Goal: Complete application form

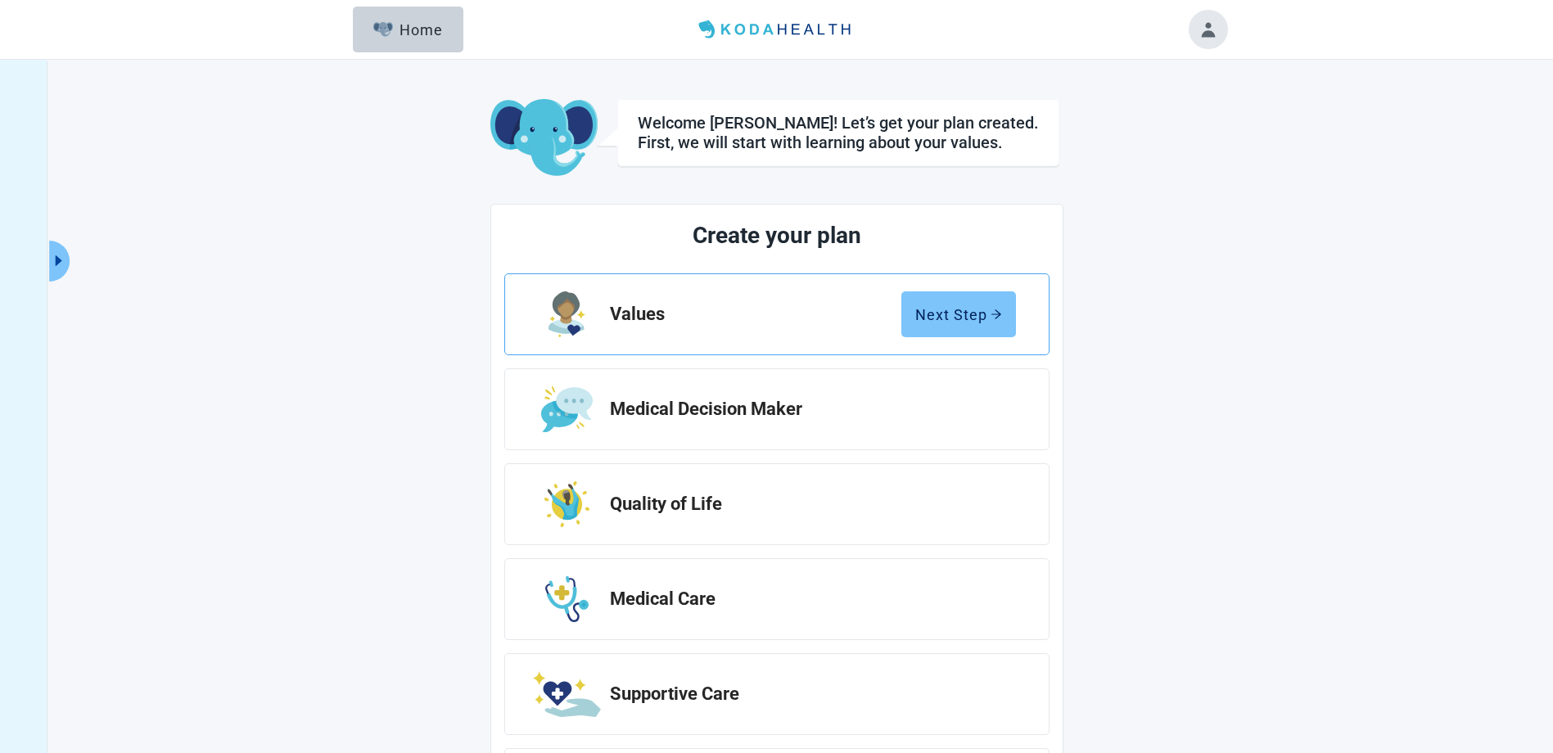
click at [952, 300] on button "Next Step" at bounding box center [958, 314] width 115 height 46
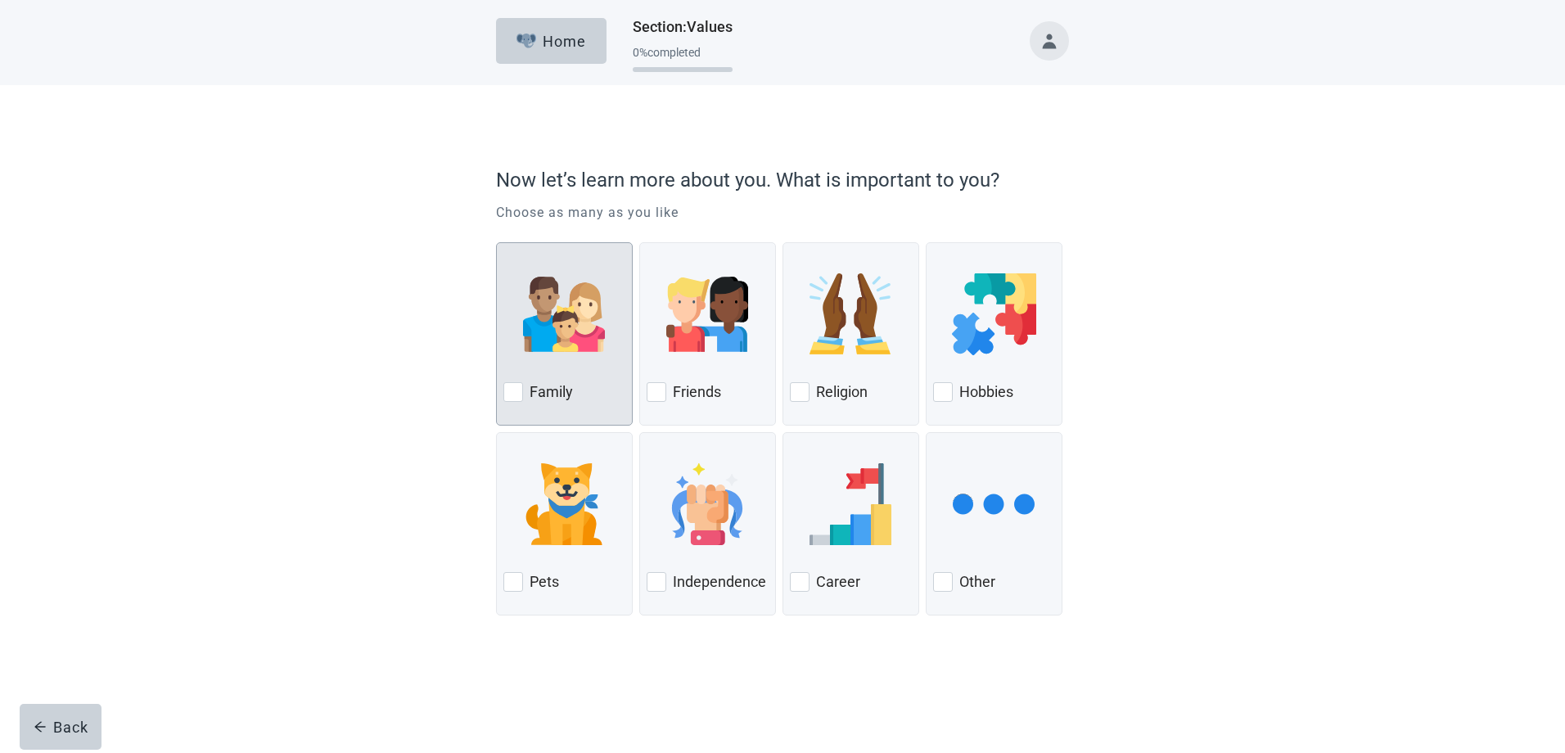
click at [554, 392] on label "Family" at bounding box center [551, 392] width 43 height 20
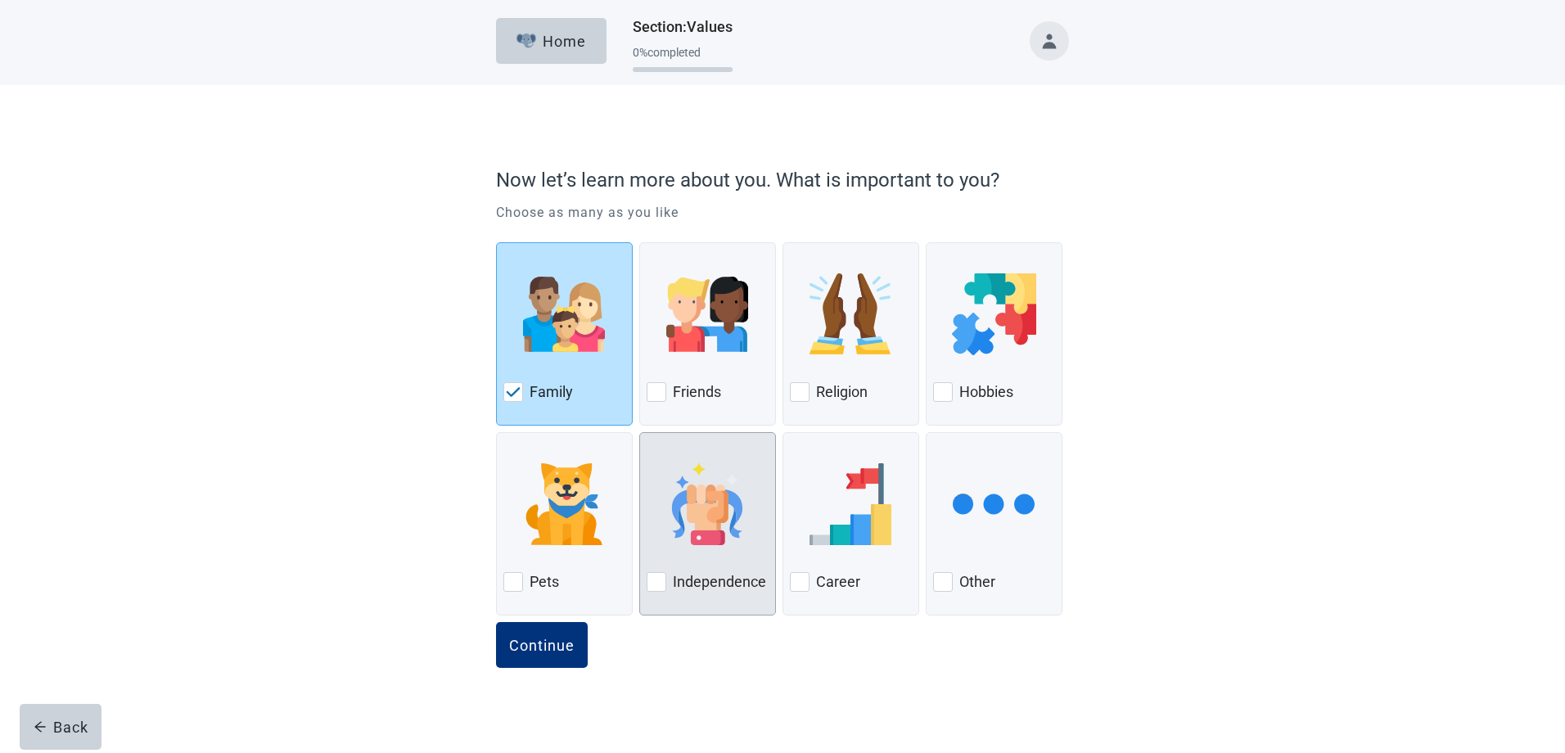
click at [702, 552] on div at bounding box center [708, 504] width 122 height 129
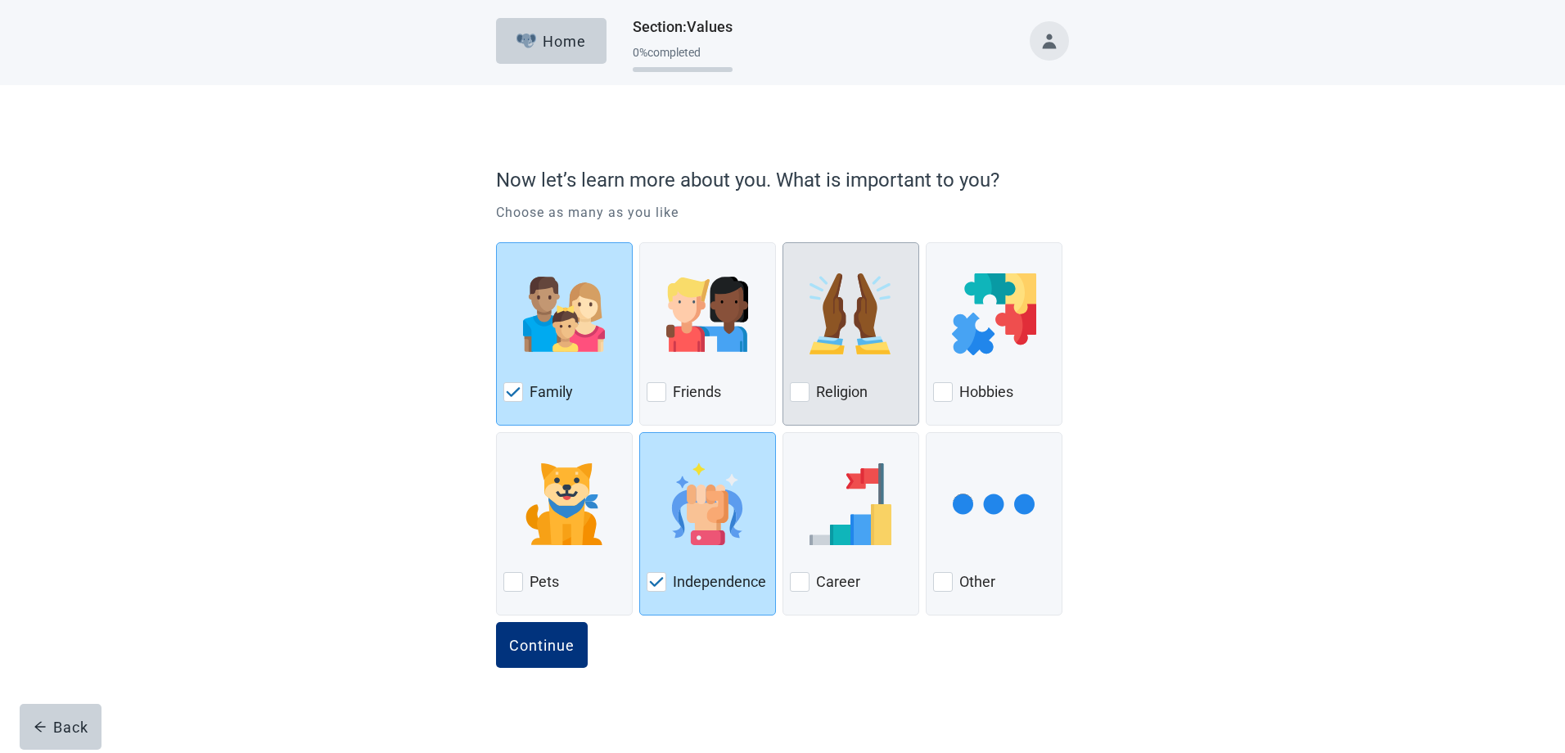
click at [844, 394] on label "Religion" at bounding box center [842, 392] width 52 height 20
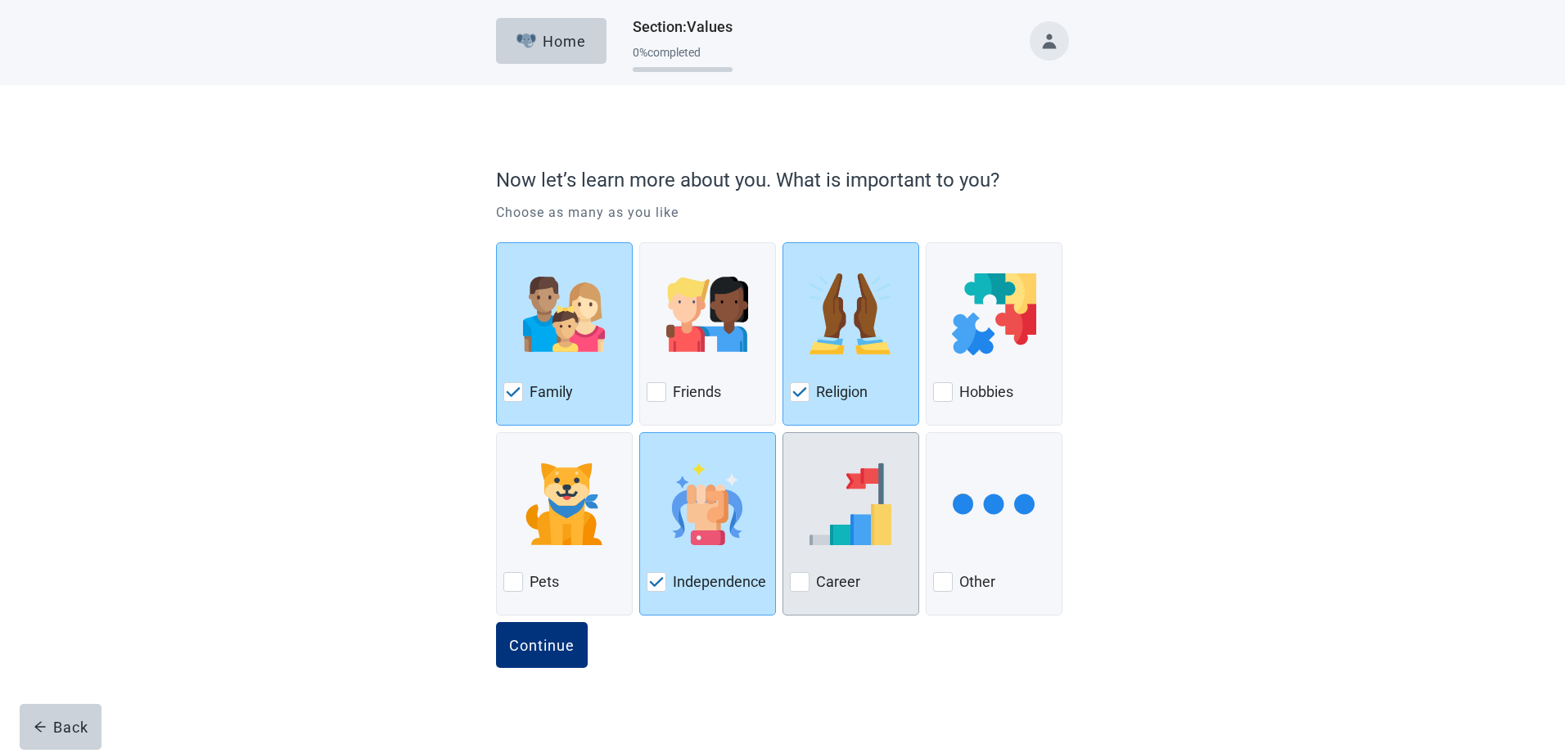
click at [858, 565] on div at bounding box center [851, 504] width 122 height 129
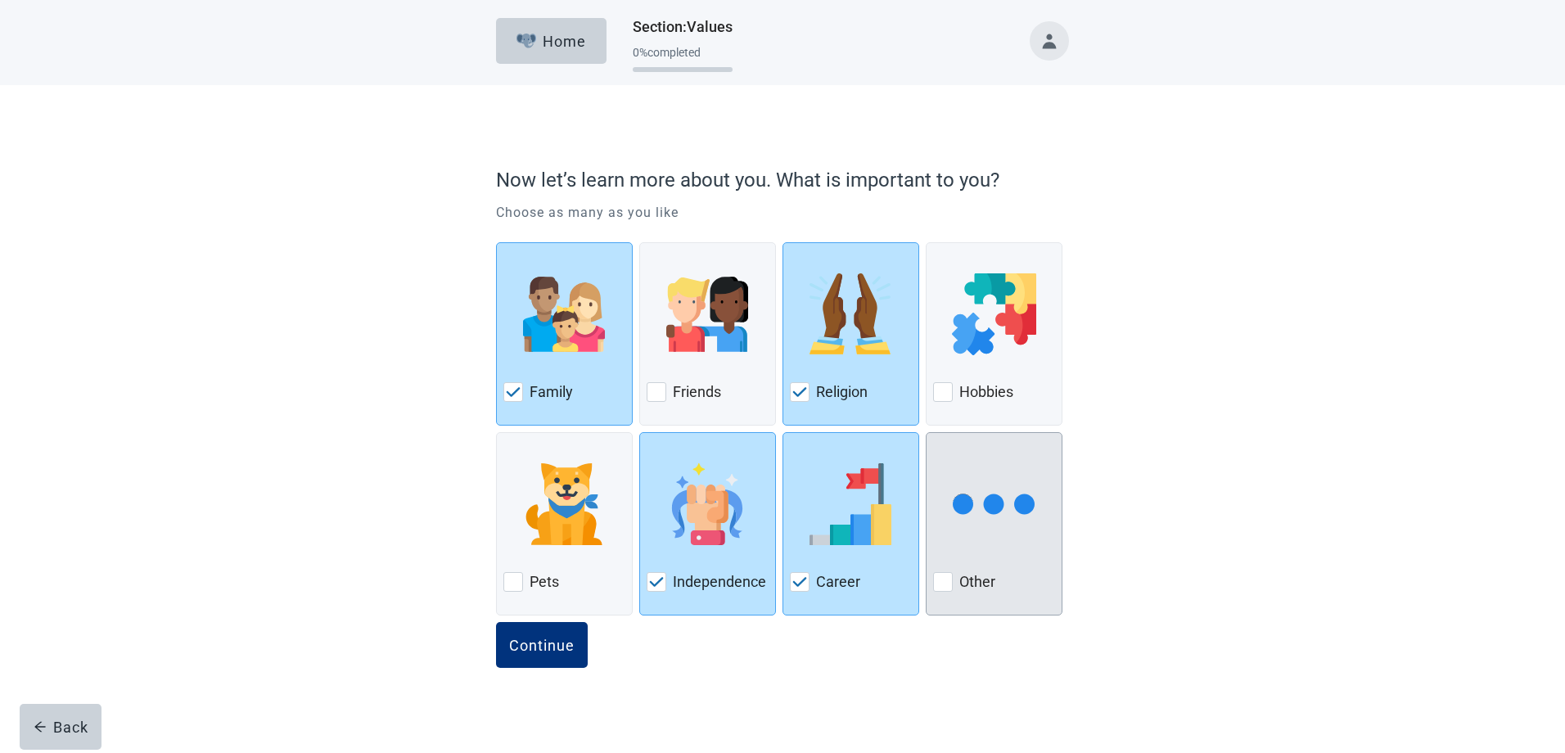
click at [1029, 594] on div "Other" at bounding box center [994, 582] width 122 height 26
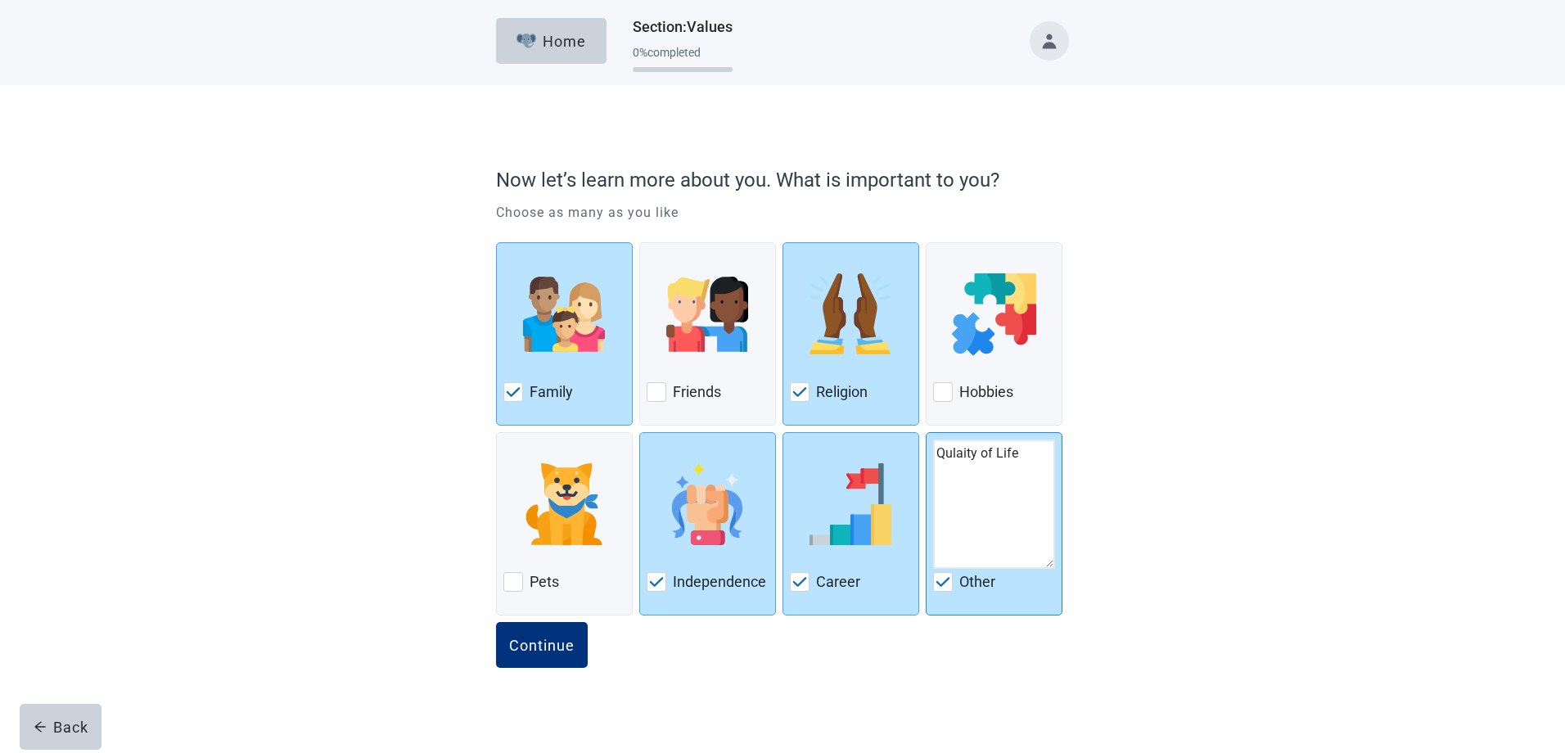
type textarea "Qulaity of Life"
click at [949, 581] on img at bounding box center [943, 582] width 15 height 10
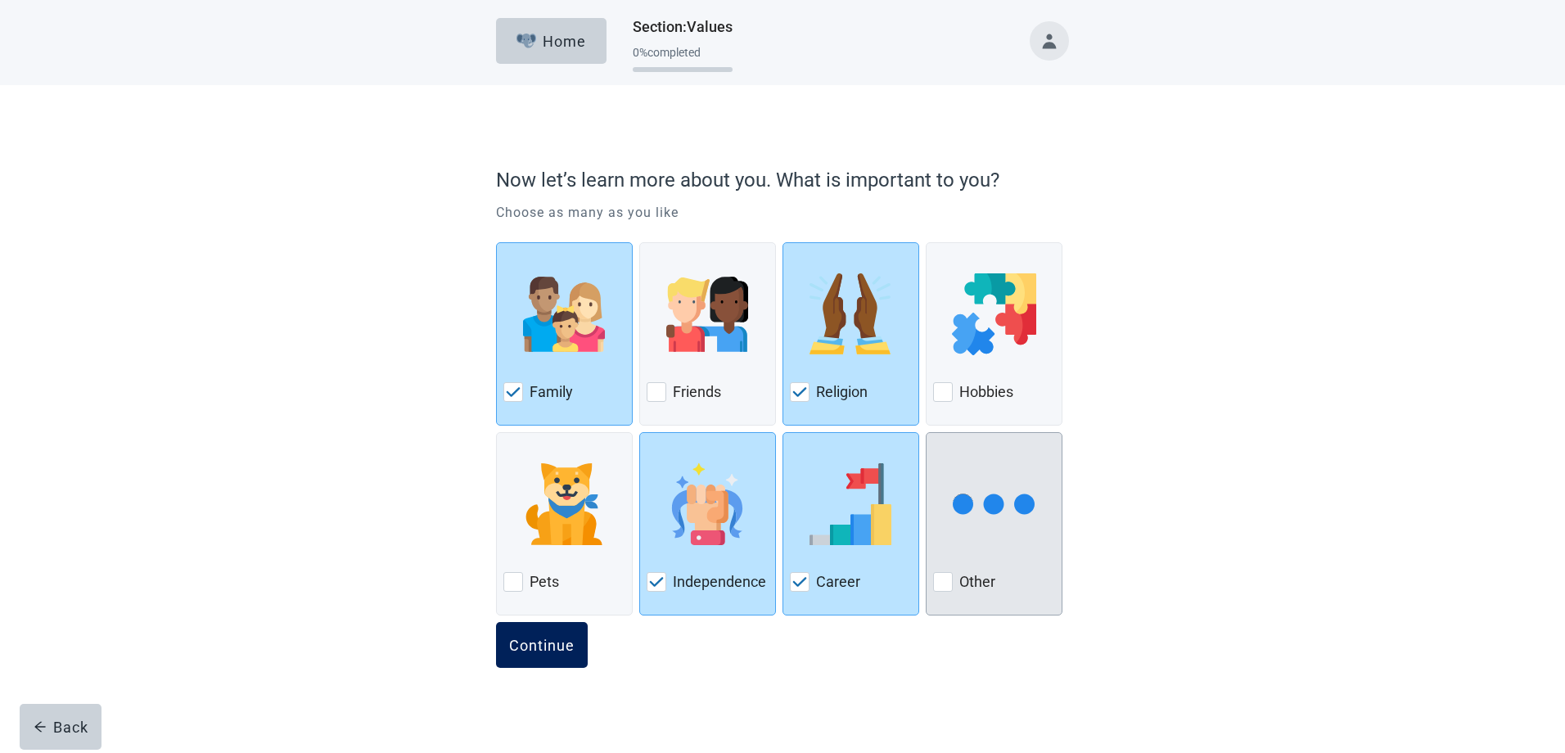
click at [532, 637] on div "Continue" at bounding box center [541, 645] width 65 height 16
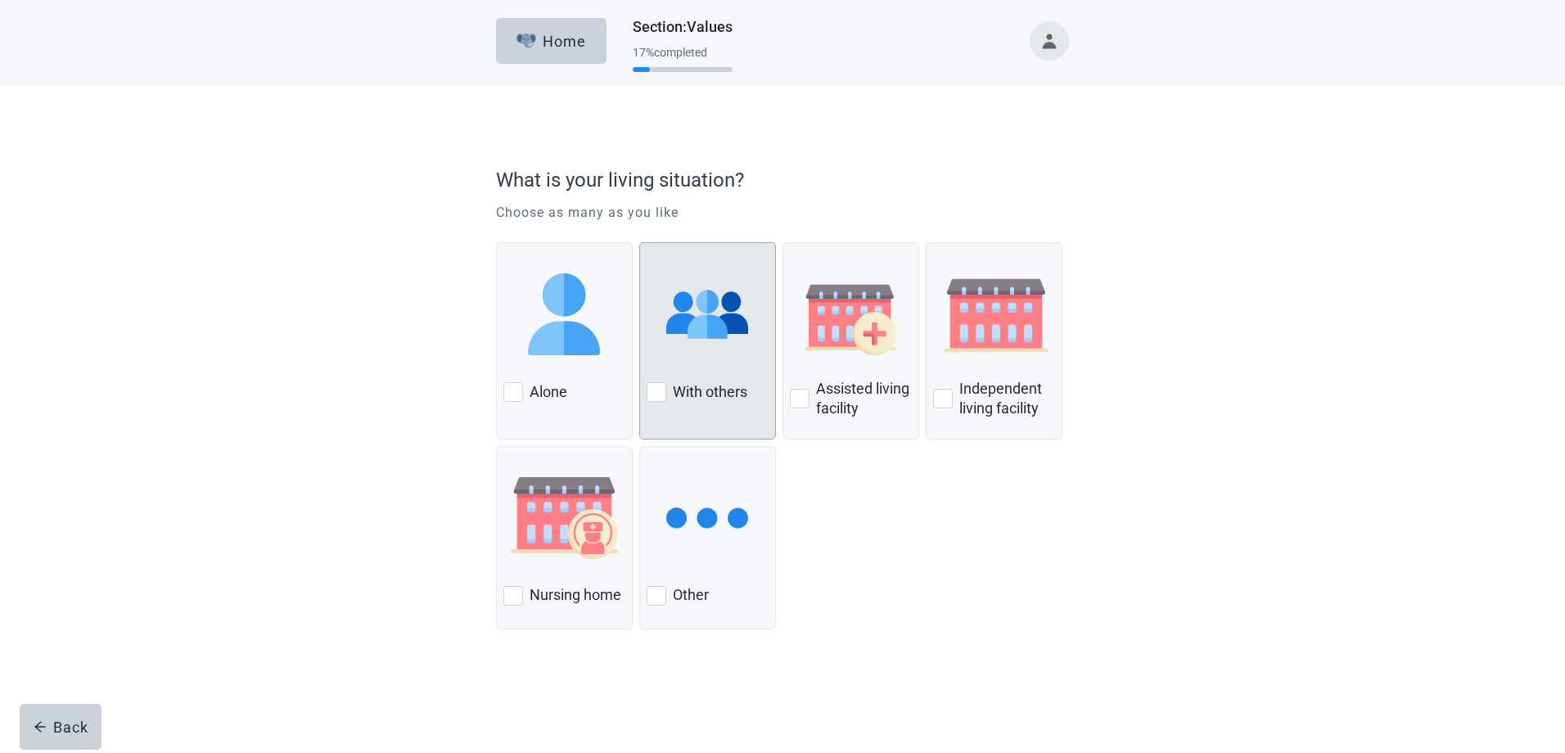
click at [706, 363] on div at bounding box center [708, 314] width 122 height 129
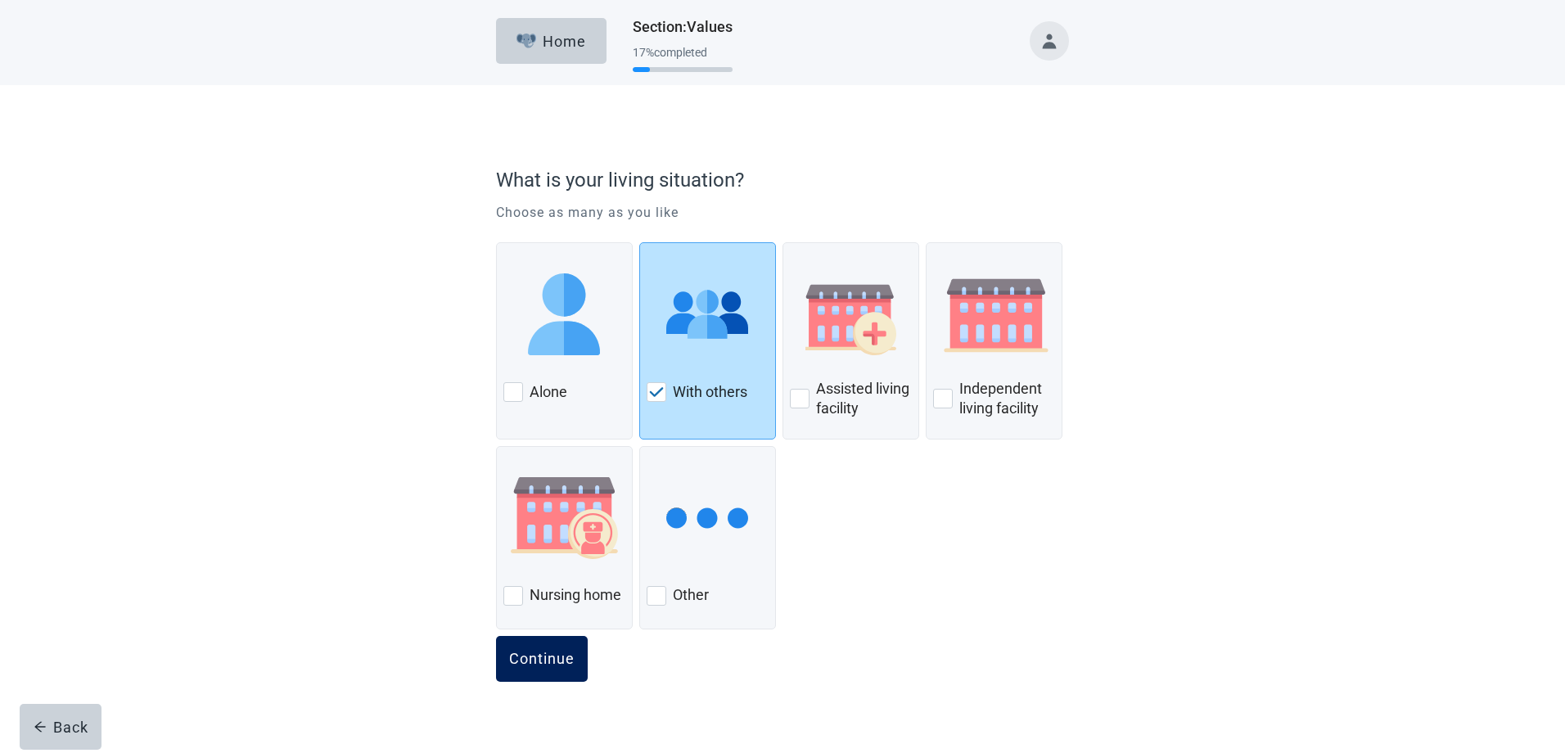
click at [518, 662] on div "Continue" at bounding box center [541, 659] width 65 height 16
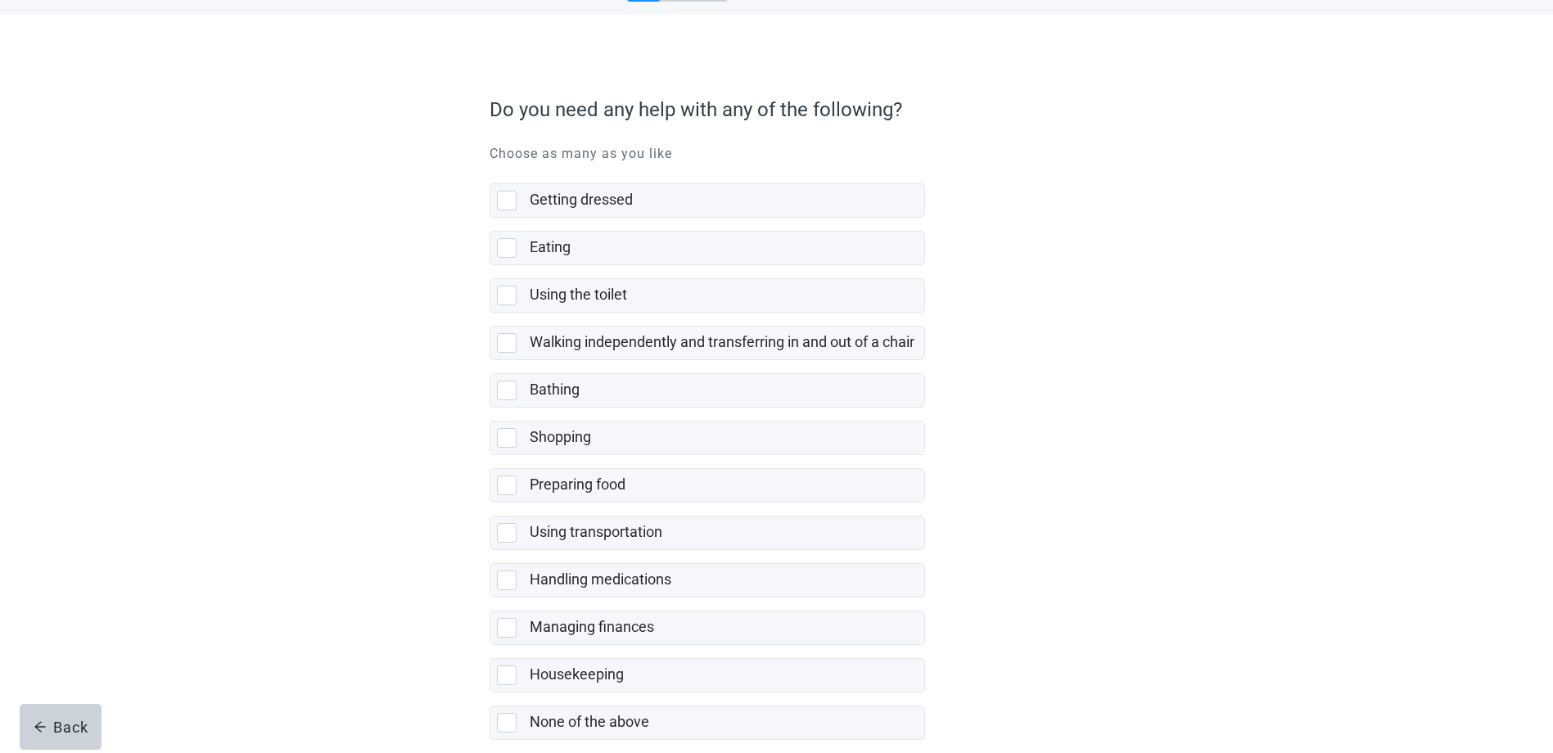
scroll to position [152, 0]
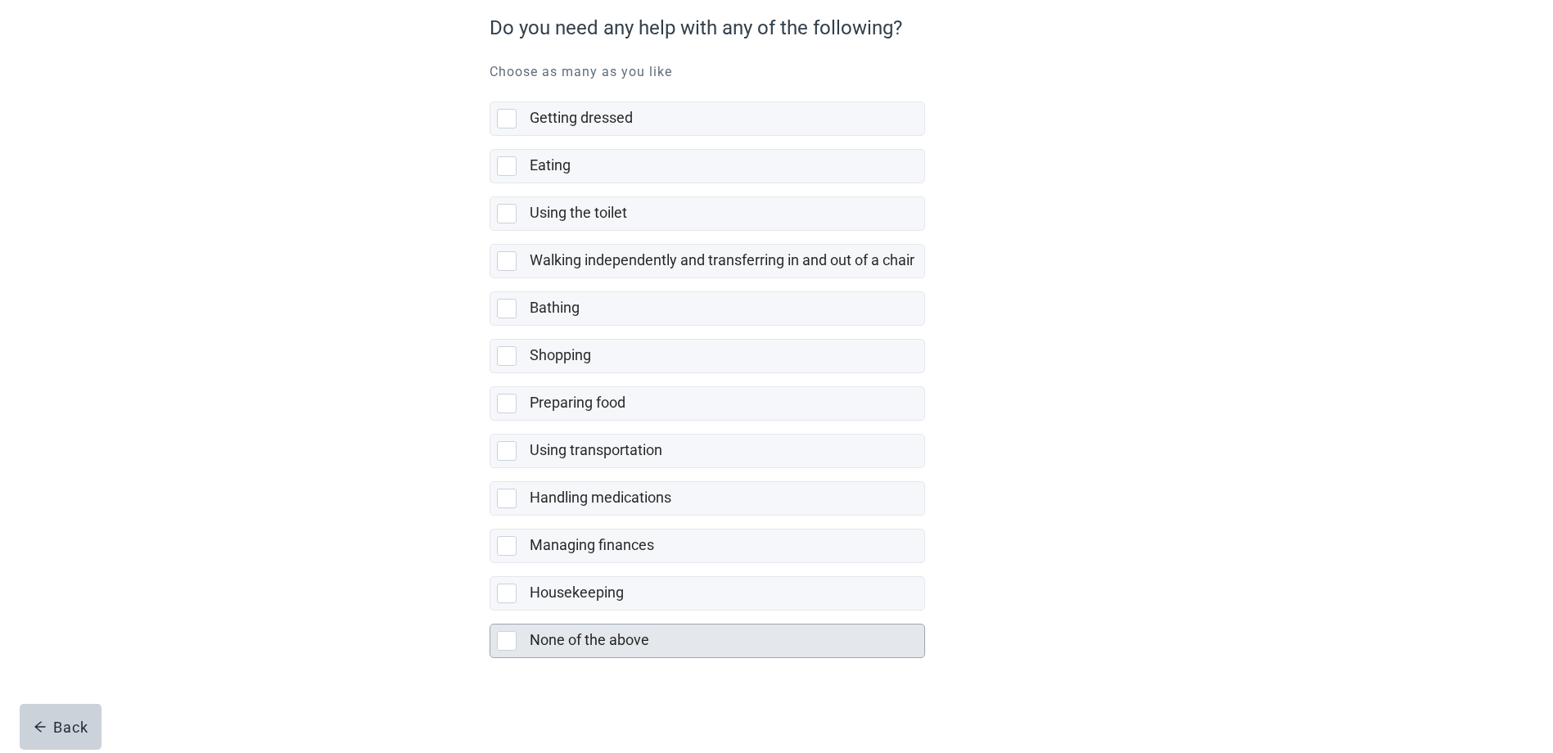
click at [567, 644] on label "None of the above" at bounding box center [590, 639] width 120 height 17
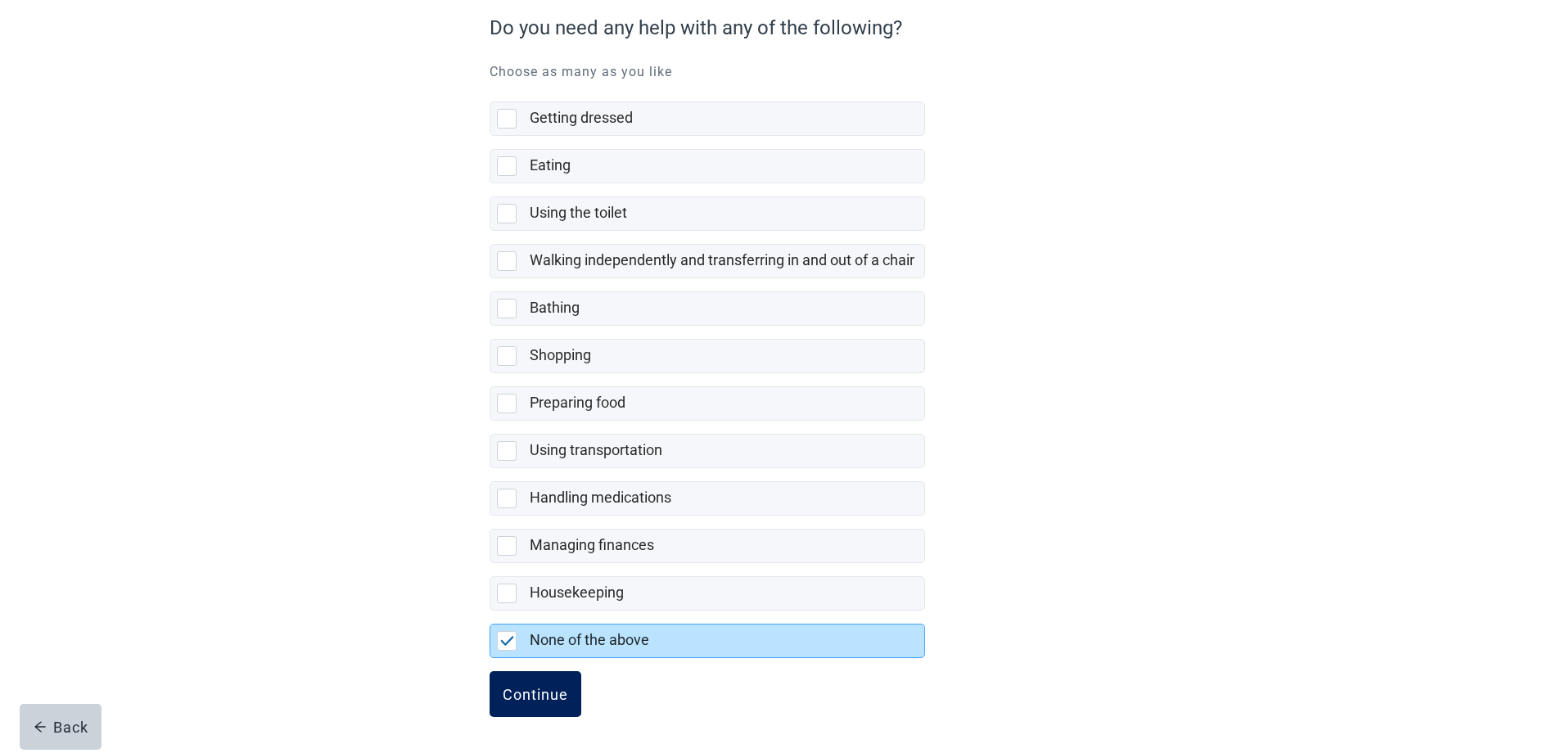
click at [524, 687] on div "Continue" at bounding box center [535, 694] width 65 height 16
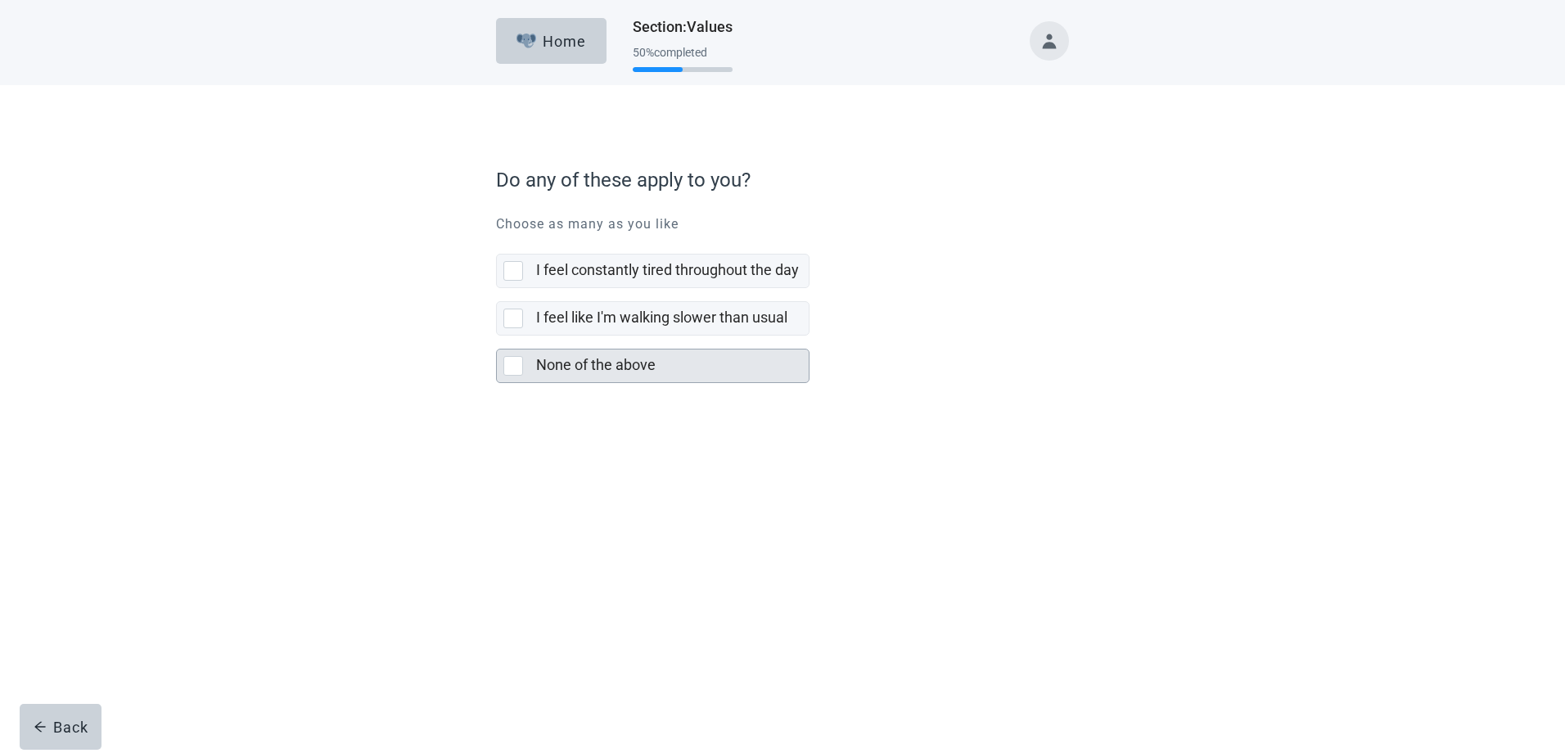
click at [688, 357] on div "None of the above" at bounding box center [667, 365] width 263 height 20
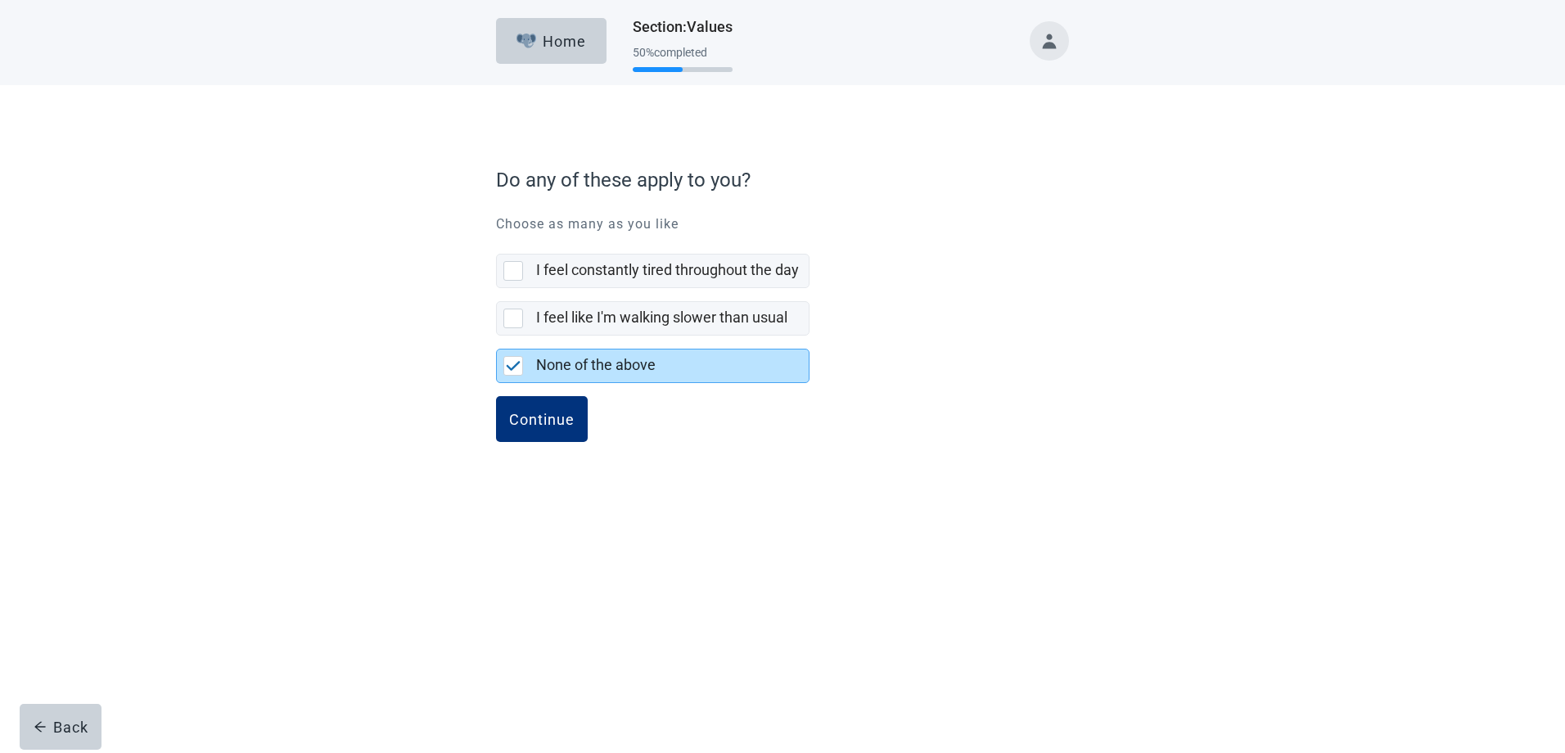
click at [528, 390] on div "Do any of these apply to you? Choose as many as you like I feel constantly tire…" at bounding box center [782, 317] width 573 height 321
click at [534, 413] on div "Continue" at bounding box center [541, 419] width 65 height 16
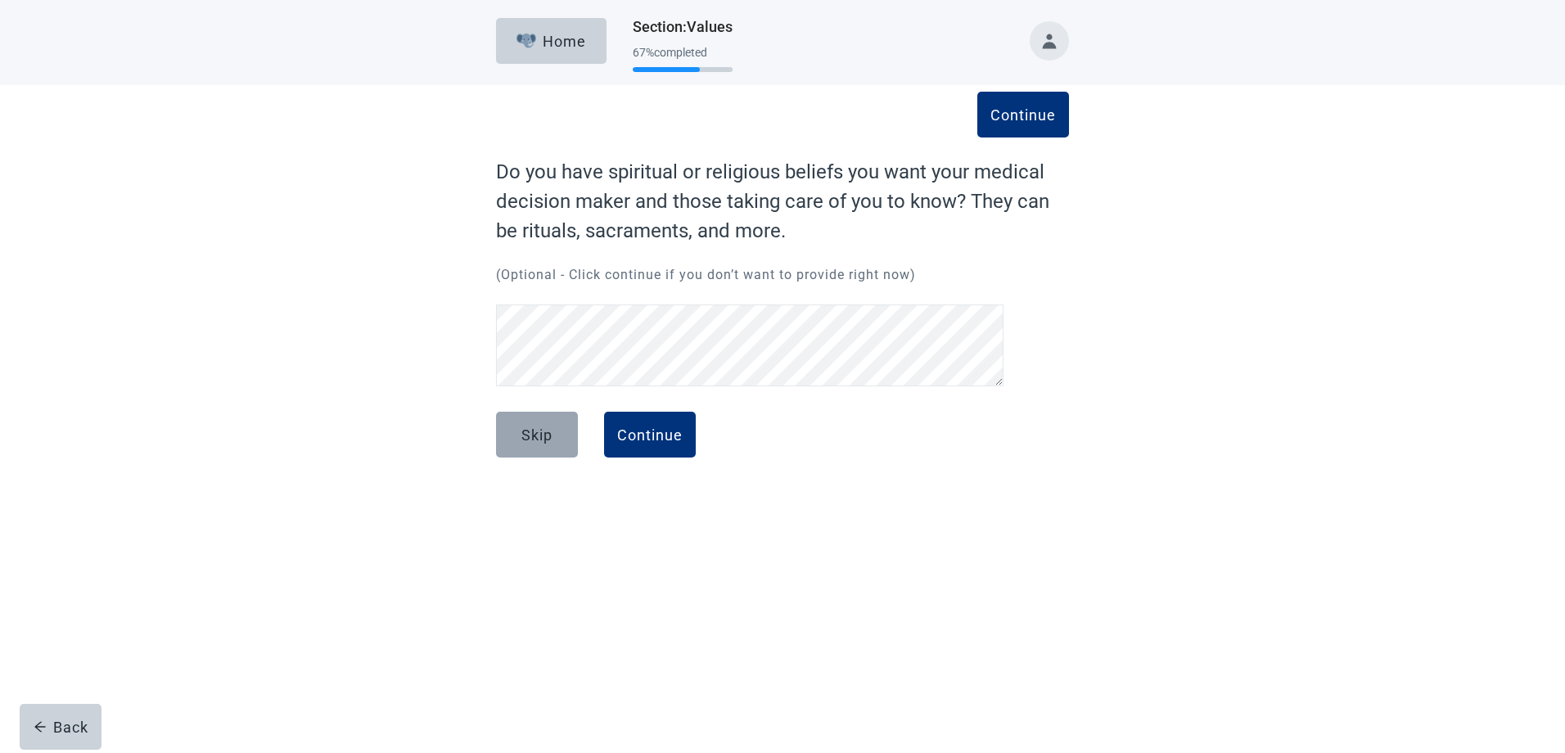
click at [547, 443] on div "Skip" at bounding box center [536, 435] width 31 height 16
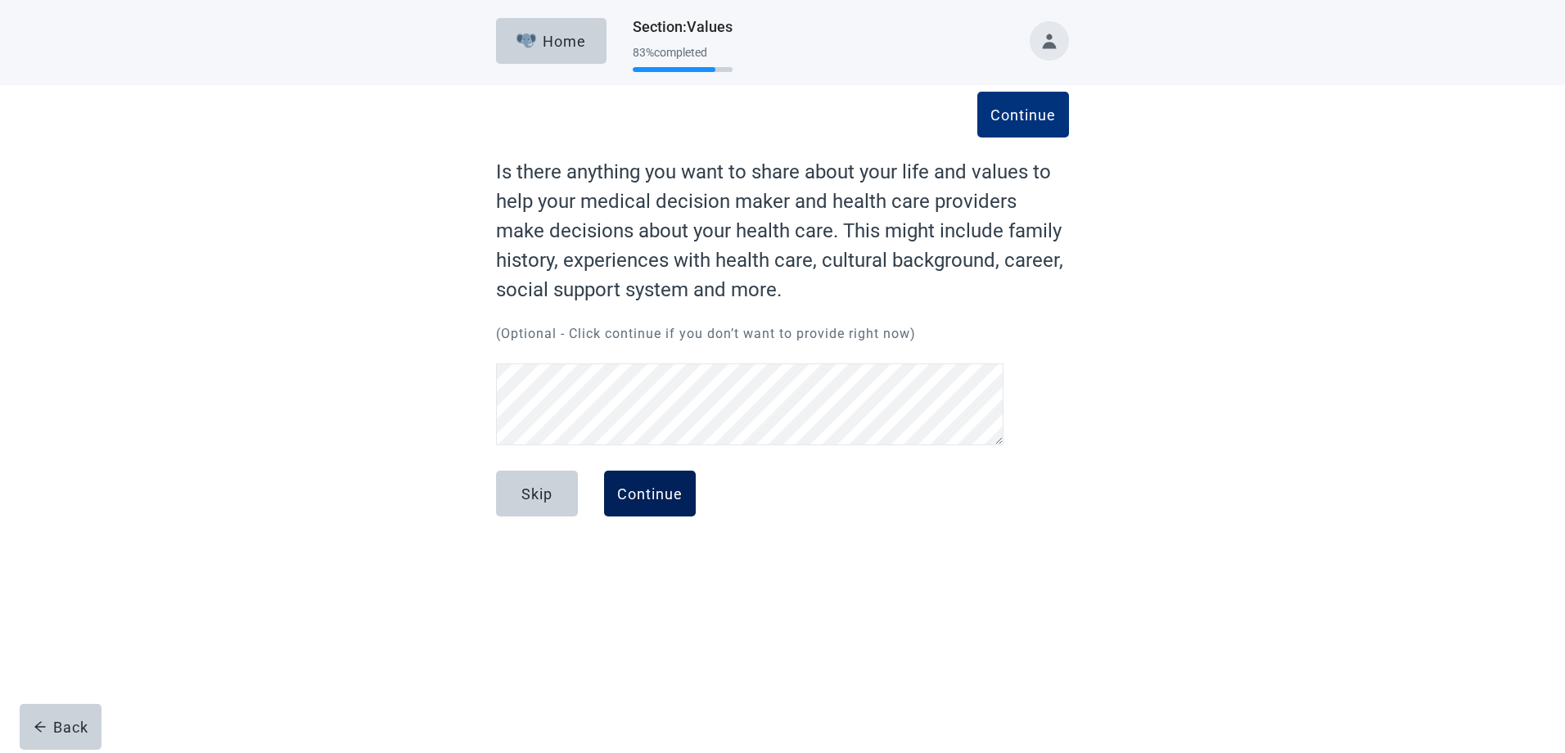
click at [646, 498] on div "Continue" at bounding box center [649, 493] width 65 height 16
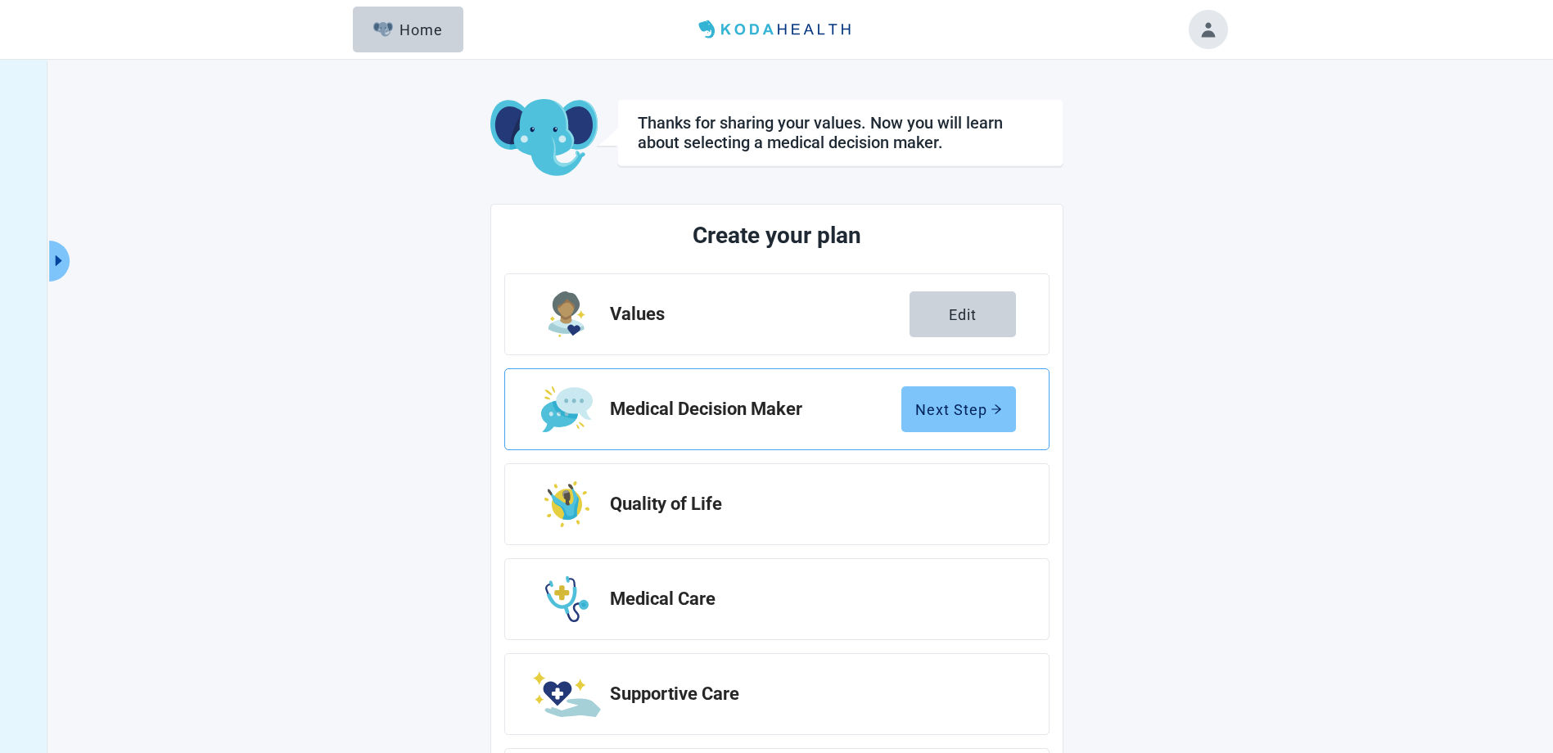
click at [965, 417] on div "Next Step" at bounding box center [958, 409] width 87 height 16
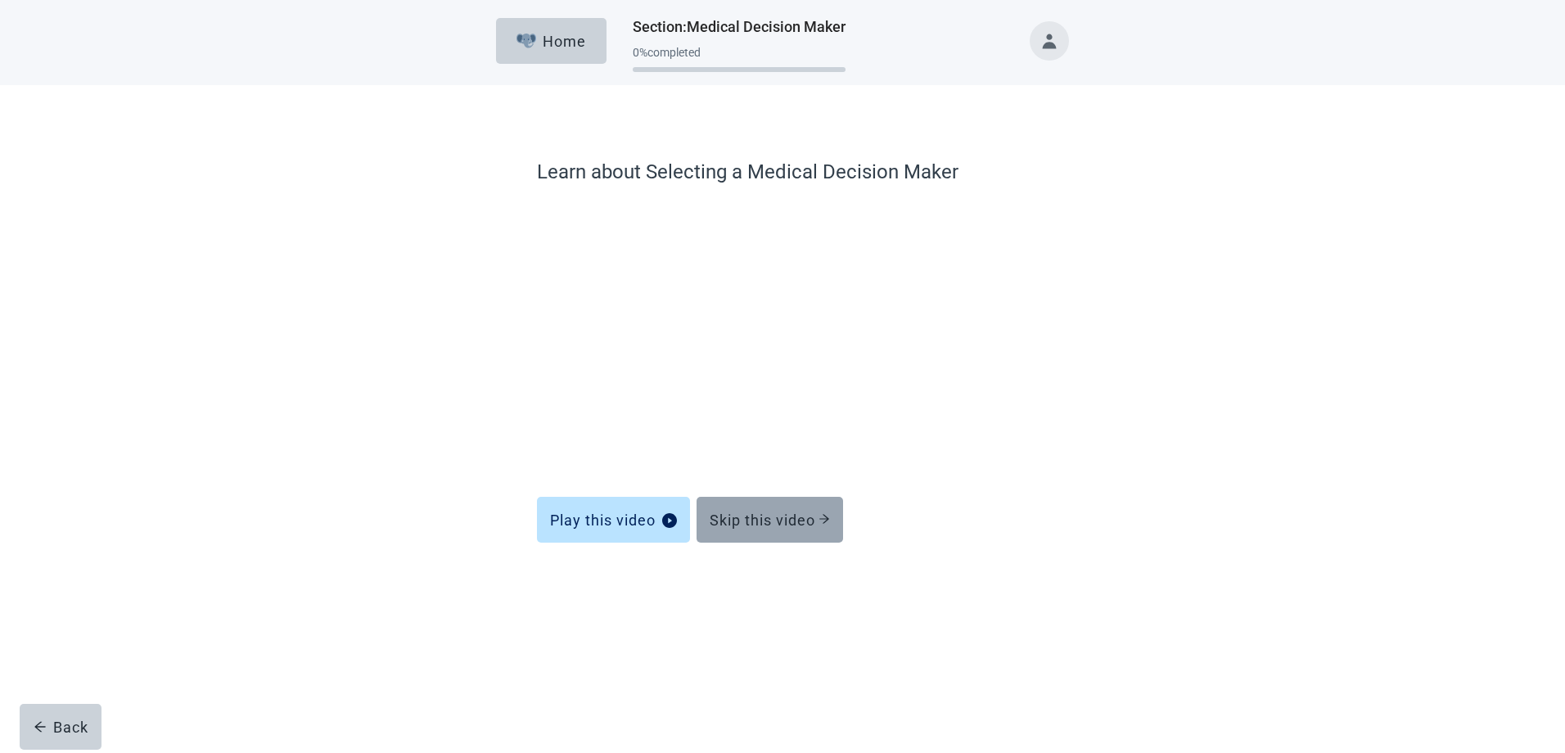
click at [794, 521] on div "Skip this video" at bounding box center [770, 520] width 120 height 16
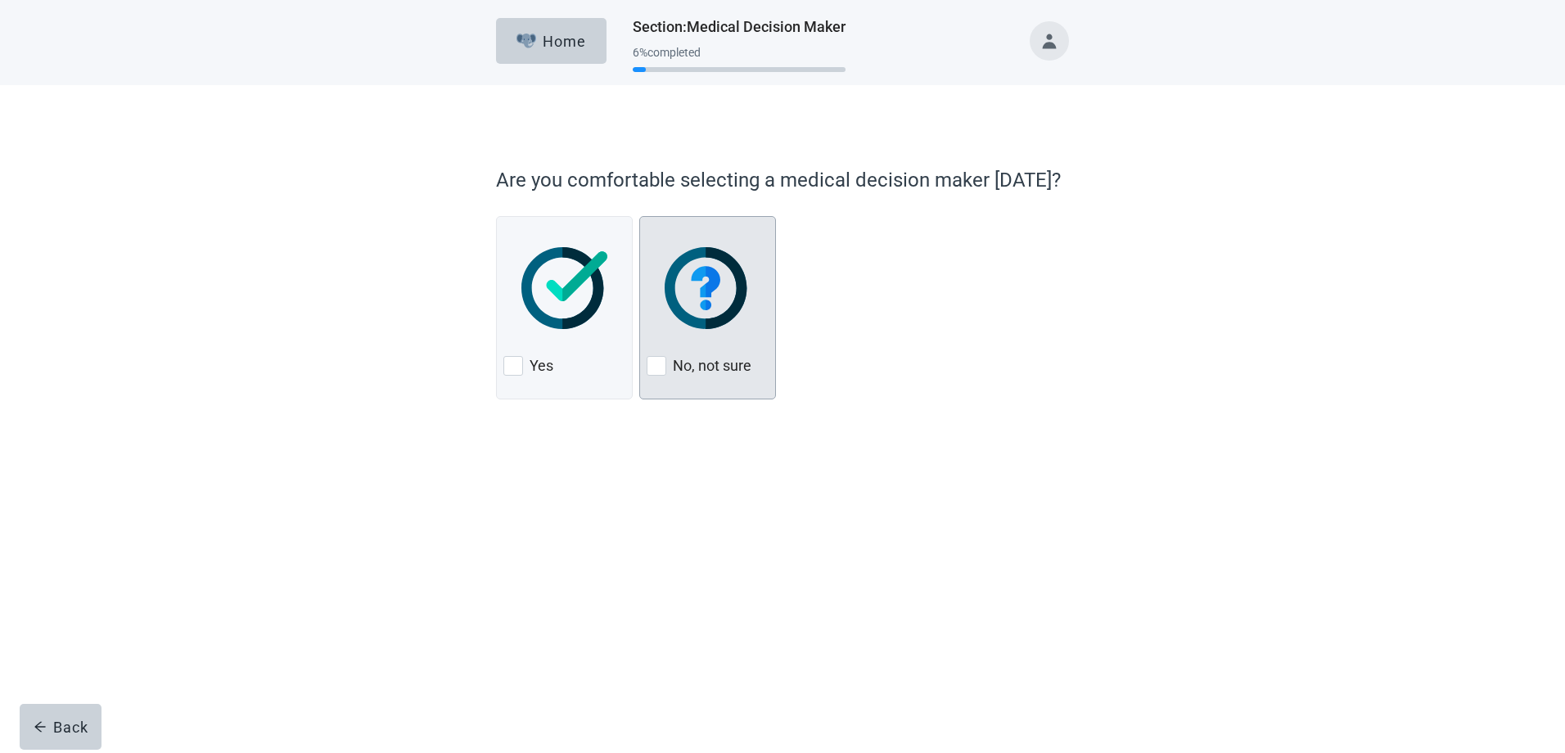
click at [712, 361] on label "No, not sure" at bounding box center [712, 366] width 79 height 20
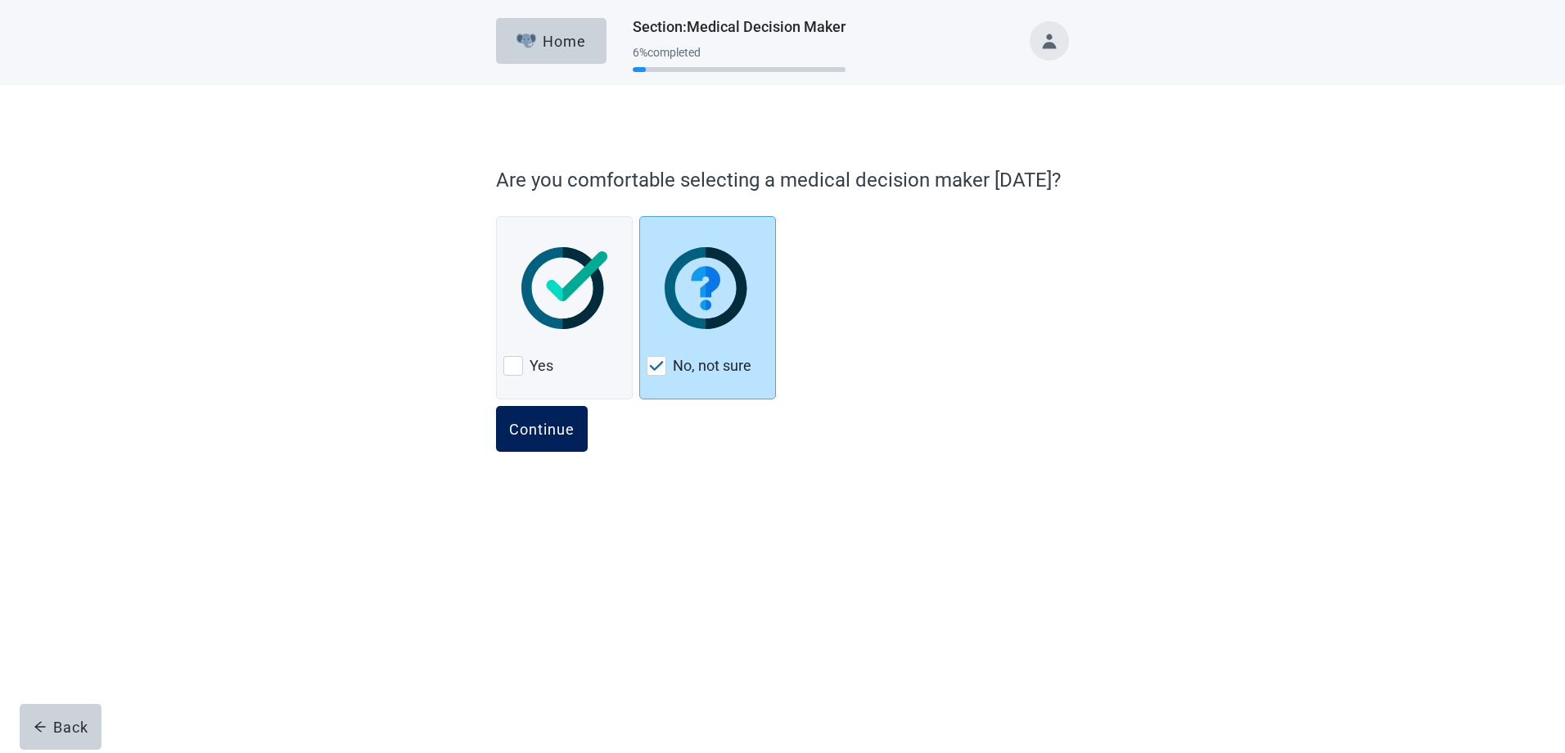
click at [539, 431] on div "Continue" at bounding box center [541, 429] width 65 height 16
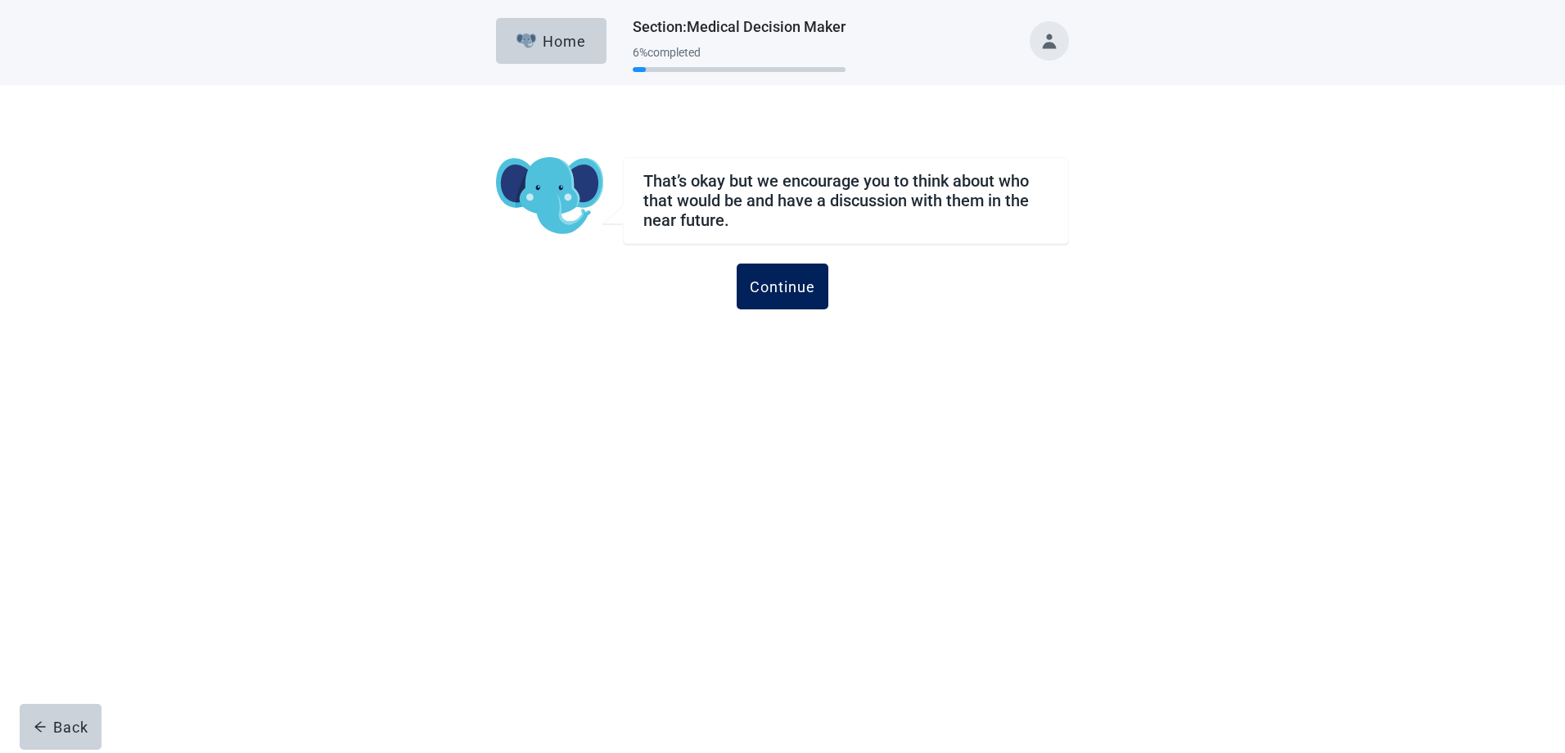
click at [784, 287] on div "Continue" at bounding box center [782, 286] width 65 height 16
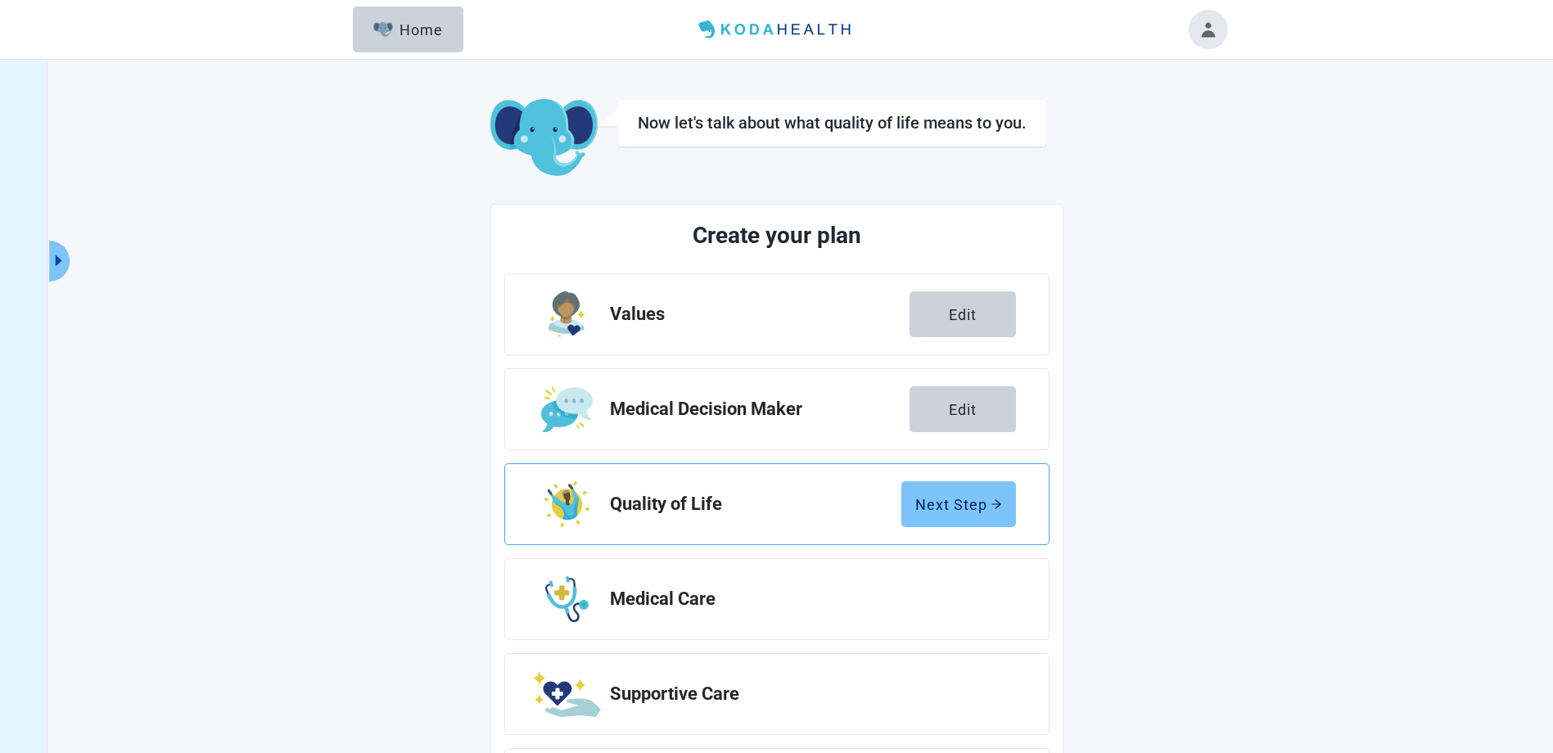
click at [925, 497] on div "Next Step" at bounding box center [958, 504] width 87 height 16
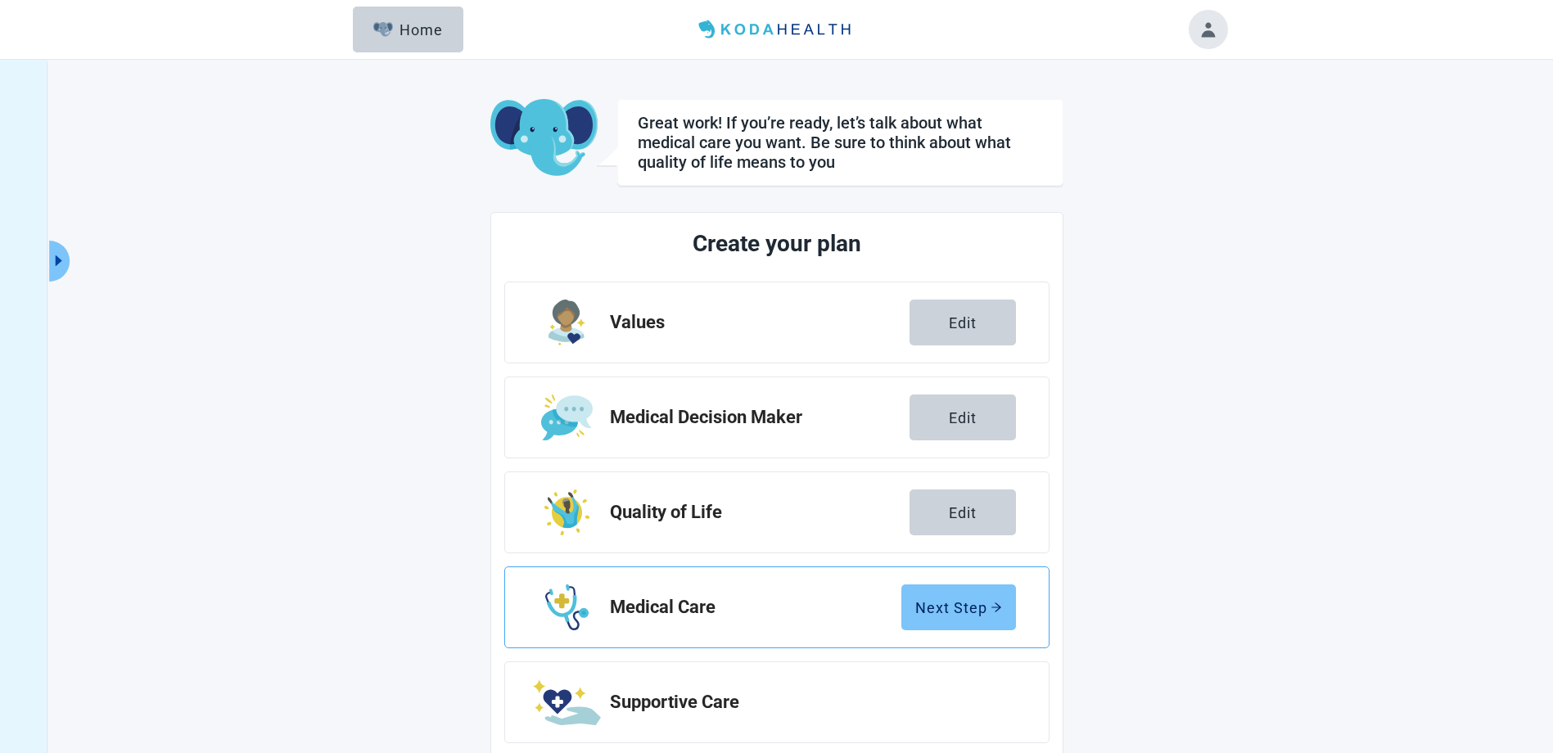
click at [959, 612] on div "Next Step" at bounding box center [958, 607] width 87 height 16
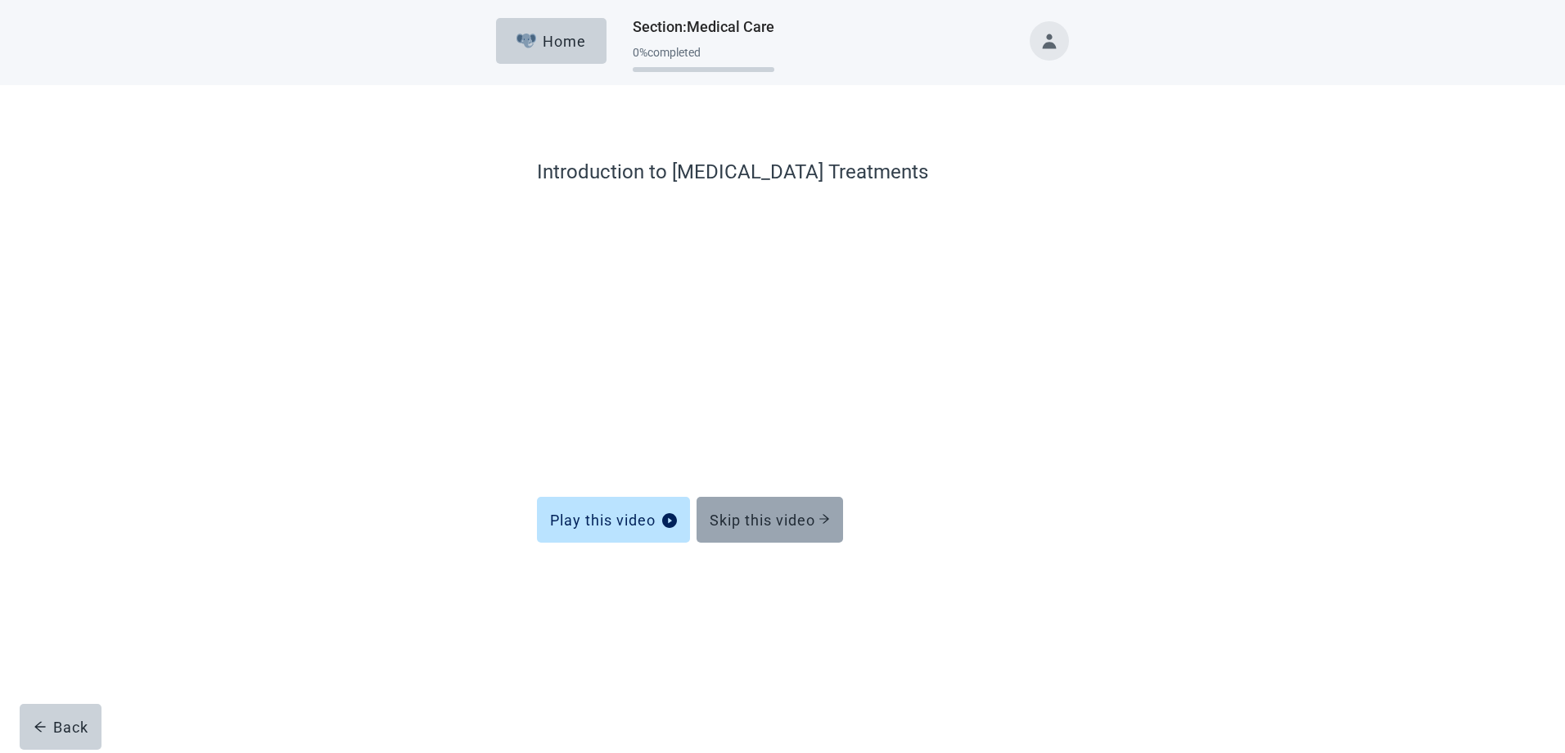
click at [829, 529] on button "Skip this video" at bounding box center [770, 520] width 147 height 46
click at [829, 529] on div "saving ... Home Section : Medical Care 0 % completed Introduction to Life Suppo…" at bounding box center [782, 376] width 1565 height 753
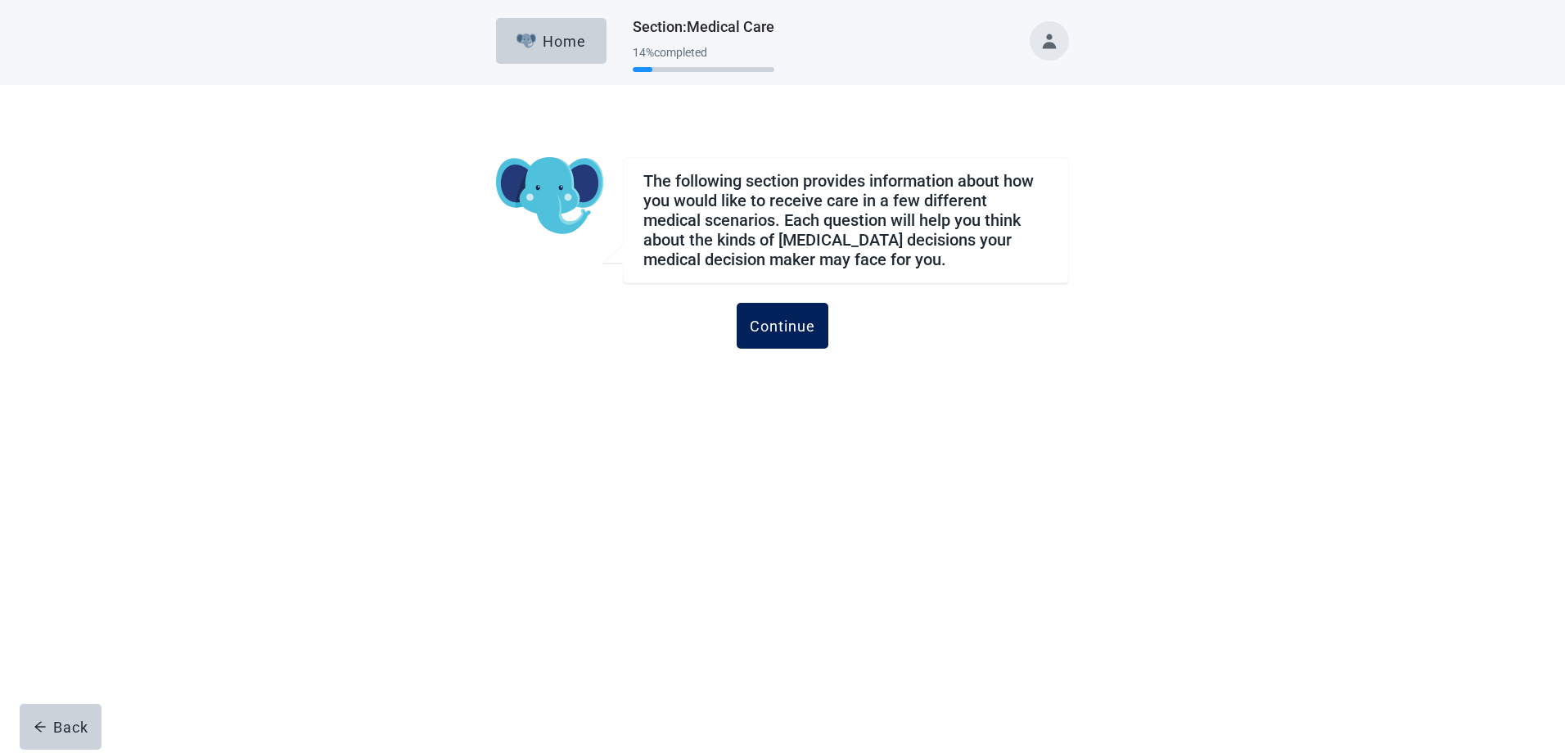
click at [801, 324] on div "Continue" at bounding box center [782, 326] width 65 height 16
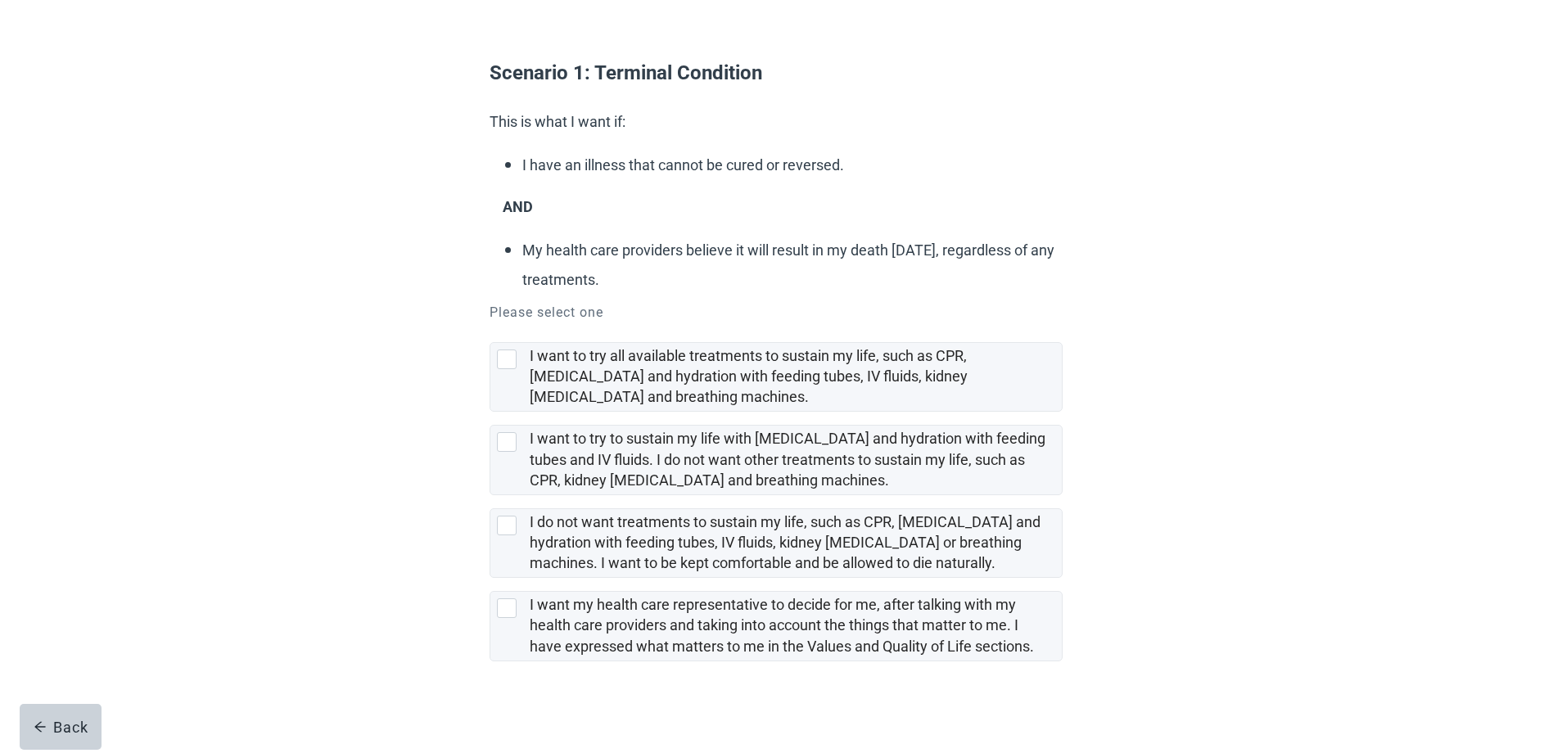
scroll to position [111, 0]
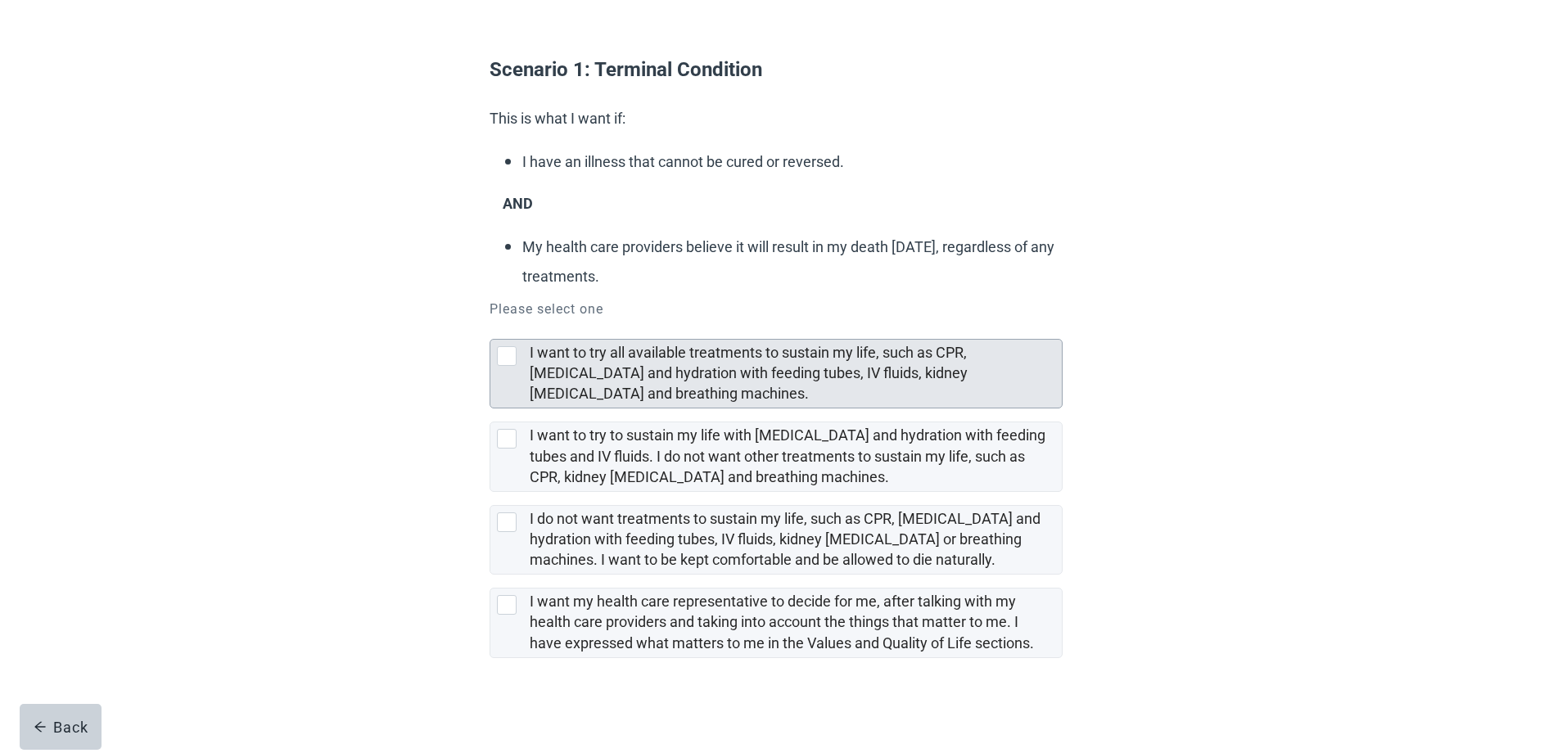
click at [512, 358] on div at bounding box center [507, 356] width 20 height 20
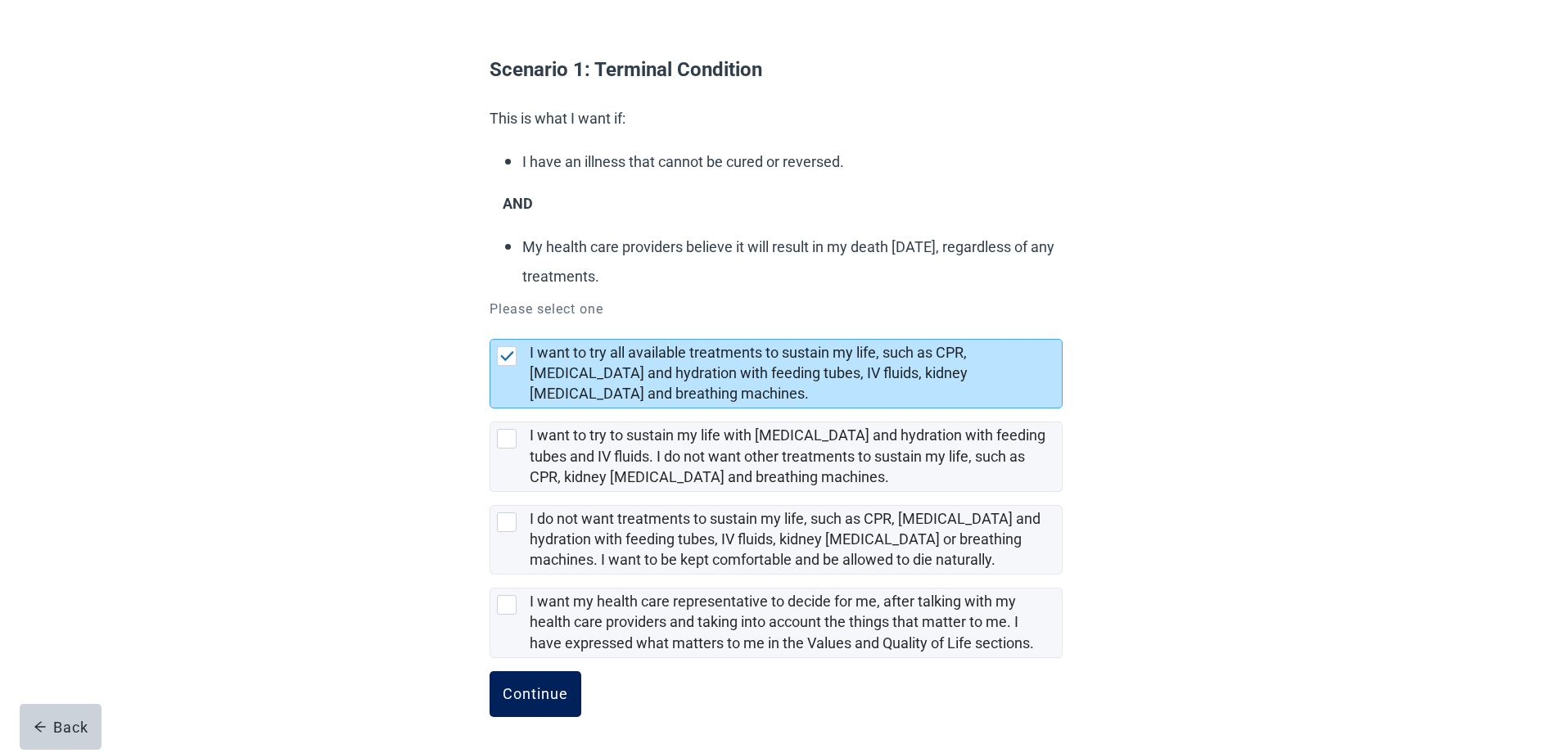
click at [553, 704] on button "Continue" at bounding box center [536, 694] width 92 height 46
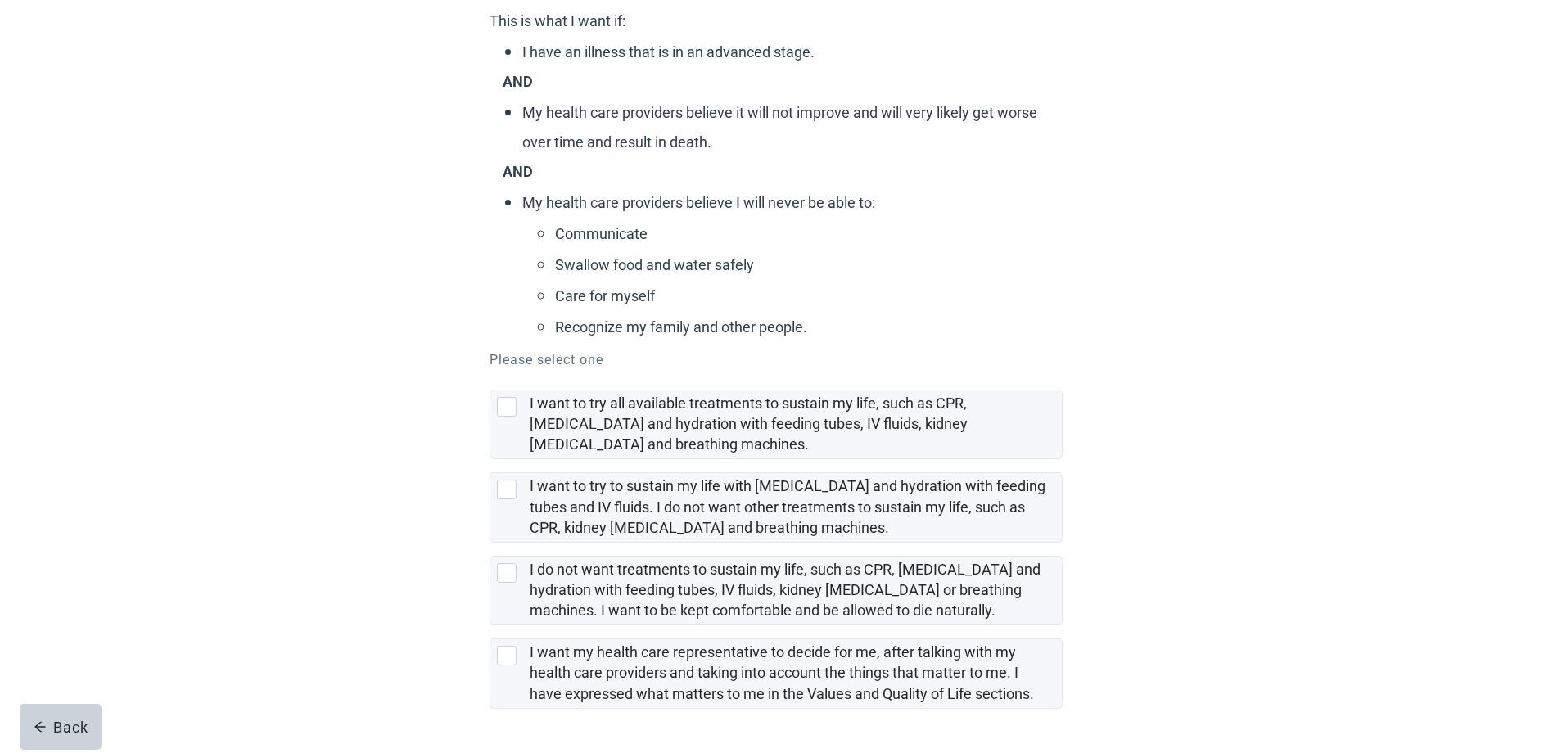
scroll to position [246, 0]
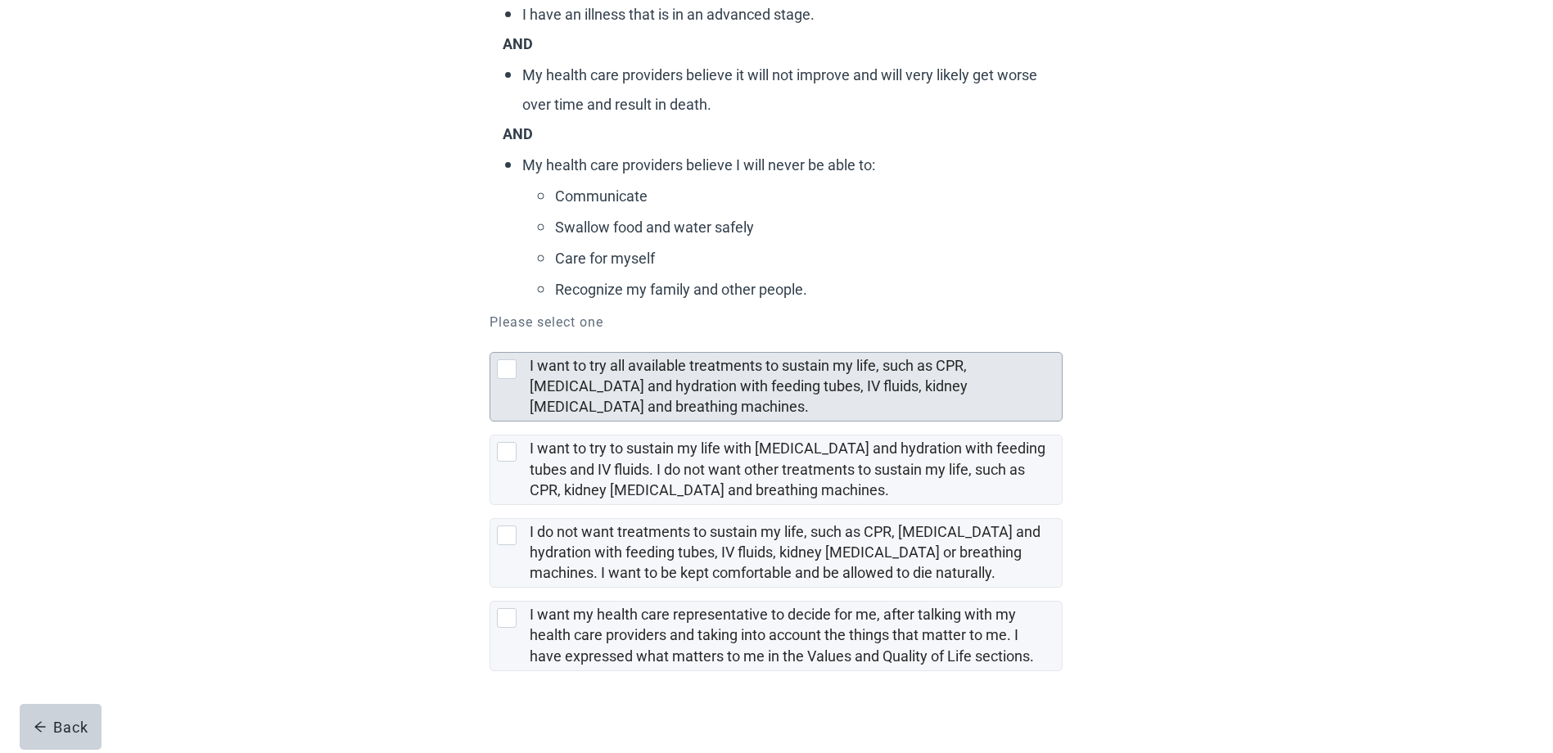
click at [725, 384] on label "I want to try all available treatments to sustain my life, such as CPR, artific…" at bounding box center [749, 386] width 438 height 58
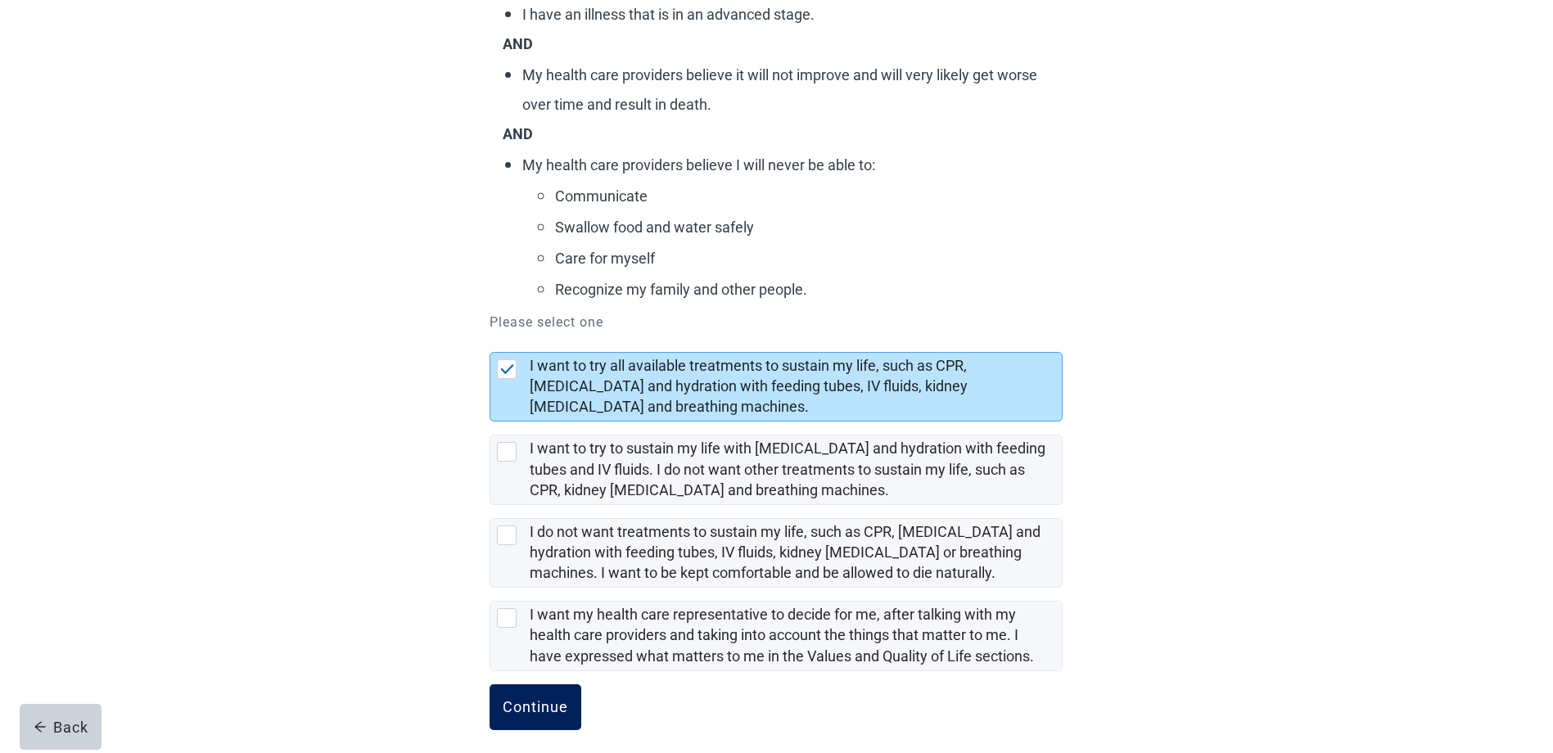
click at [542, 693] on button "Continue" at bounding box center [536, 707] width 92 height 46
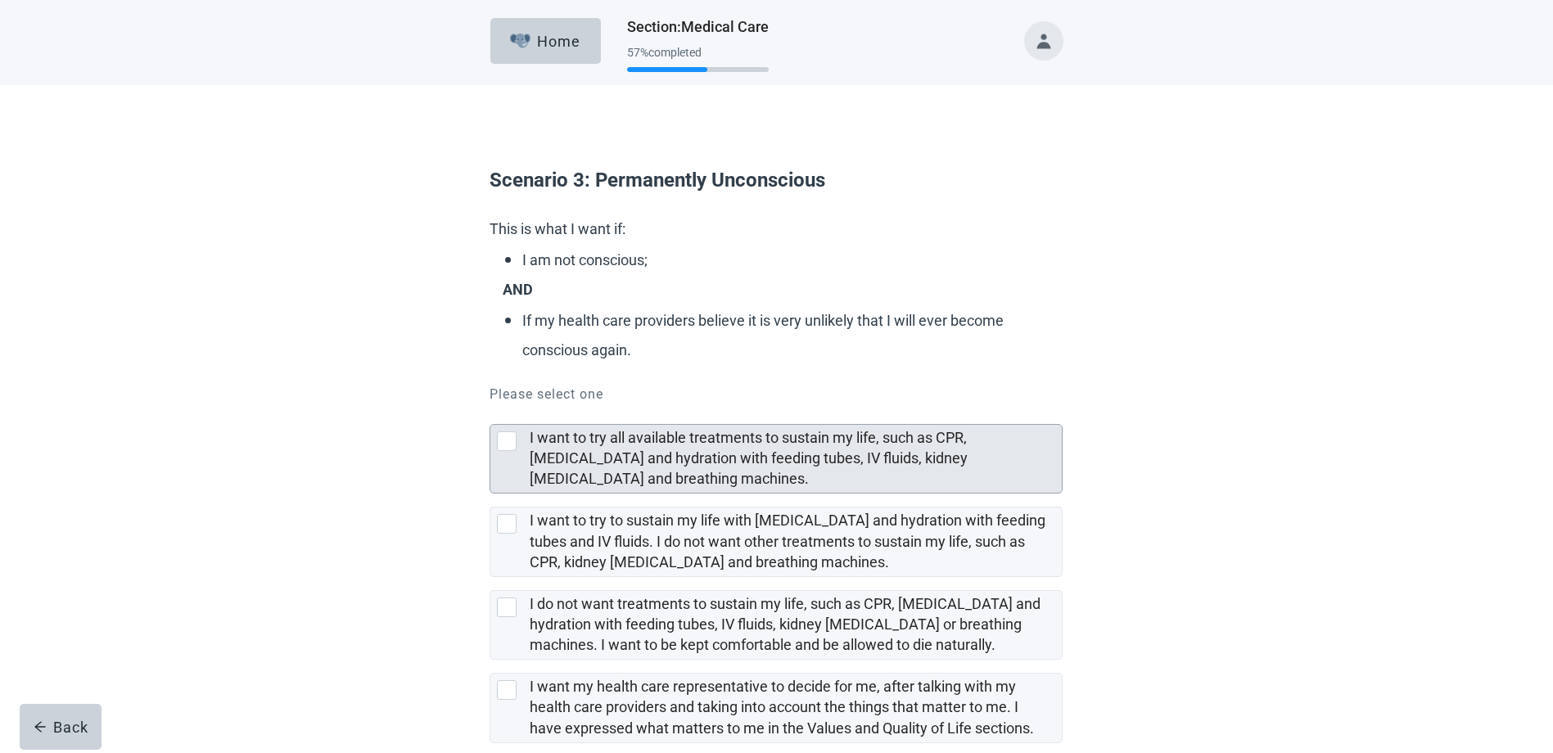
click at [635, 438] on label "I want to try all available treatments to sustain my life, such as CPR, artific…" at bounding box center [749, 458] width 438 height 58
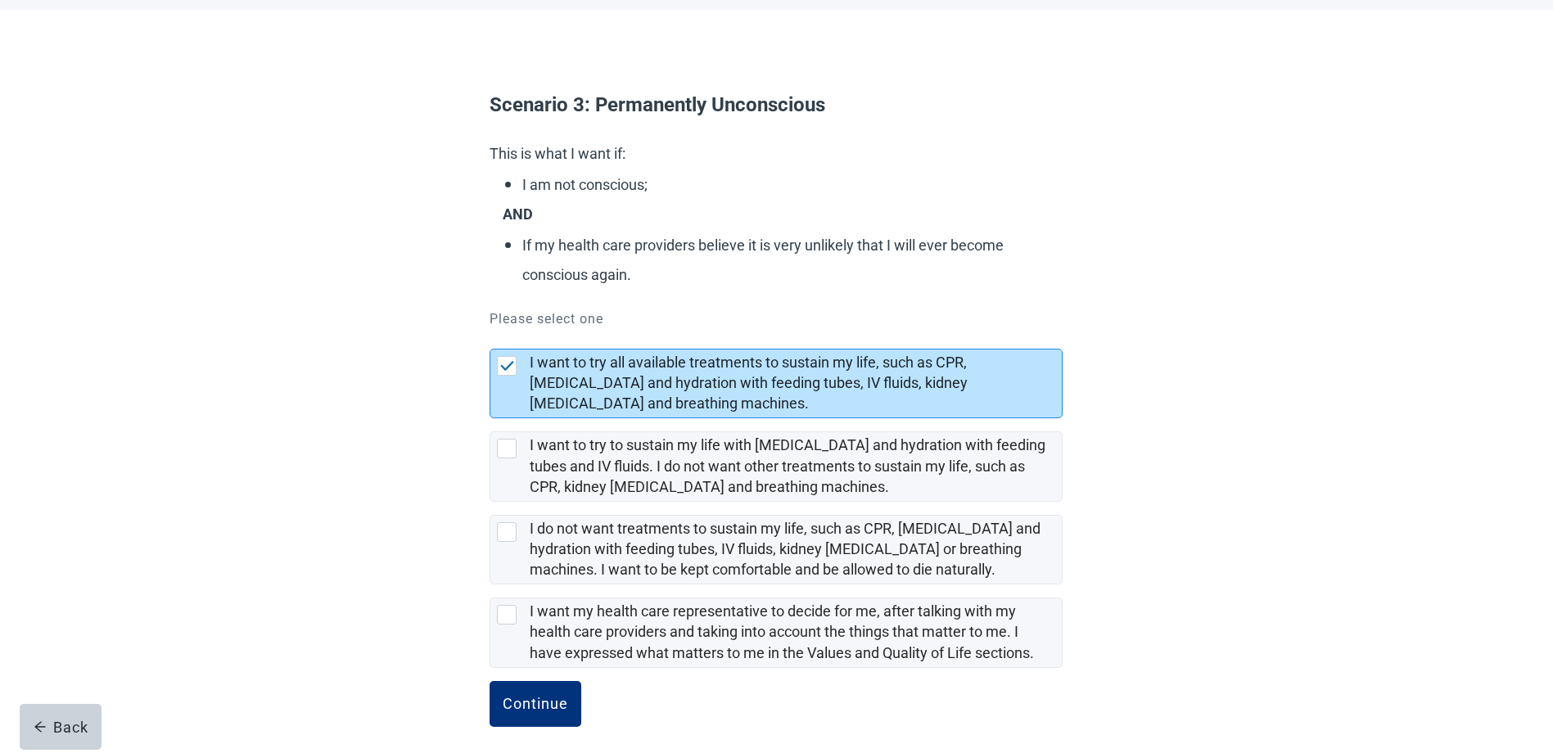
scroll to position [85, 0]
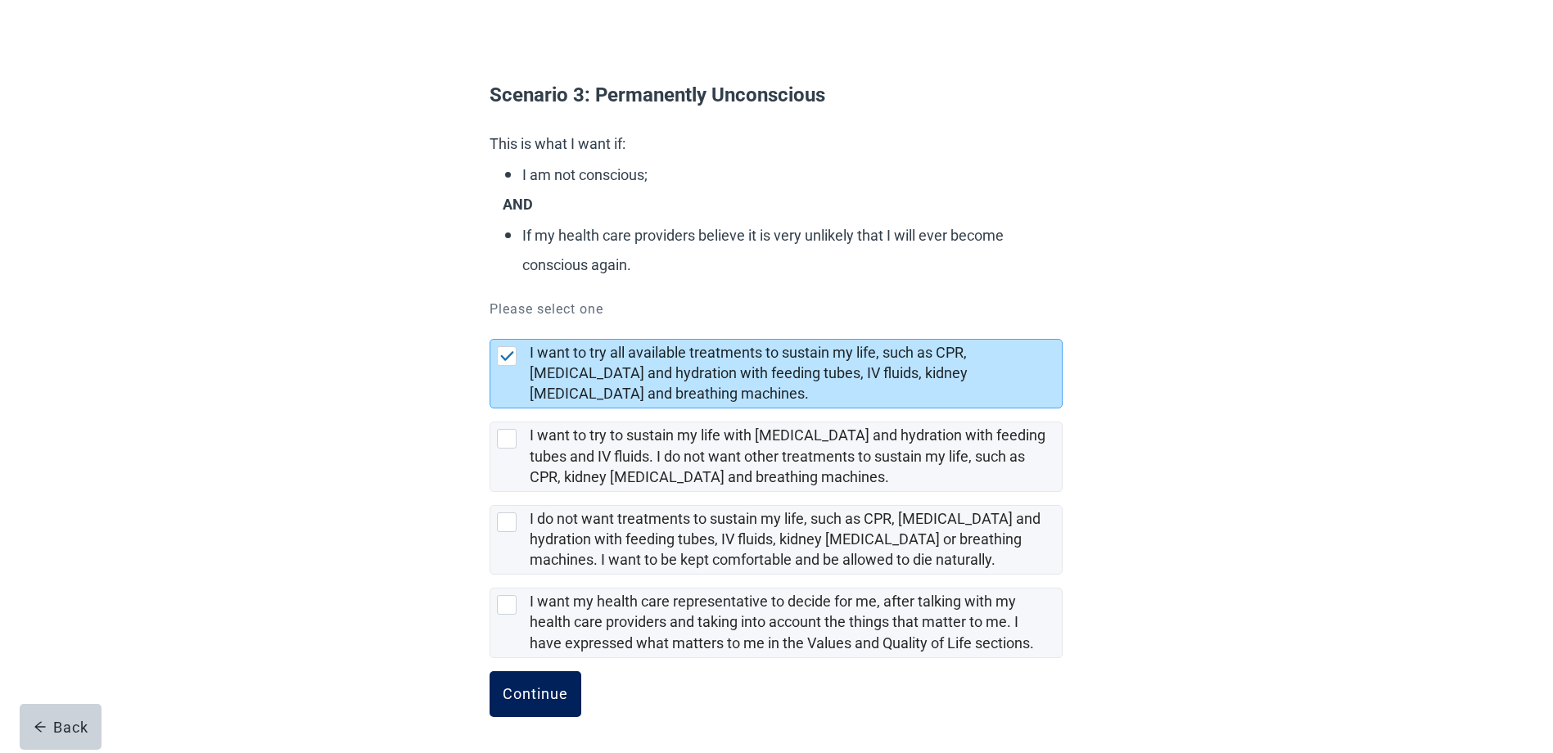
click at [540, 686] on div "Continue" at bounding box center [535, 694] width 65 height 16
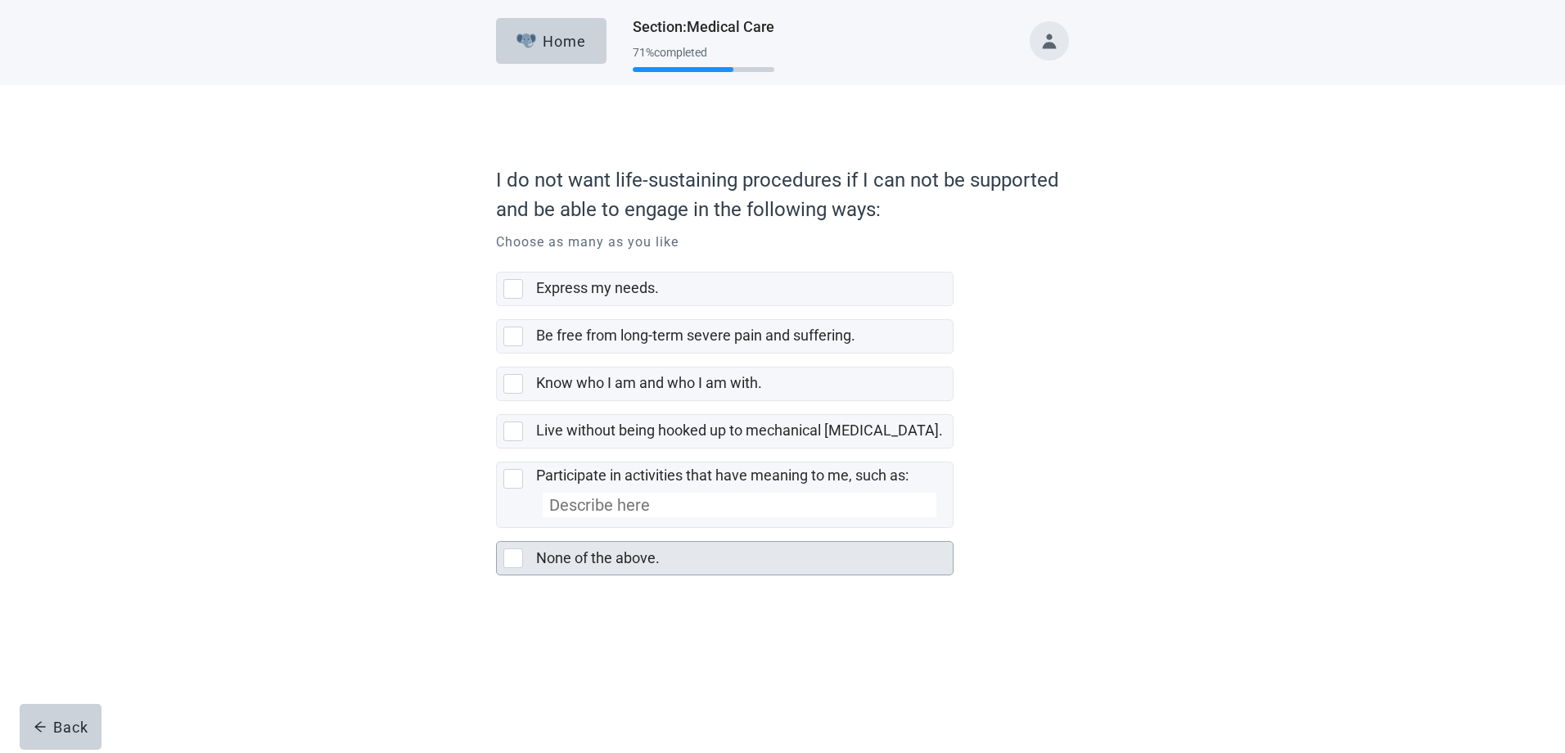
click at [581, 560] on label "None of the above." at bounding box center [598, 557] width 124 height 17
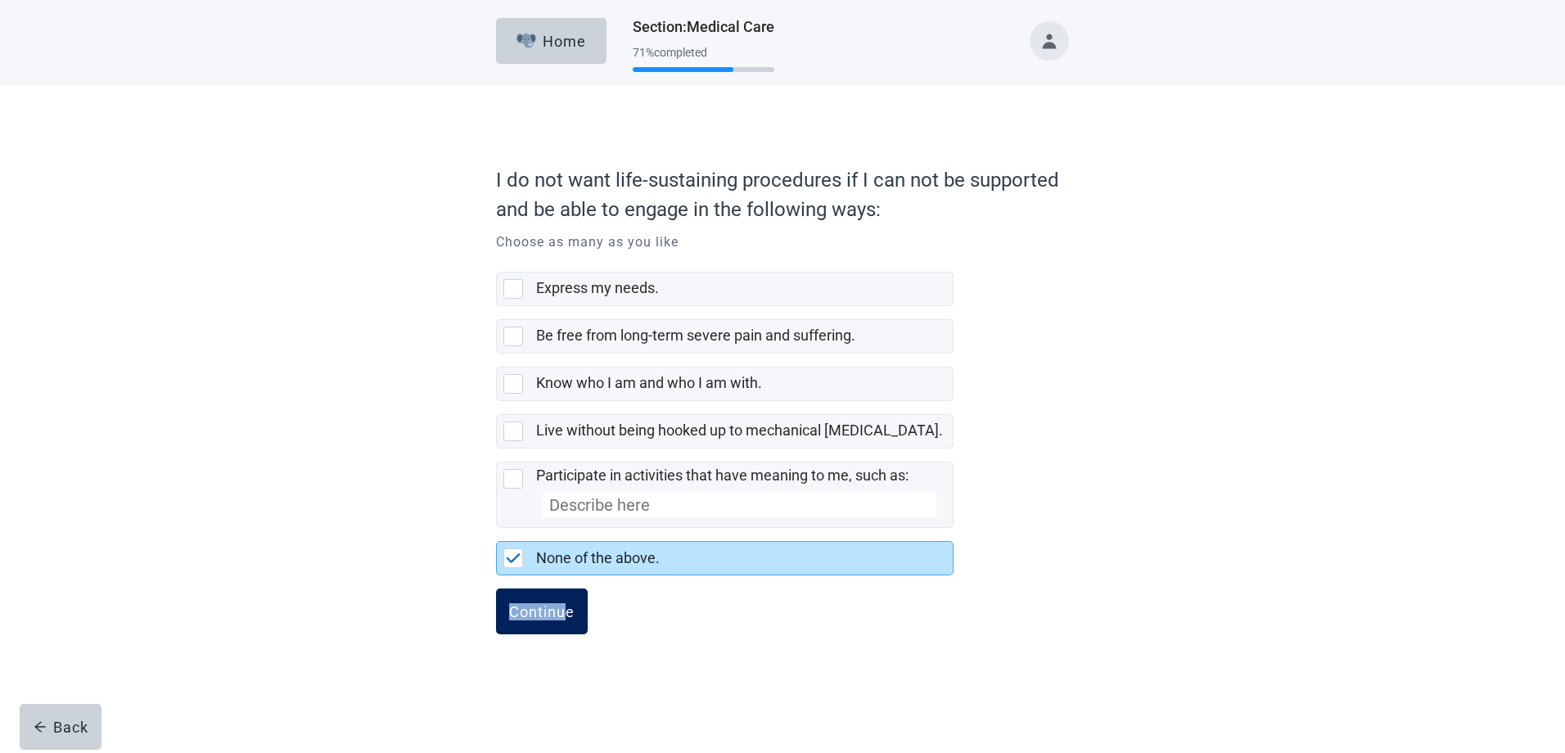
click at [567, 594] on div "I do not want life-sustaining procedures if I can not be supported and be able …" at bounding box center [782, 413] width 573 height 513
drag, startPoint x: 567, startPoint y: 594, endPoint x: 563, endPoint y: 617, distance: 24.1
click at [563, 617] on div "Continue" at bounding box center [541, 611] width 65 height 16
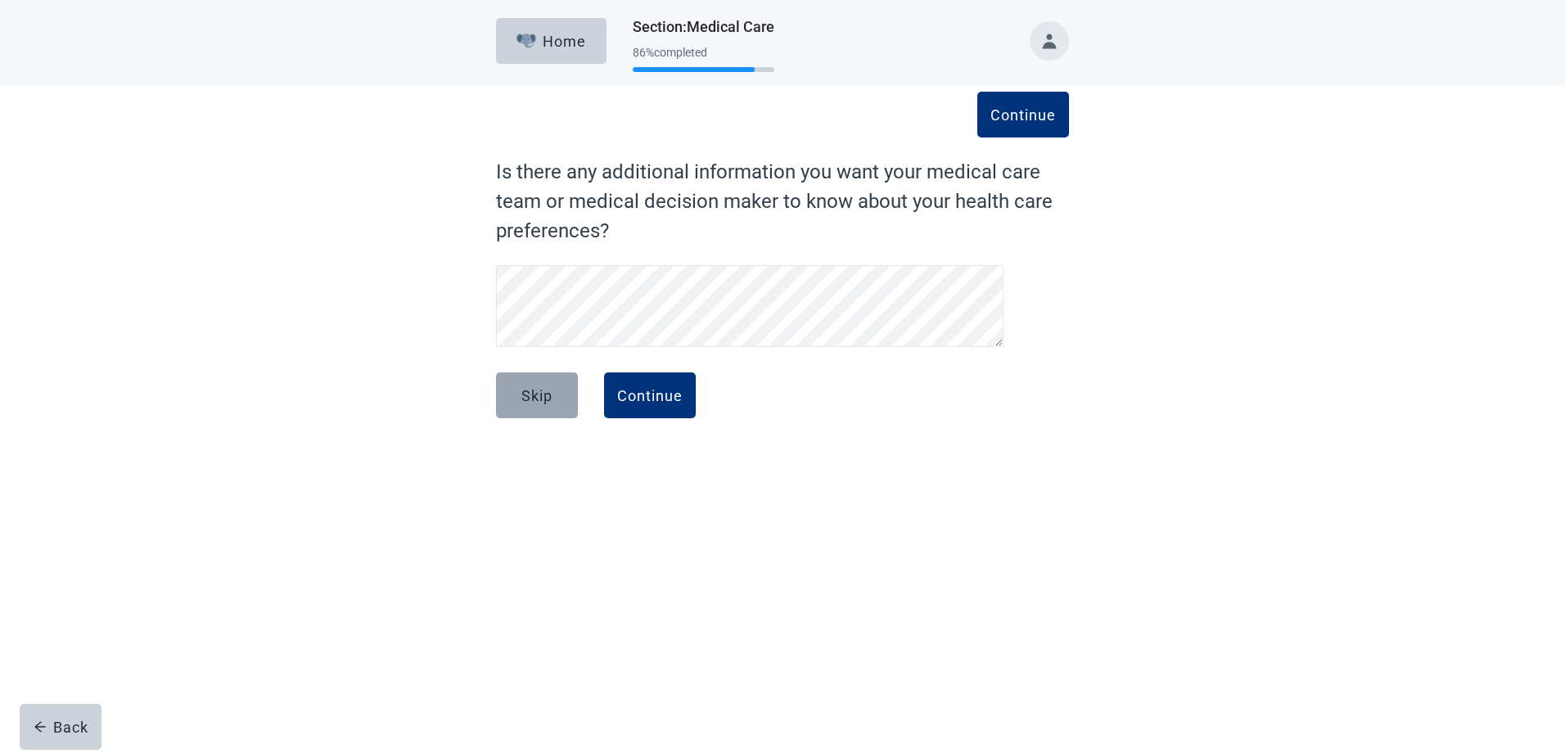
click at [550, 400] on div "Skip" at bounding box center [536, 395] width 31 height 16
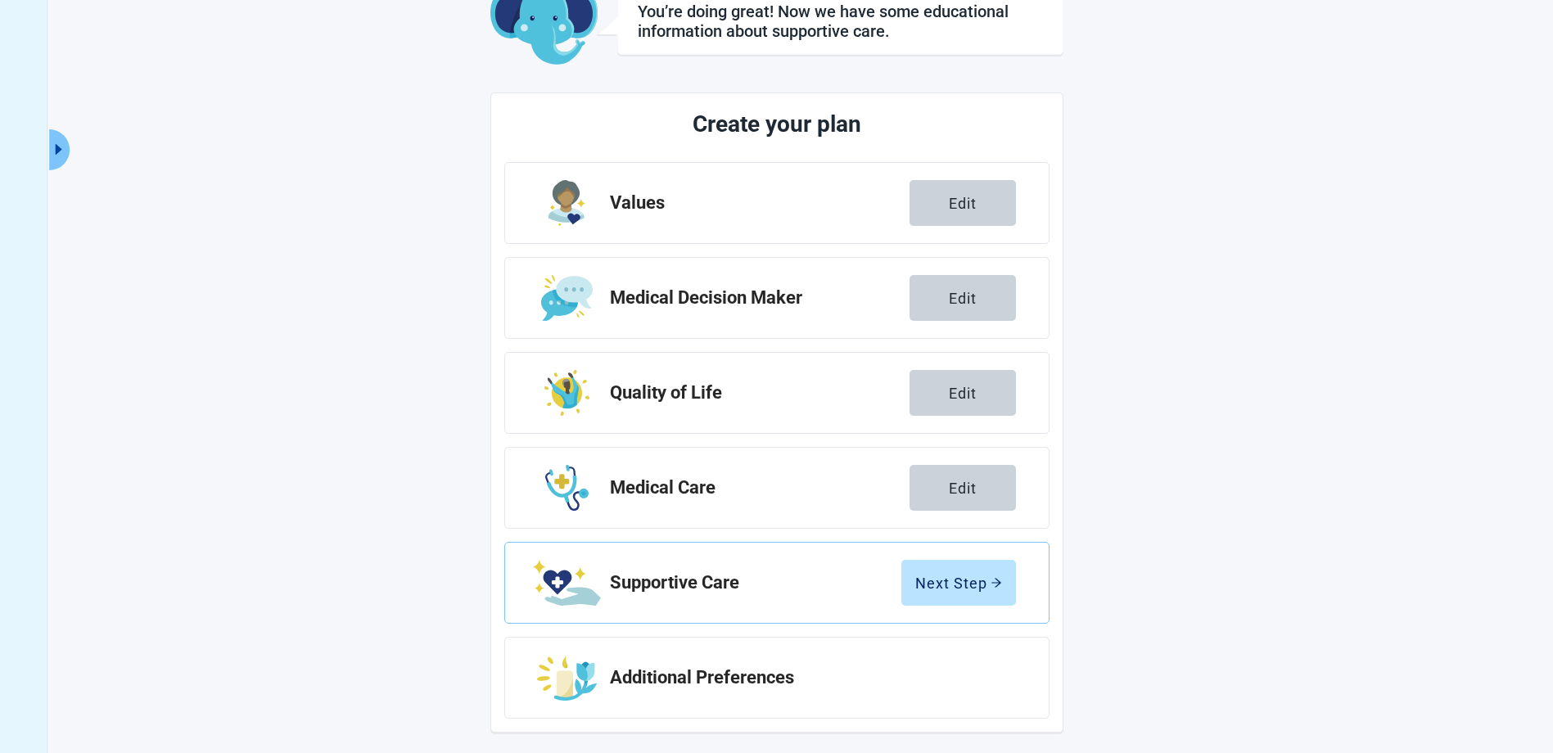
scroll to position [117, 0]
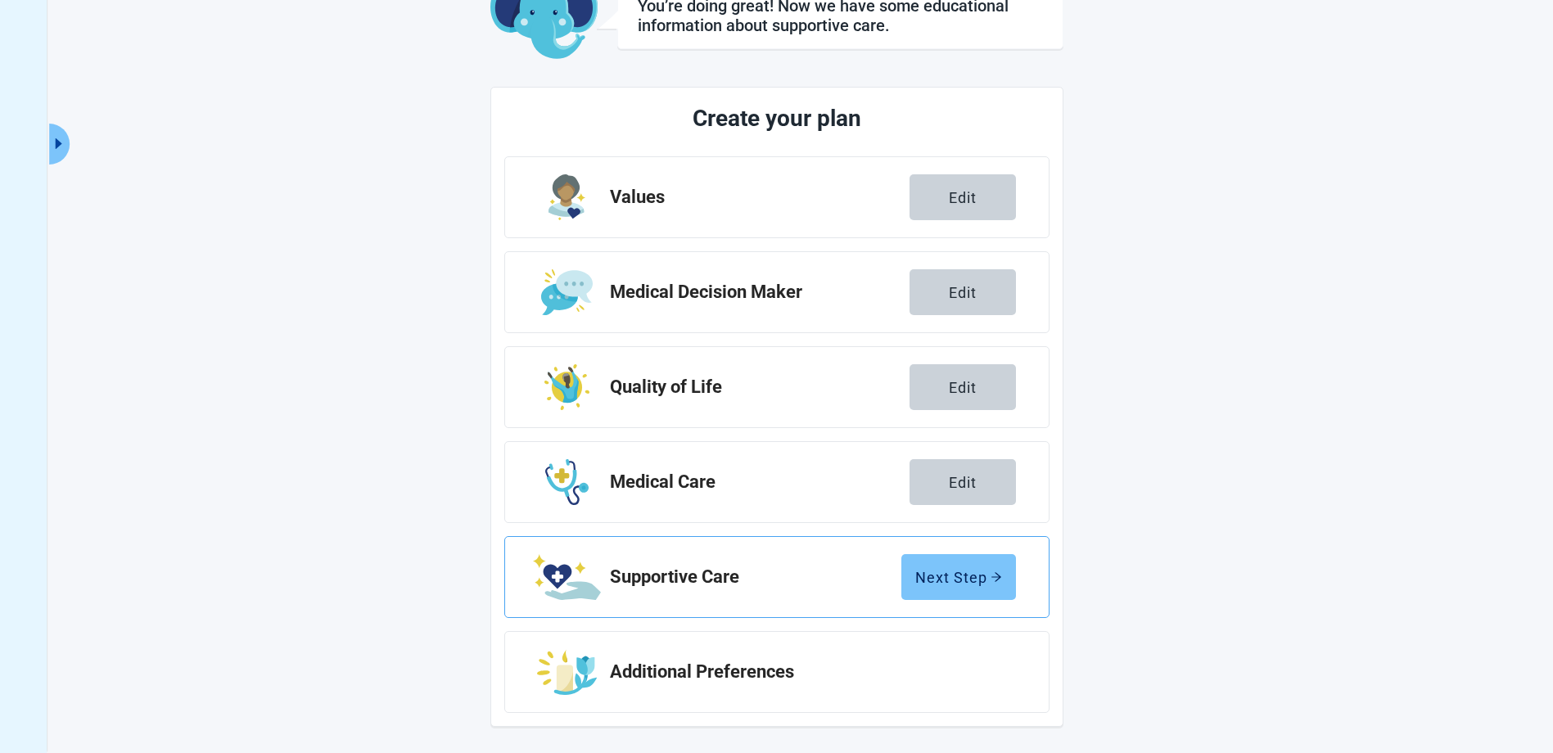
click at [977, 585] on div "Next Step" at bounding box center [958, 577] width 87 height 16
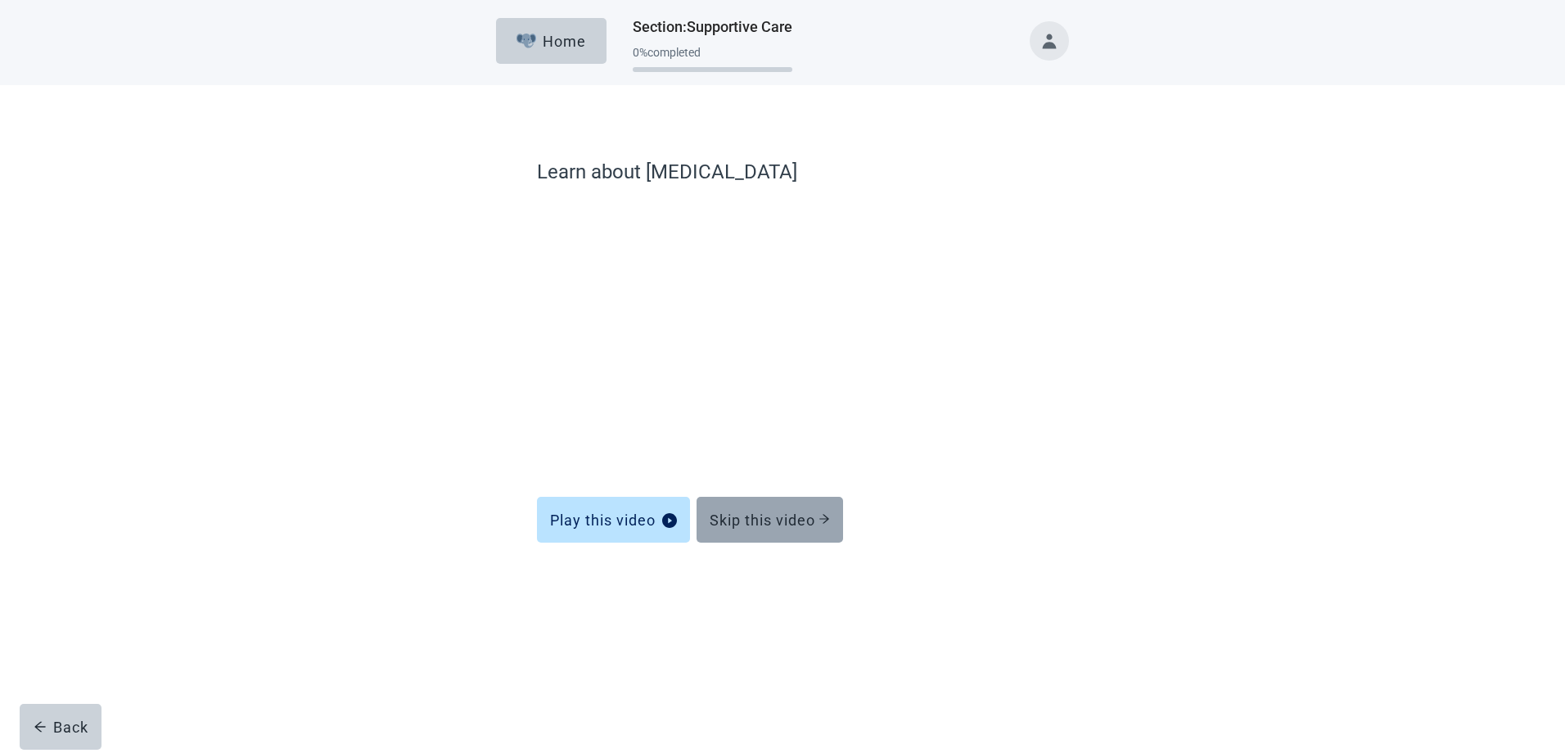
click at [791, 512] on div "Skip this video" at bounding box center [770, 520] width 120 height 16
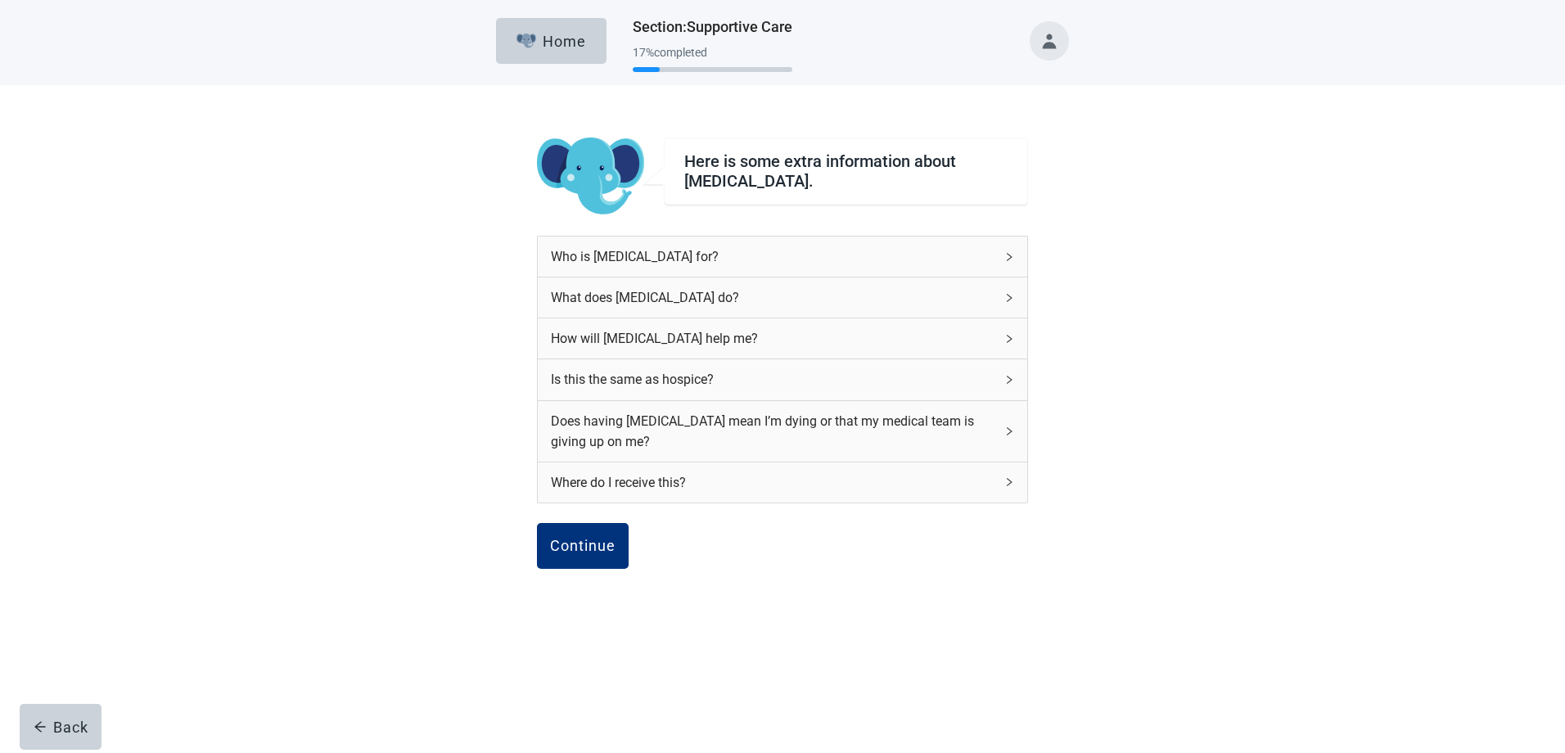
click at [791, 511] on div "Who is palliative care for? What does palliative care do? How will palliative c…" at bounding box center [782, 379] width 491 height 287
click at [603, 547] on div "Continue" at bounding box center [582, 546] width 65 height 16
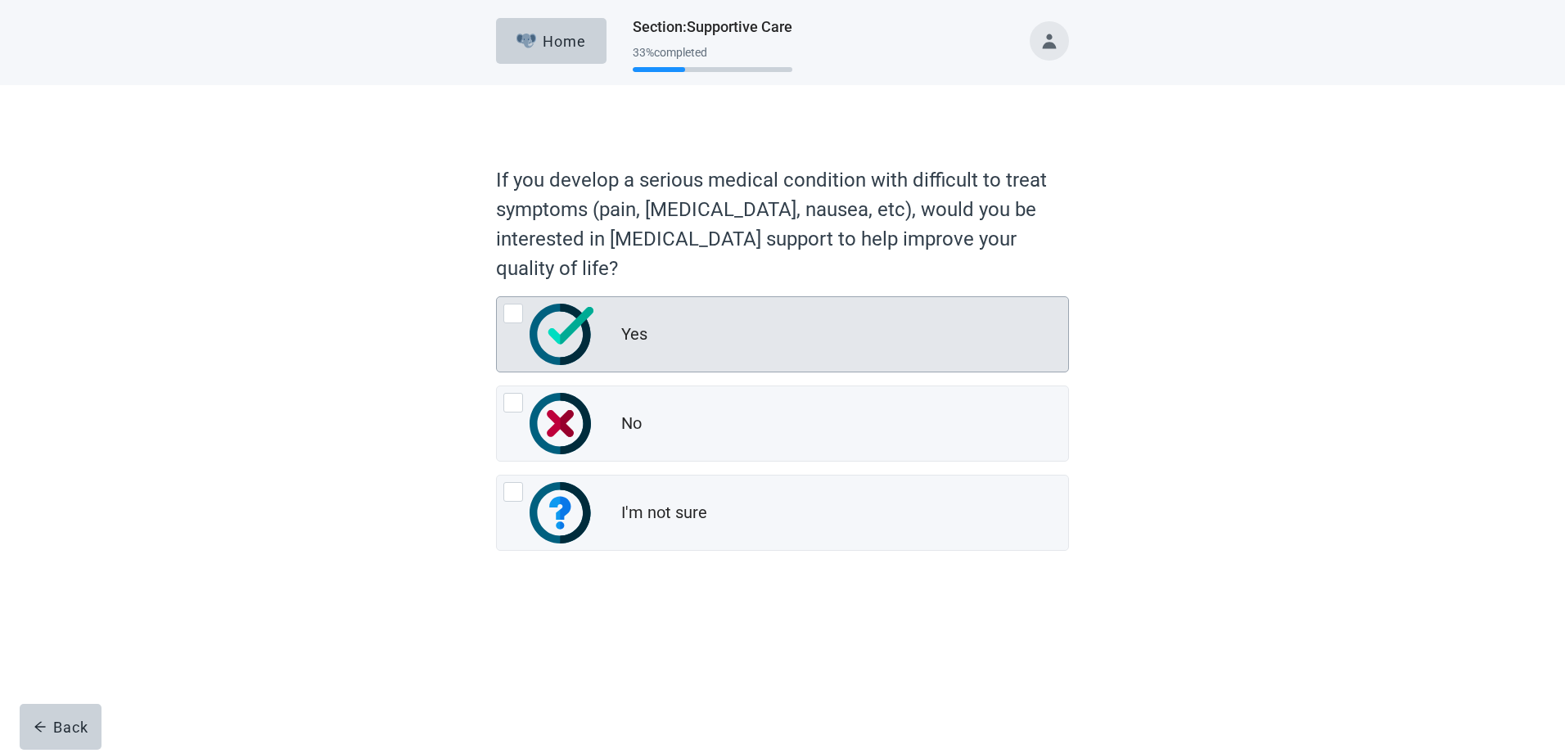
click at [664, 323] on div "Yes" at bounding box center [844, 334] width 447 height 33
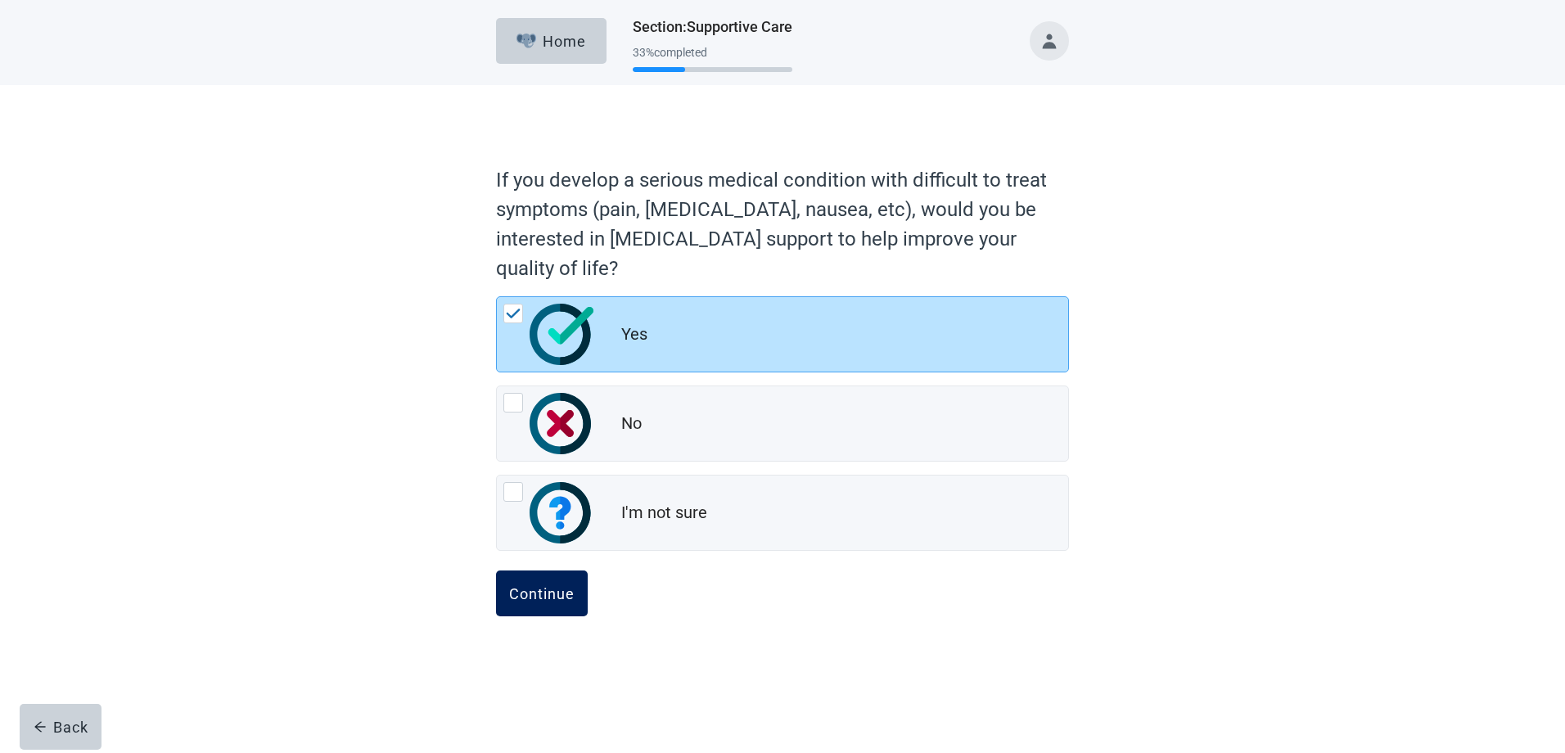
click at [552, 600] on div "Continue" at bounding box center [541, 593] width 65 height 16
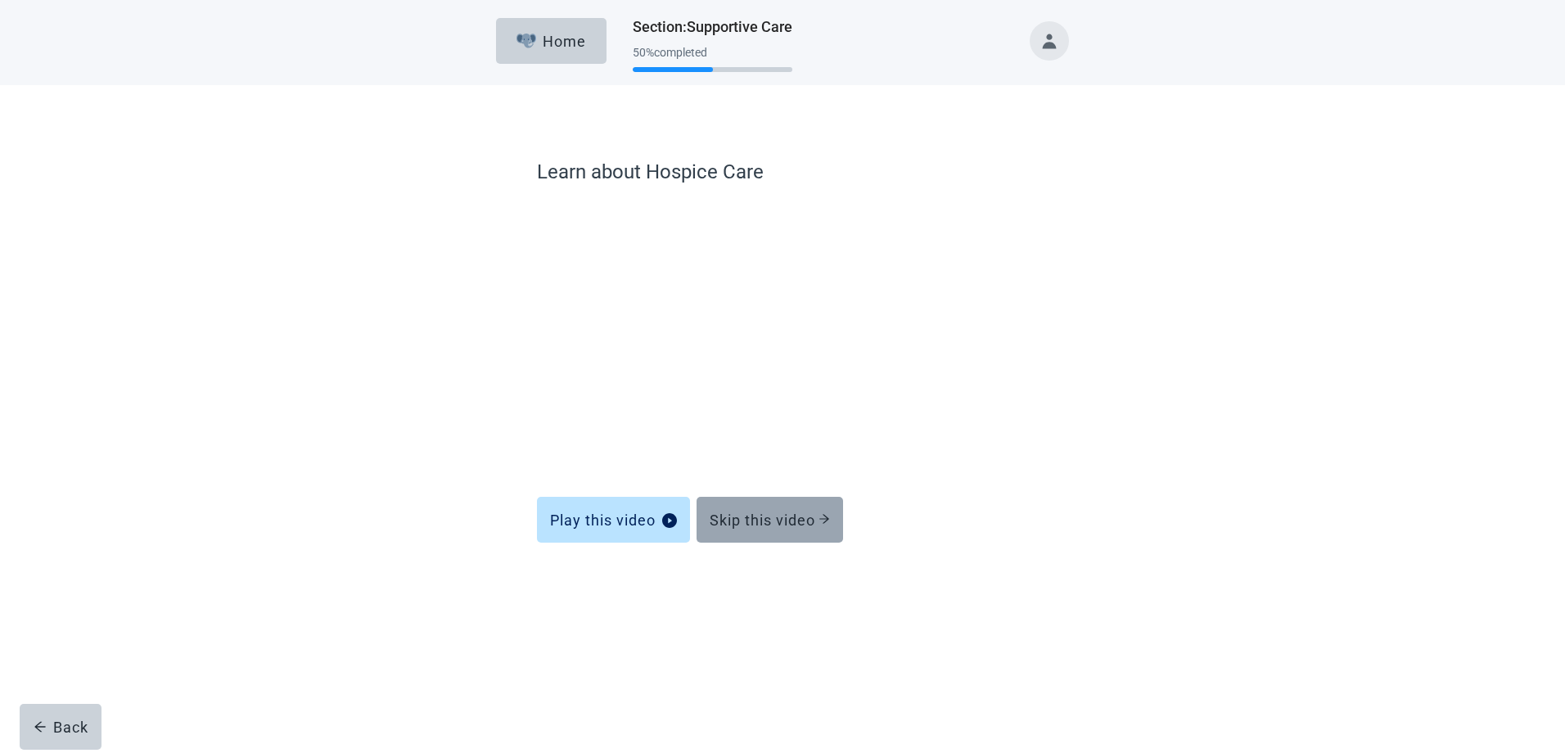
click at [824, 521] on icon "arrow-right" at bounding box center [824, 518] width 11 height 11
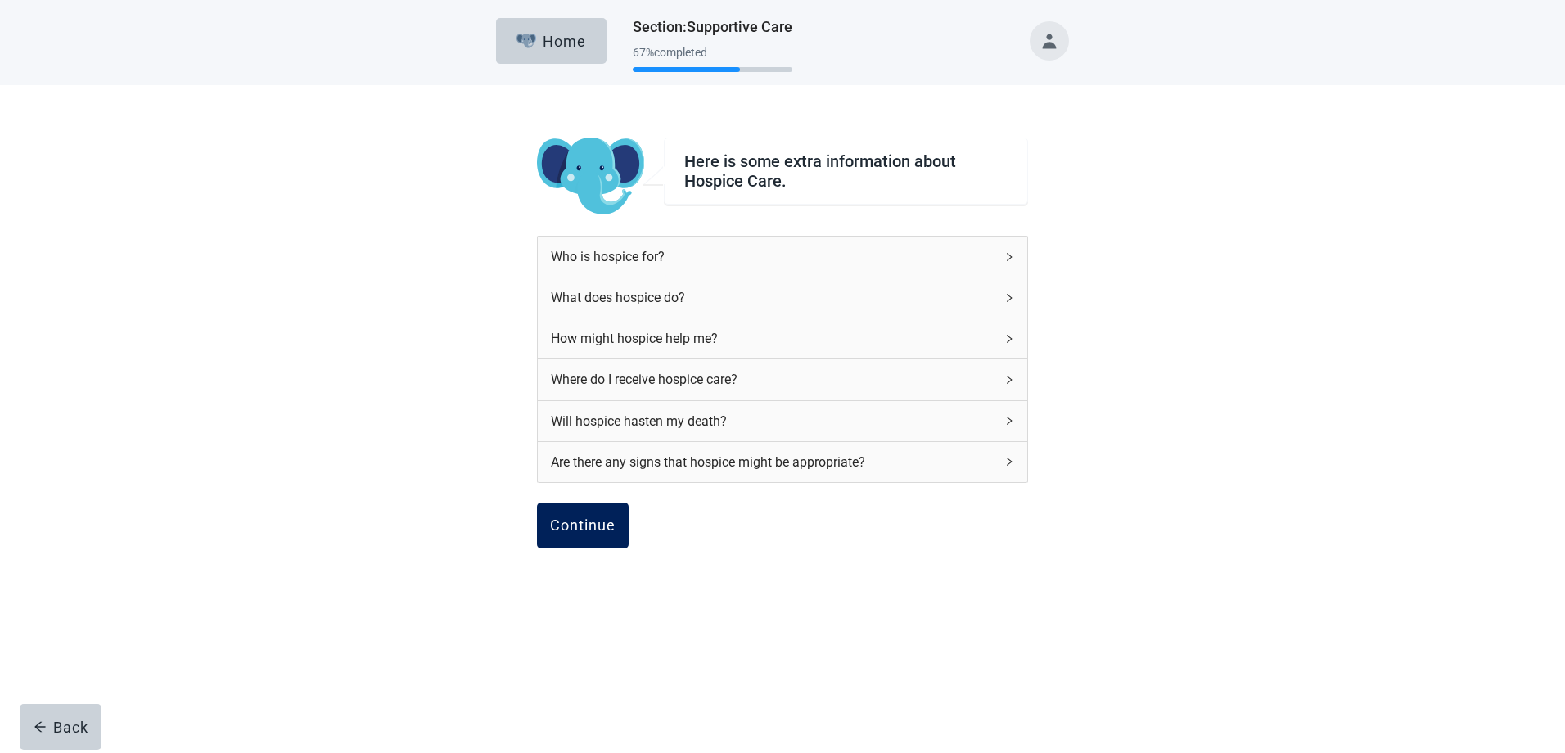
click at [587, 520] on div "Continue" at bounding box center [582, 525] width 65 height 16
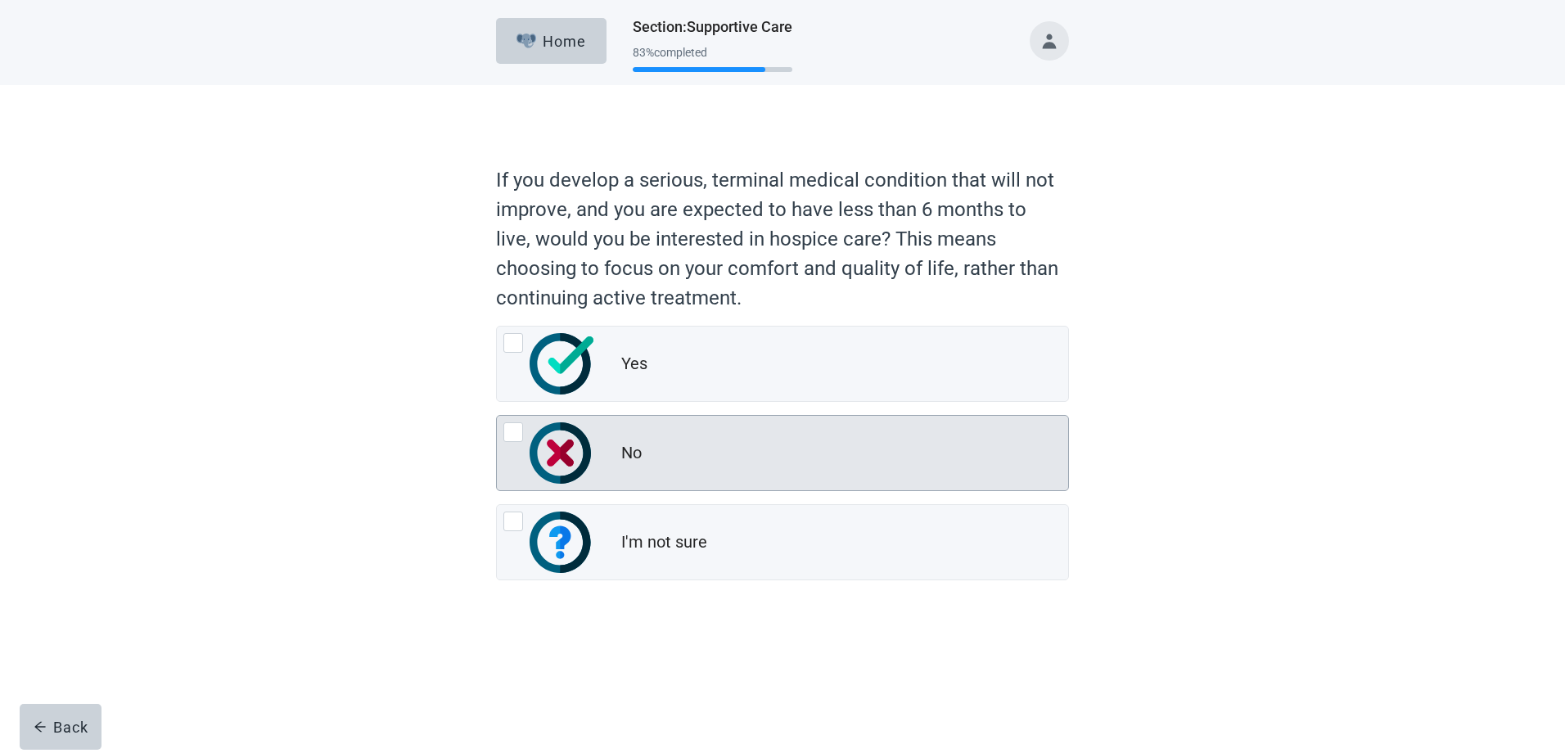
click at [708, 458] on div "No" at bounding box center [844, 453] width 447 height 33
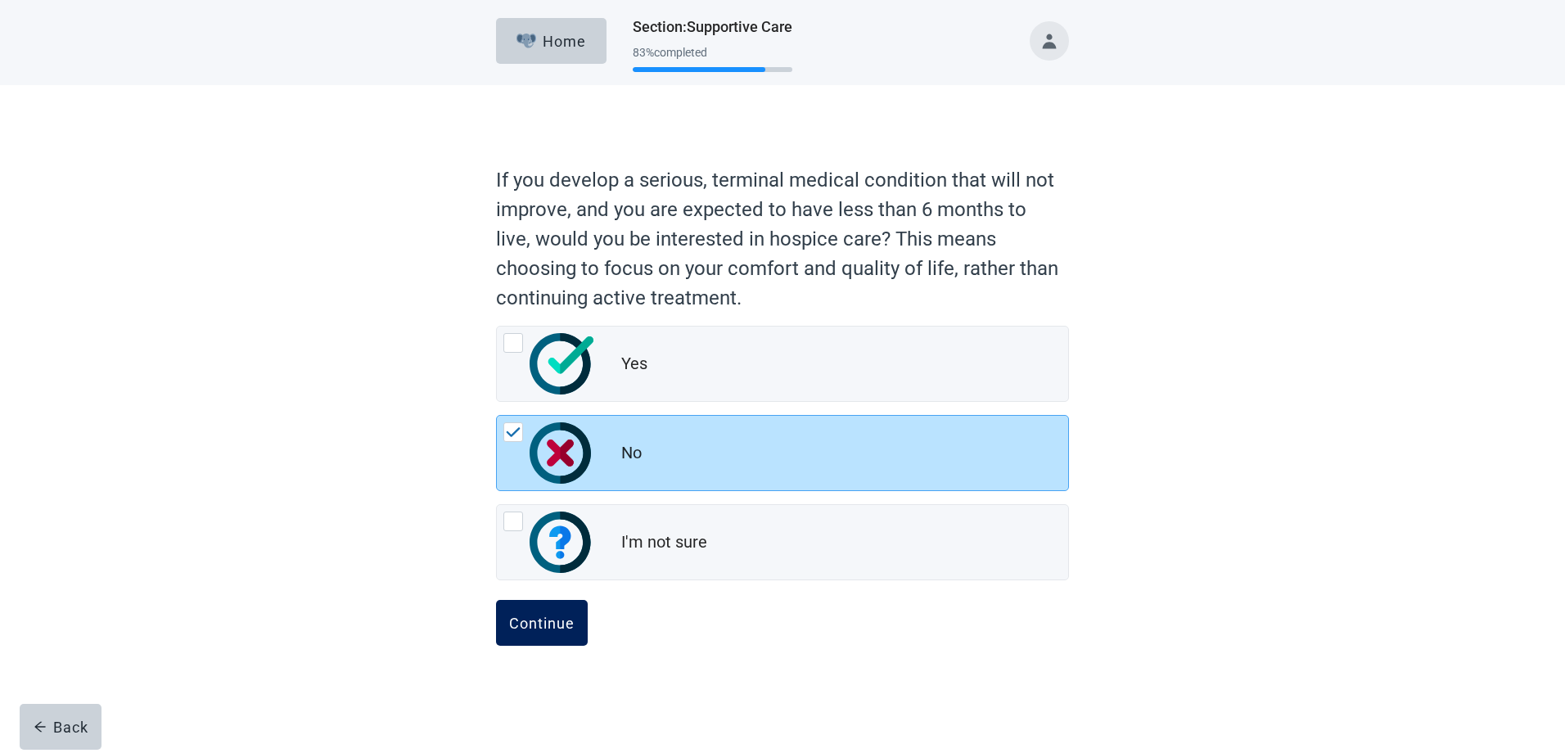
click at [561, 624] on div "Continue" at bounding box center [541, 623] width 65 height 16
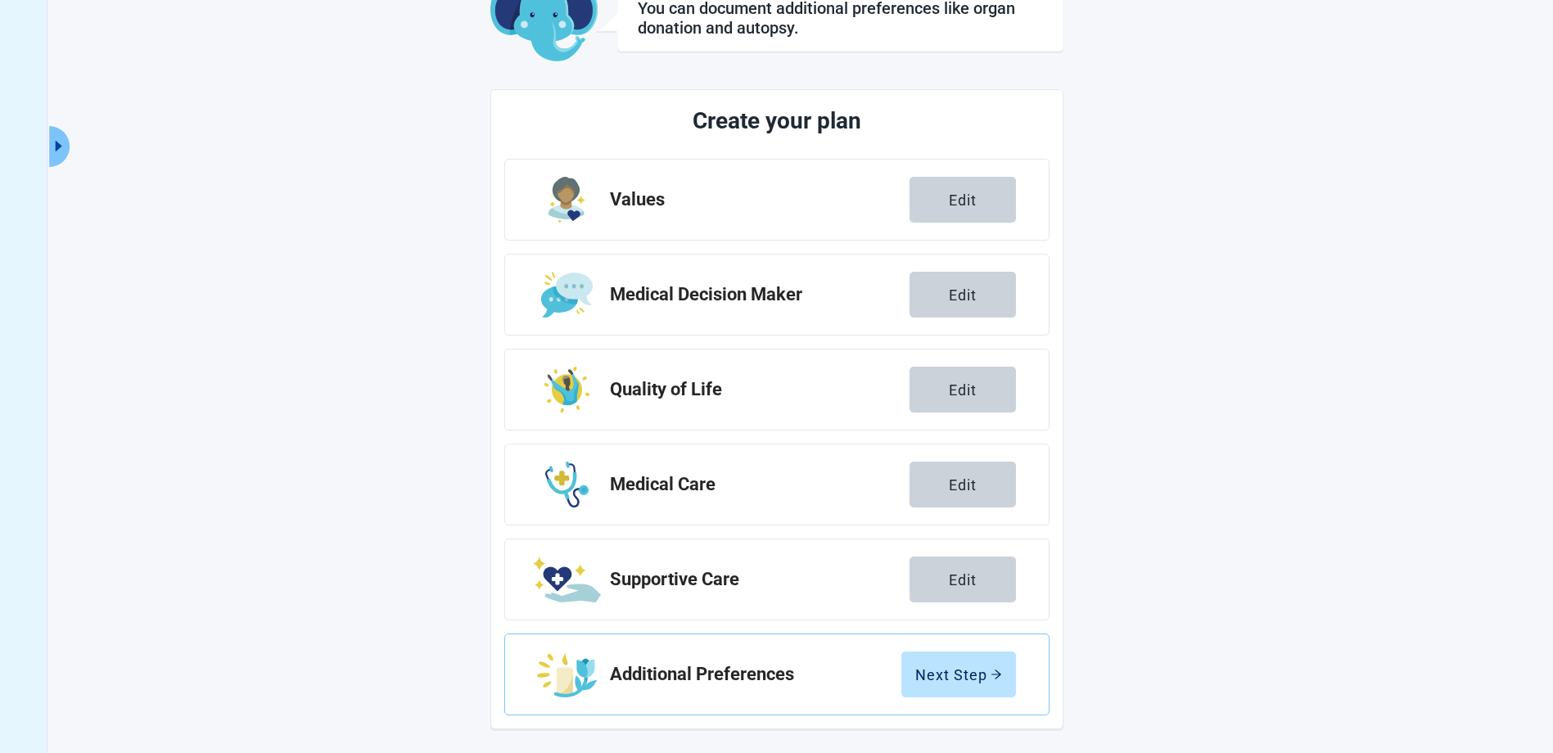
scroll to position [117, 0]
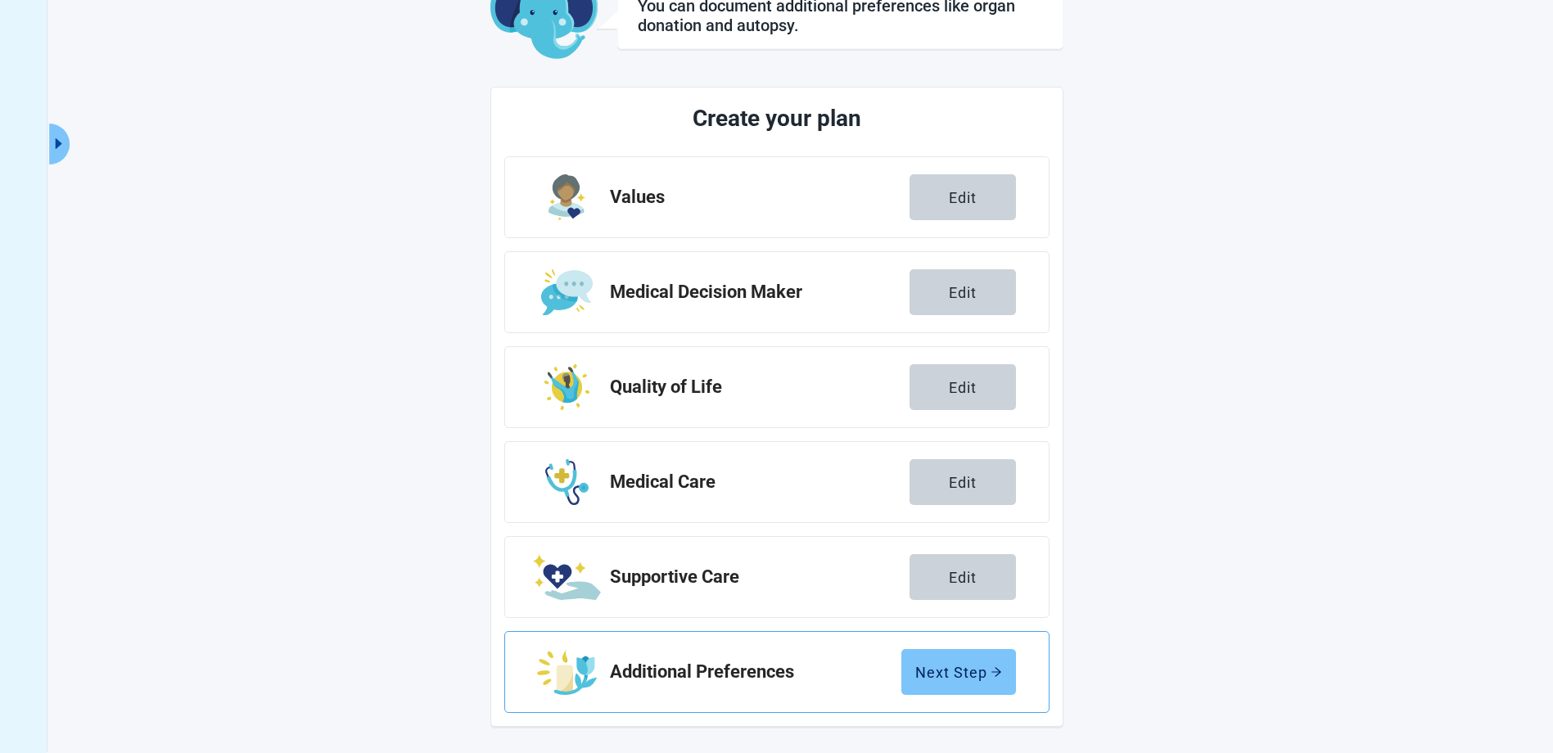
click at [986, 677] on div "Next Step" at bounding box center [958, 672] width 87 height 16
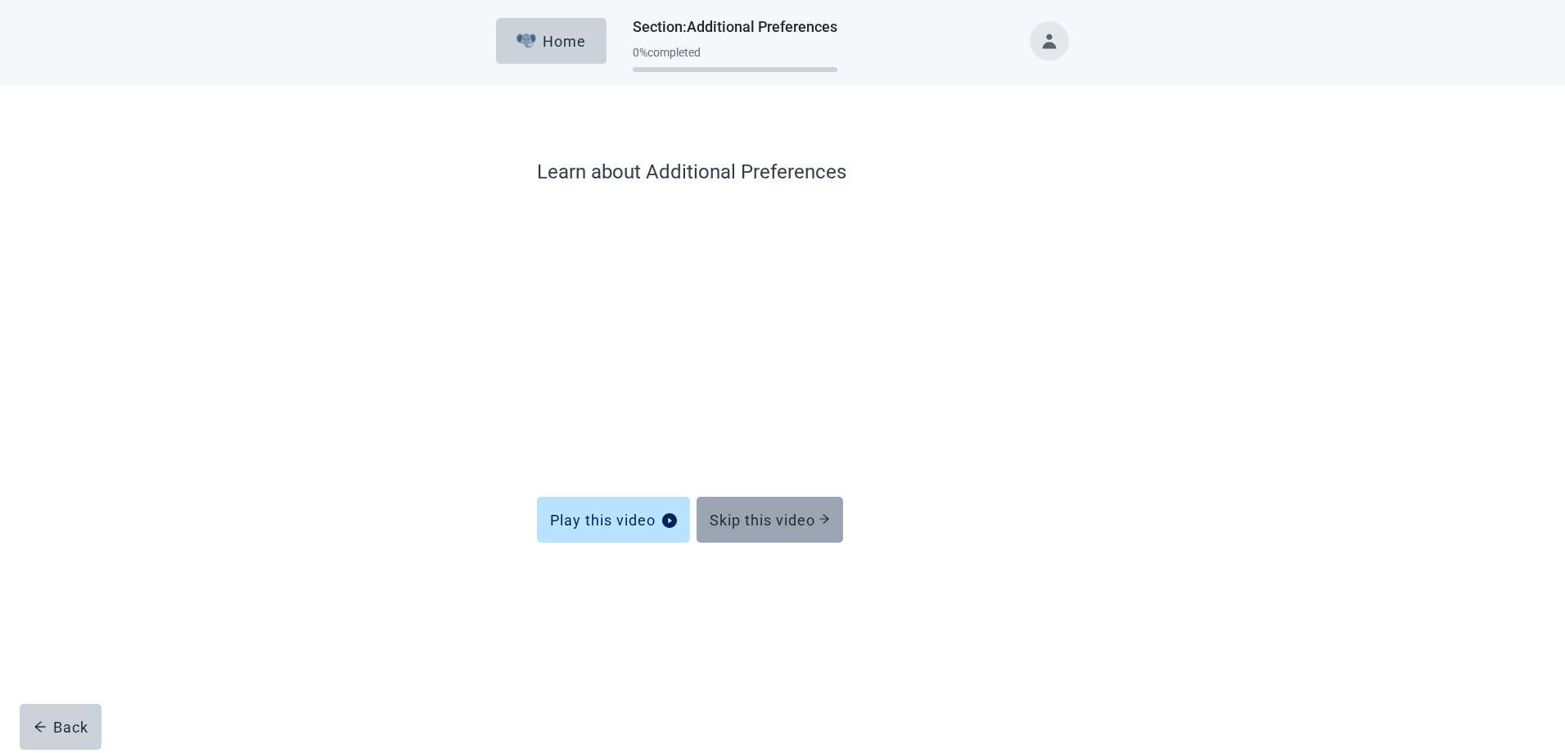
click at [775, 515] on div "Skip this video" at bounding box center [770, 520] width 120 height 16
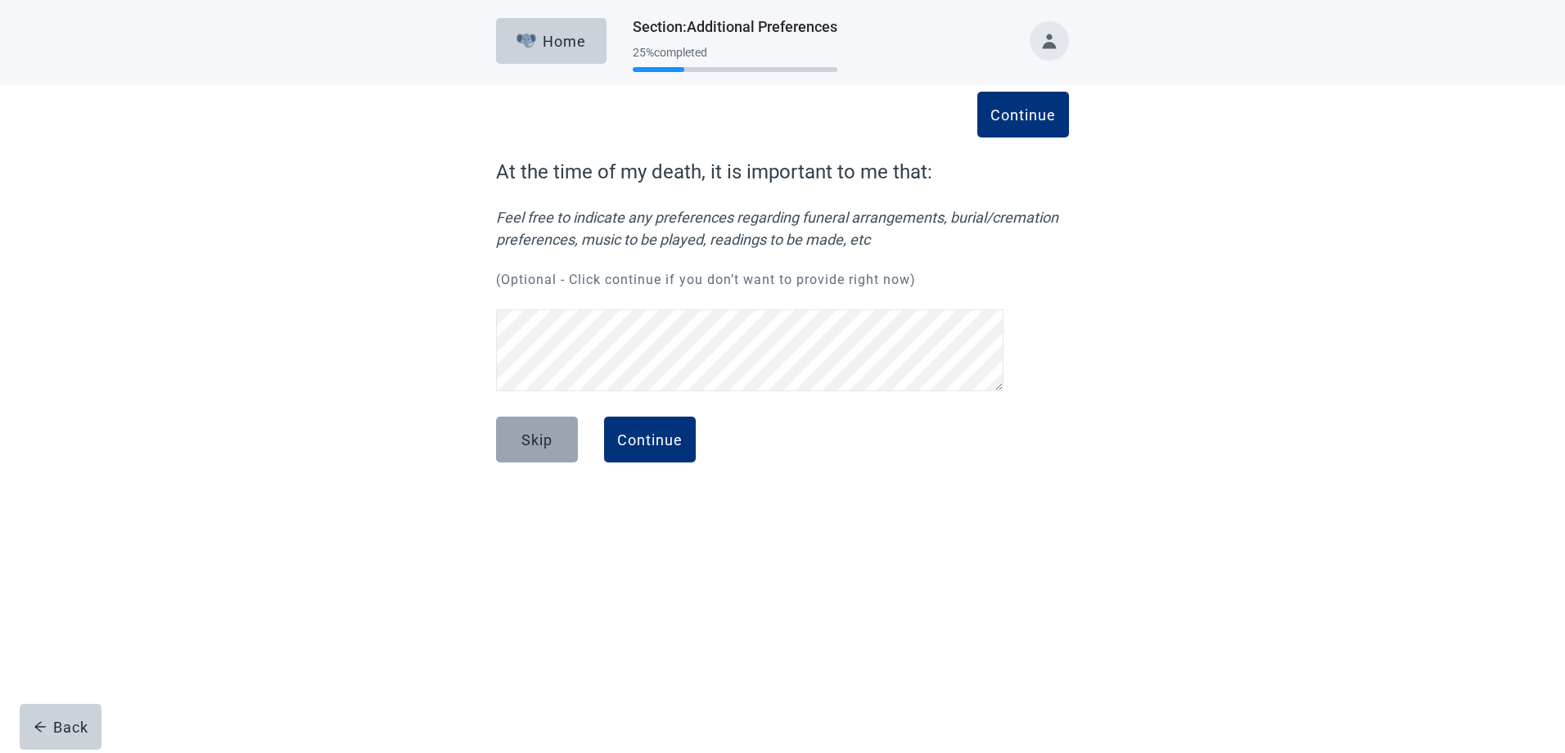
click at [556, 435] on button "Skip" at bounding box center [537, 440] width 82 height 46
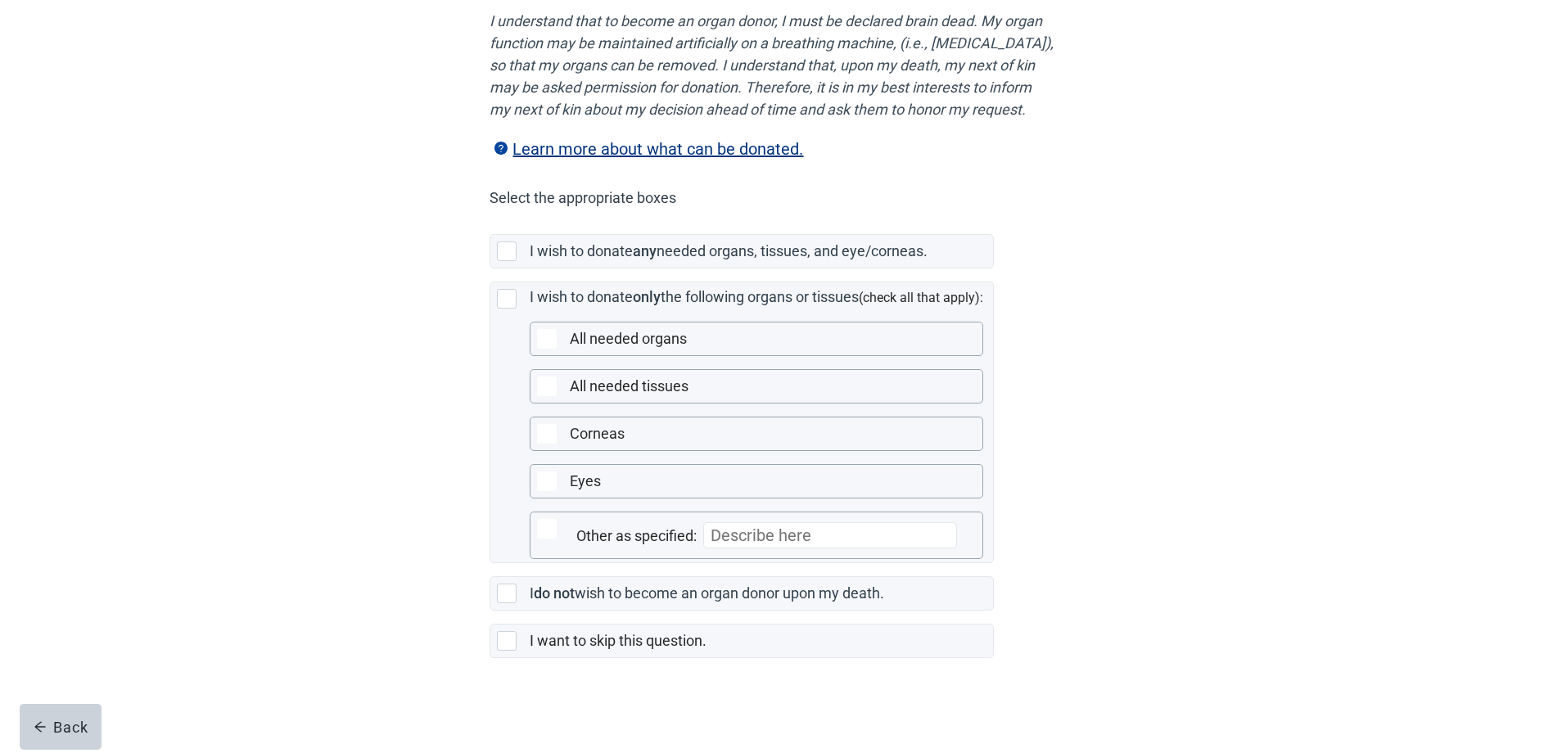
scroll to position [256, 0]
click at [766, 595] on label "wish to become an organ donor upon my death." at bounding box center [729, 593] width 309 height 17
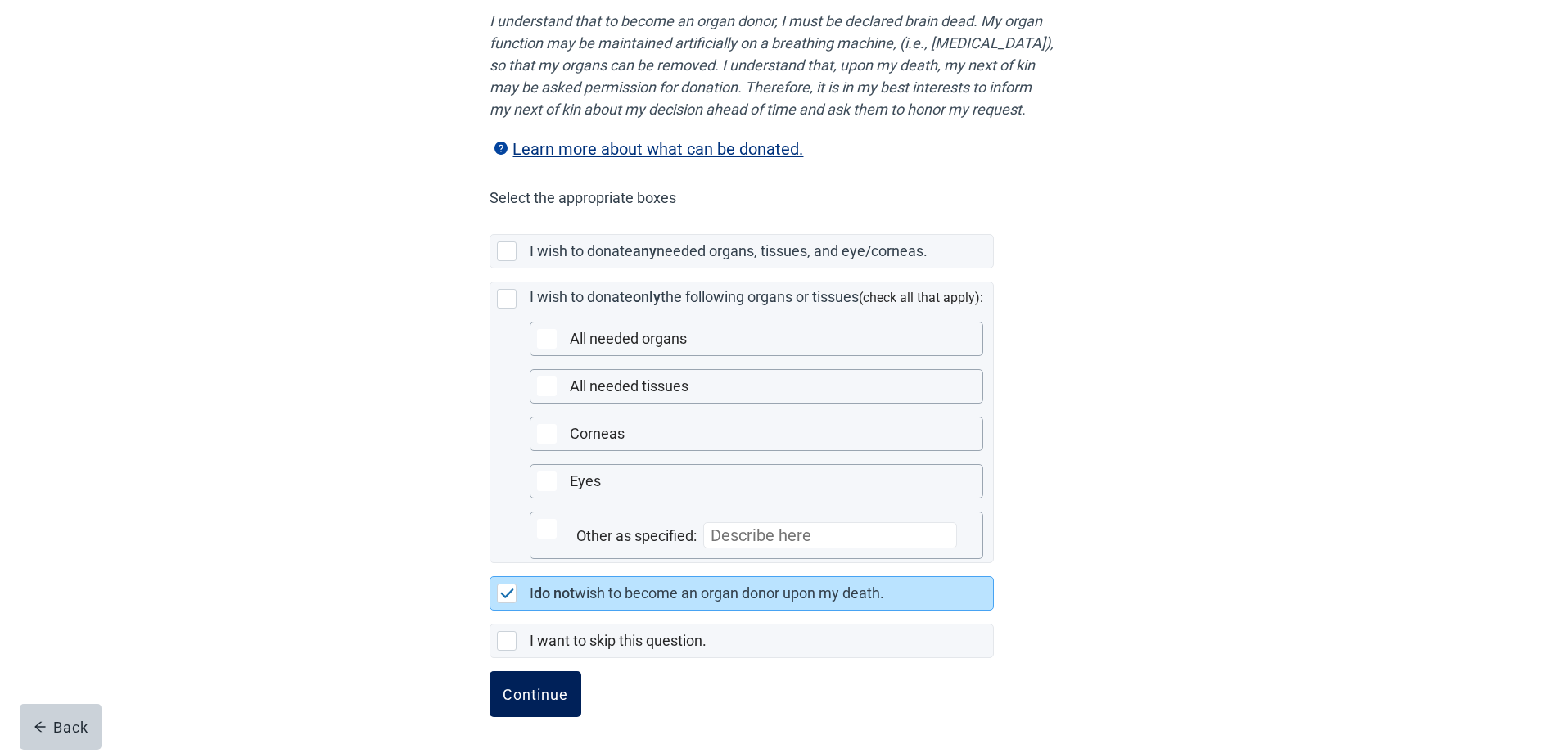
click at [545, 699] on div "Continue" at bounding box center [535, 694] width 65 height 16
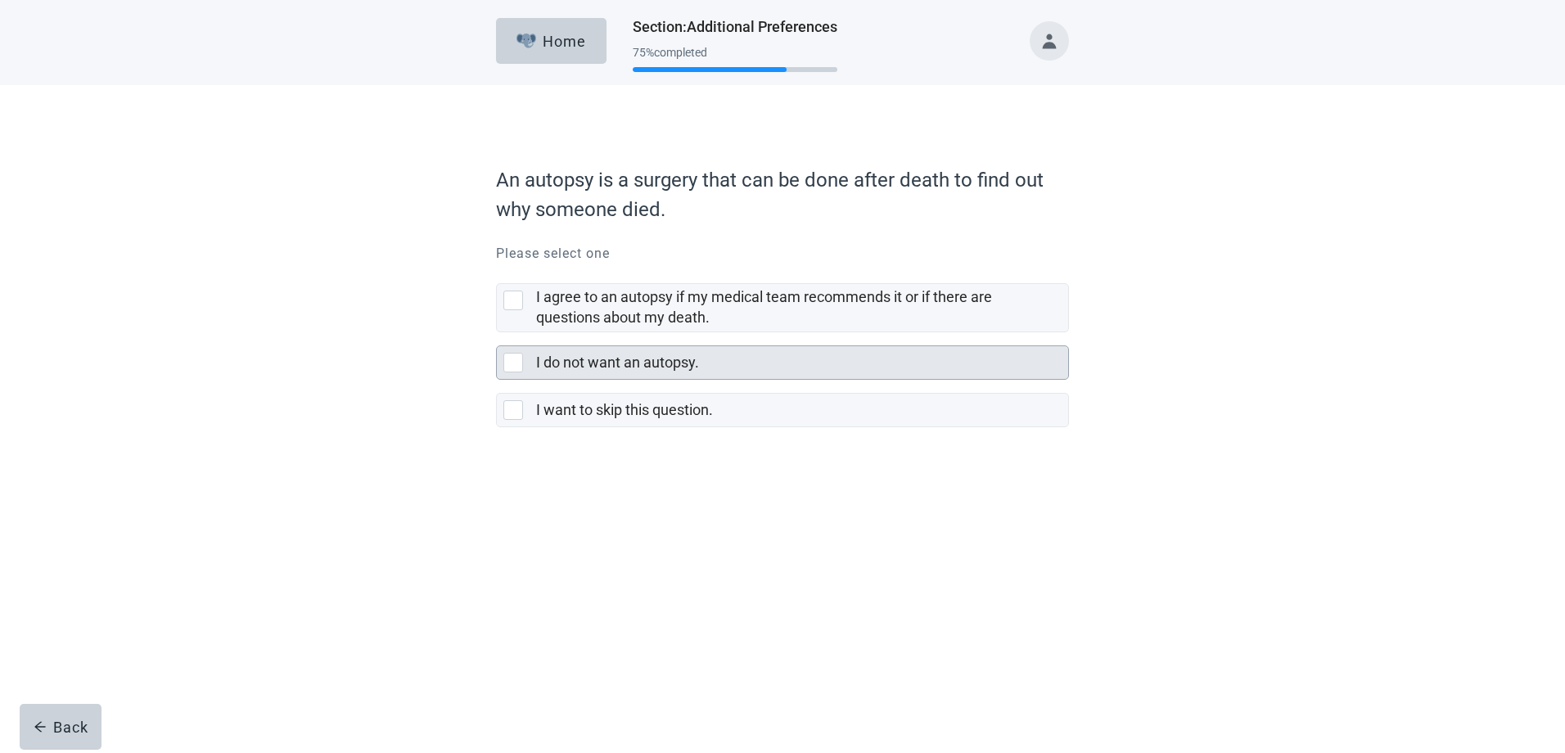
click at [624, 365] on label "I do not want an autopsy." at bounding box center [617, 362] width 163 height 17
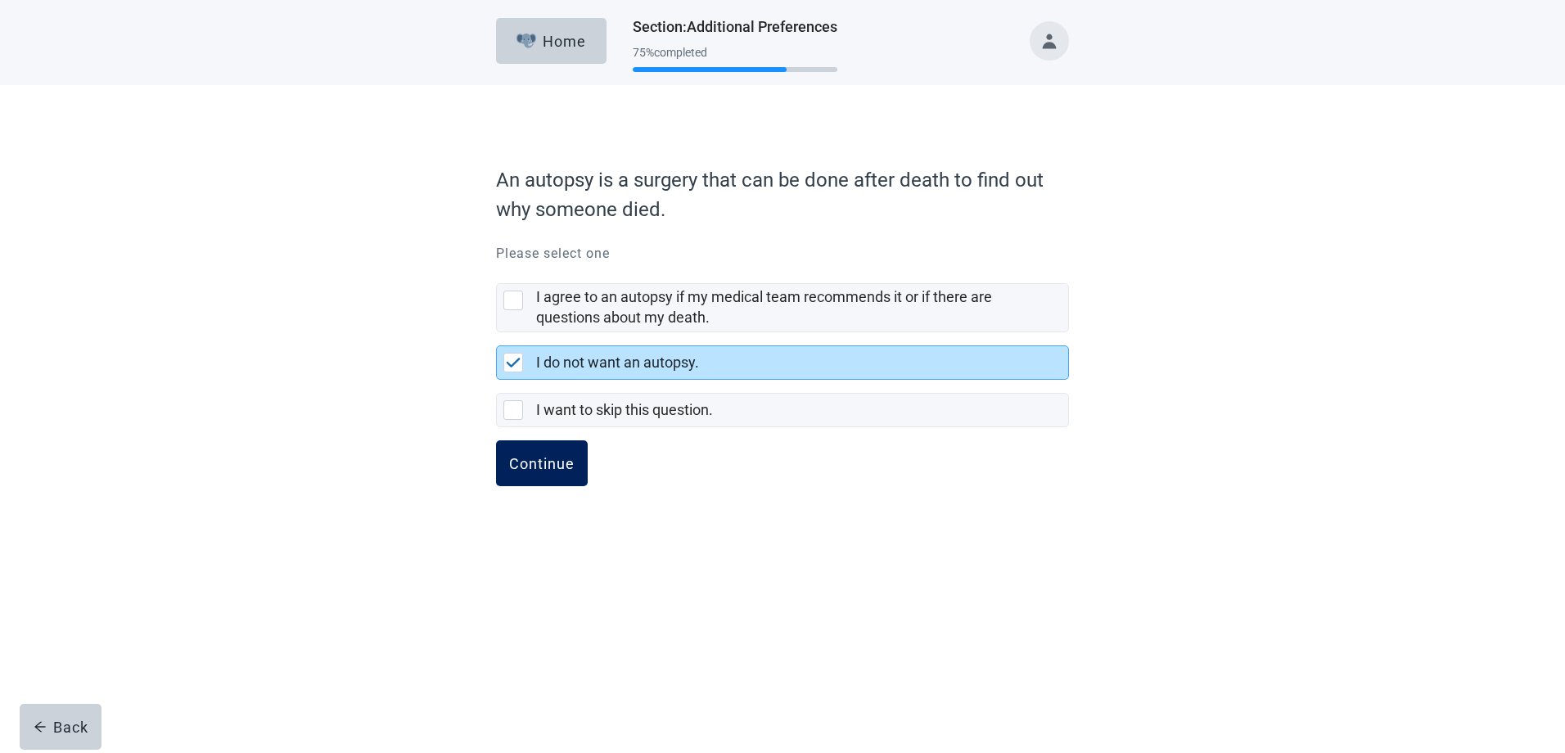
click at [542, 456] on div "Continue" at bounding box center [541, 463] width 65 height 16
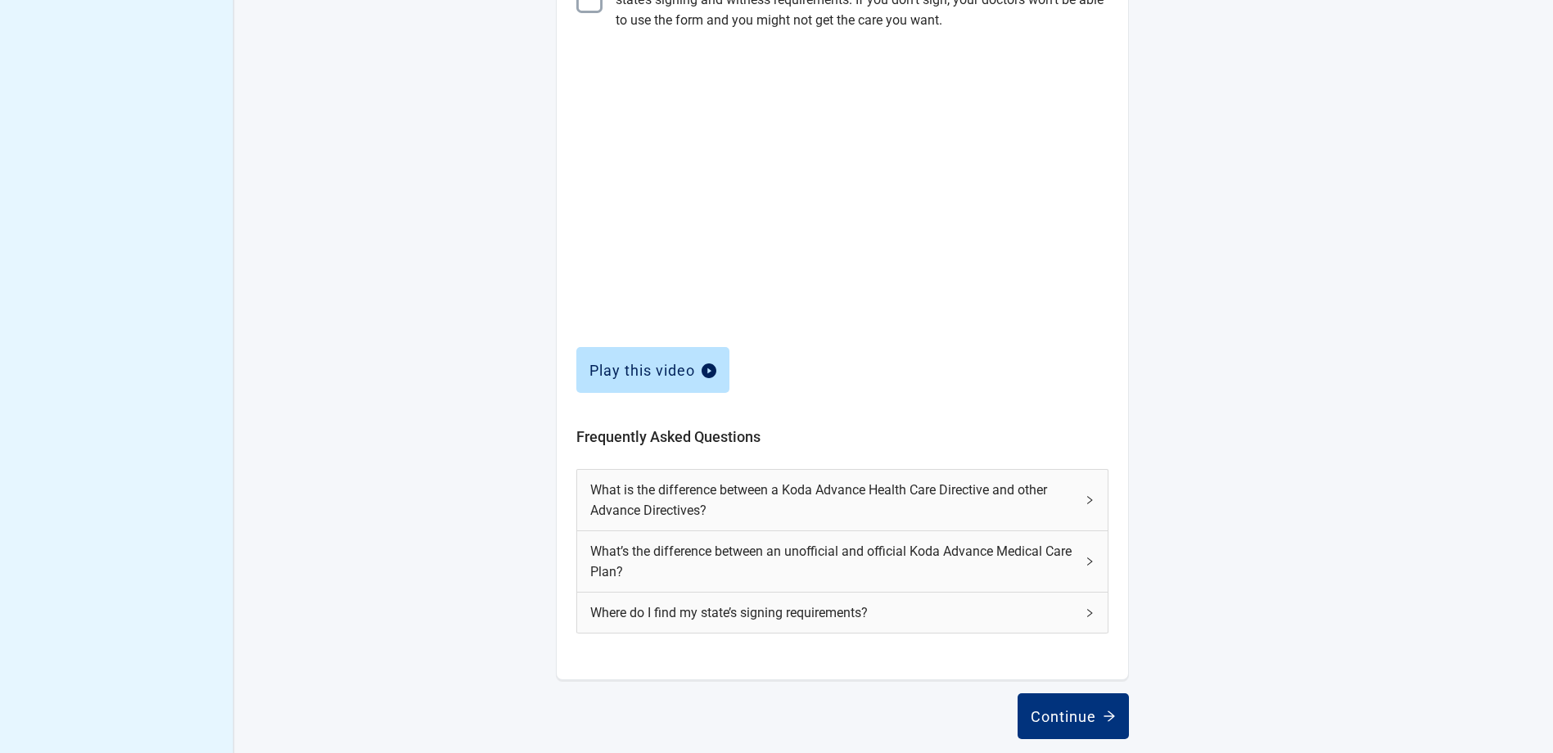
scroll to position [517, 0]
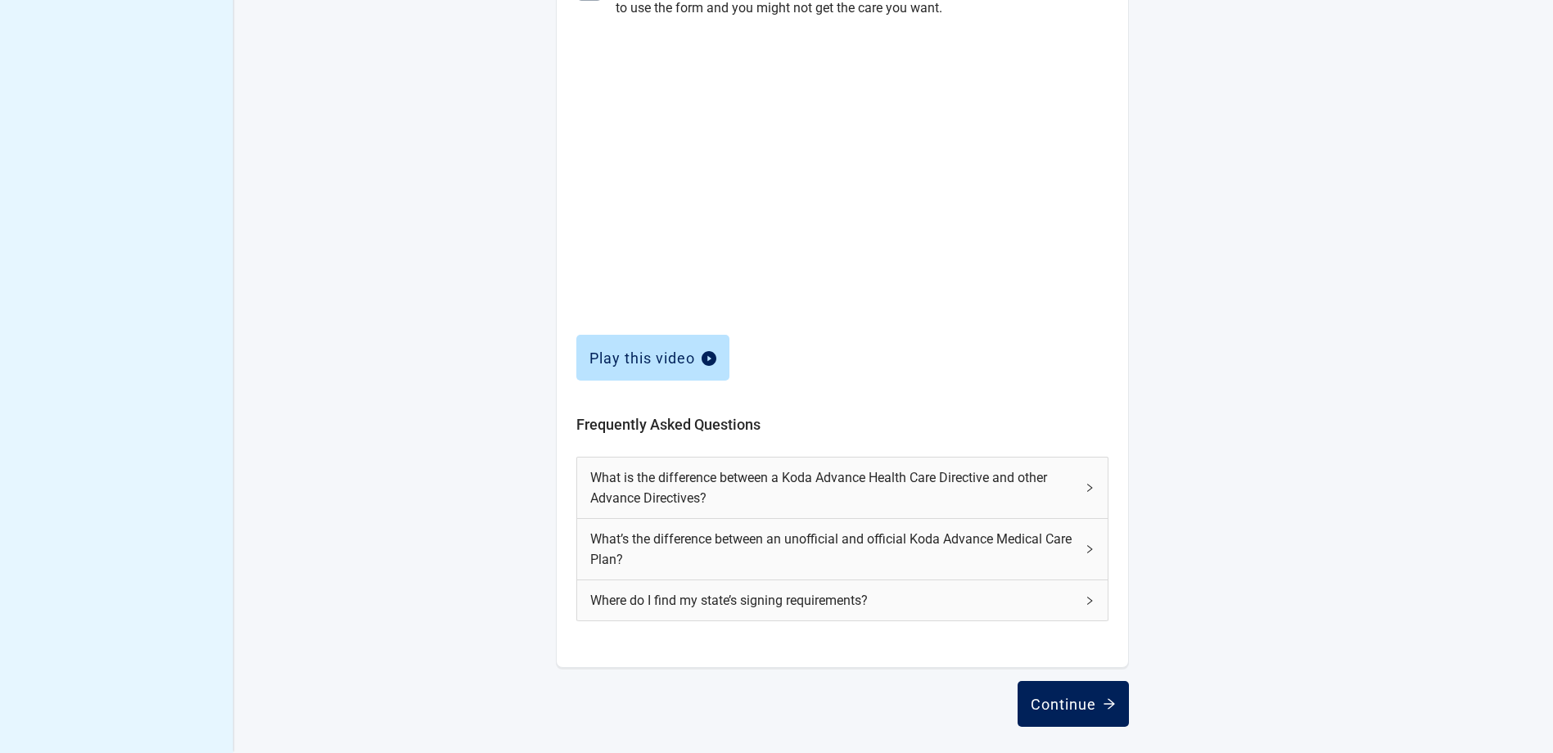
click at [1064, 712] on div "Continue" at bounding box center [1073, 704] width 85 height 16
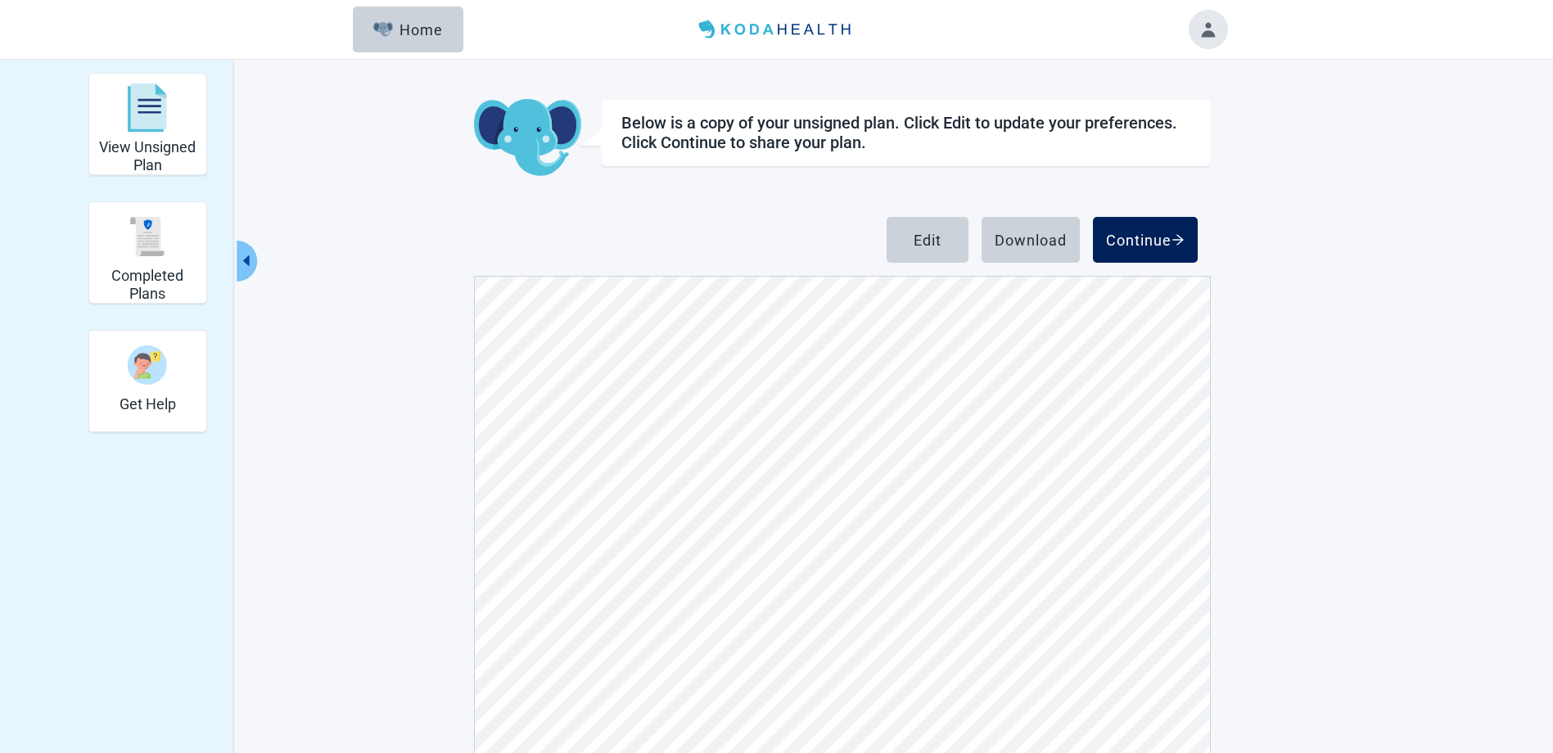
click at [1174, 238] on icon "arrow-right" at bounding box center [1177, 239] width 13 height 13
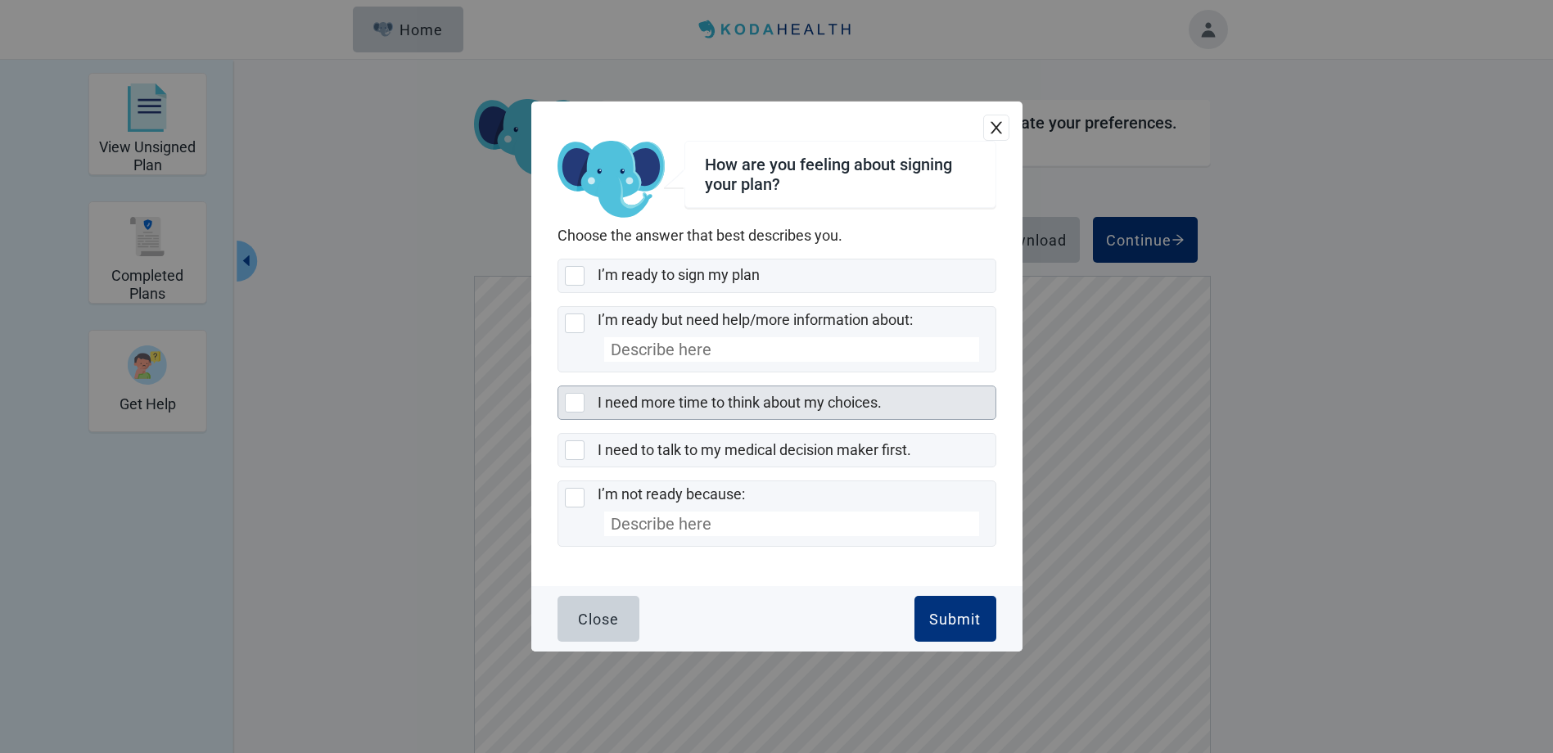
click at [688, 400] on label "I need more time to think about my choices." at bounding box center [740, 402] width 284 height 17
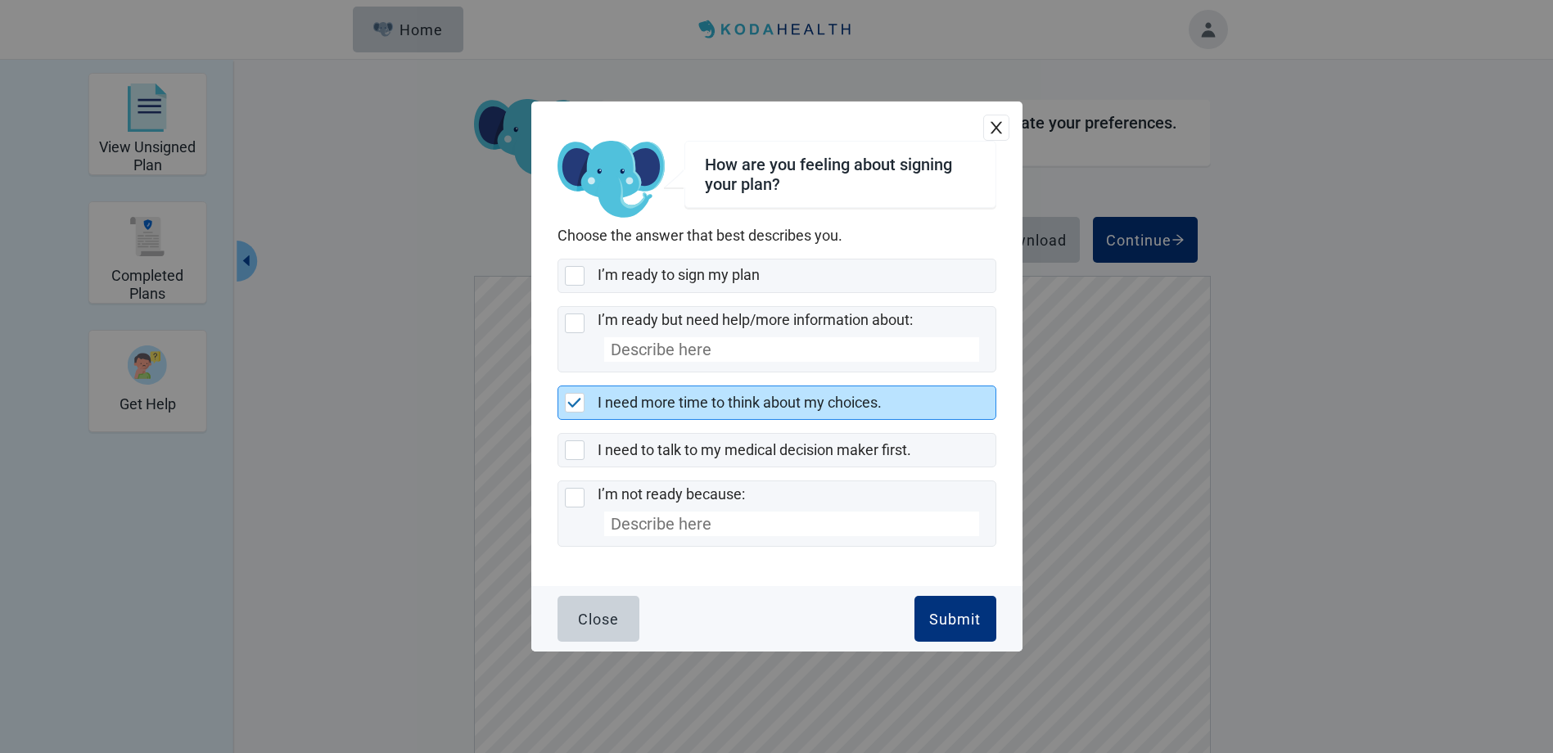
click at [661, 395] on label "I need more time to think about my choices." at bounding box center [740, 402] width 284 height 17
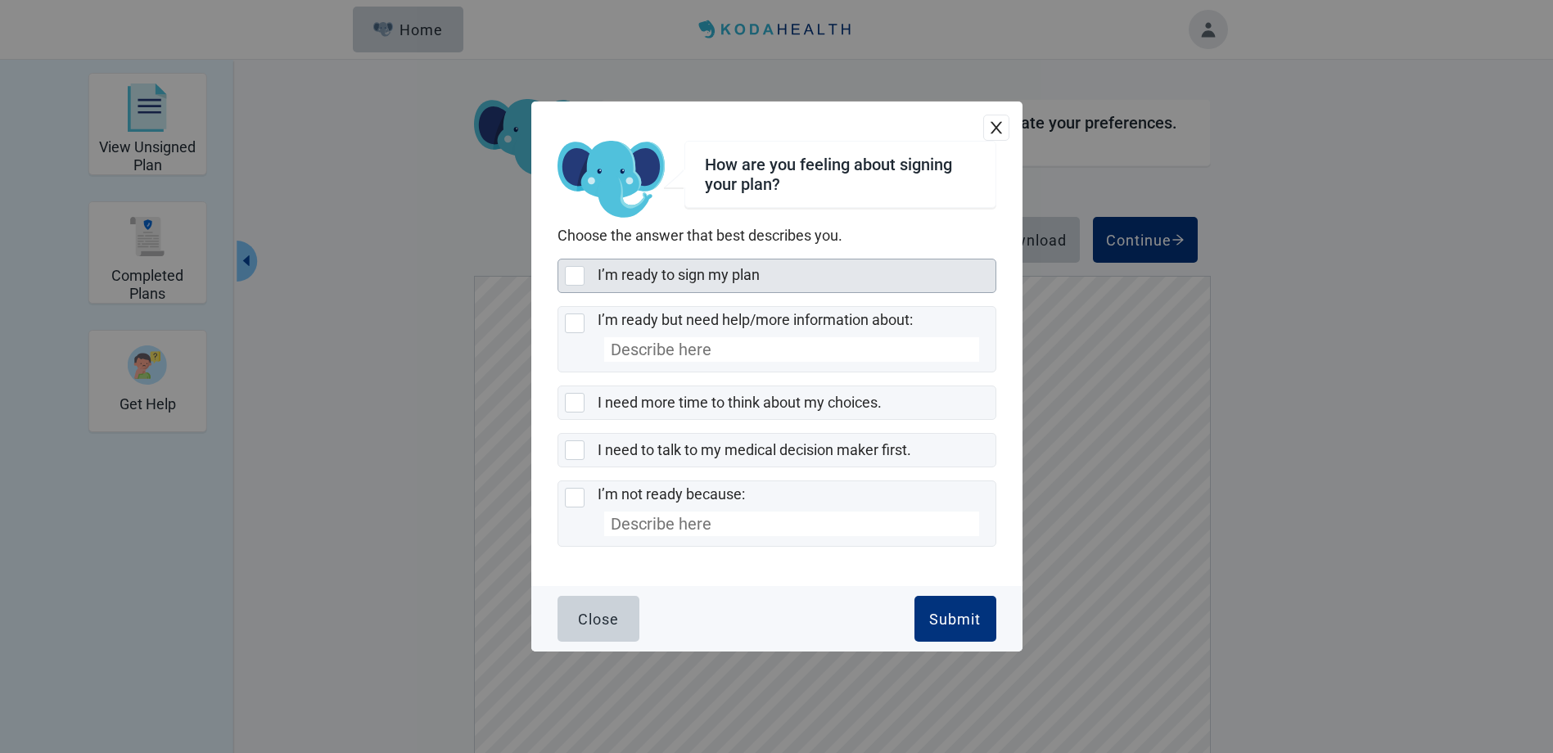
click at [590, 269] on div at bounding box center [578, 276] width 26 height 20
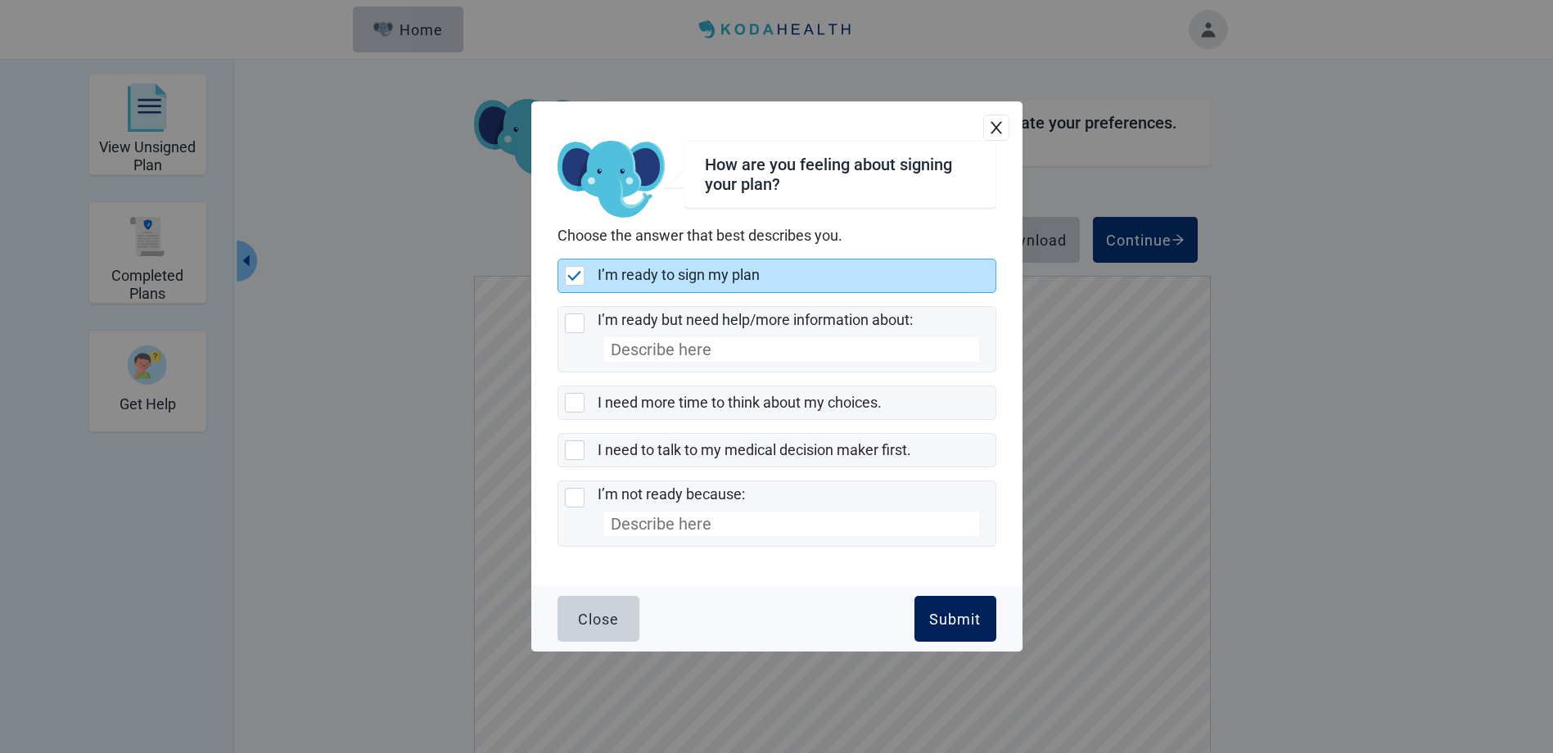
click at [955, 623] on div "Submit" at bounding box center [955, 619] width 52 height 16
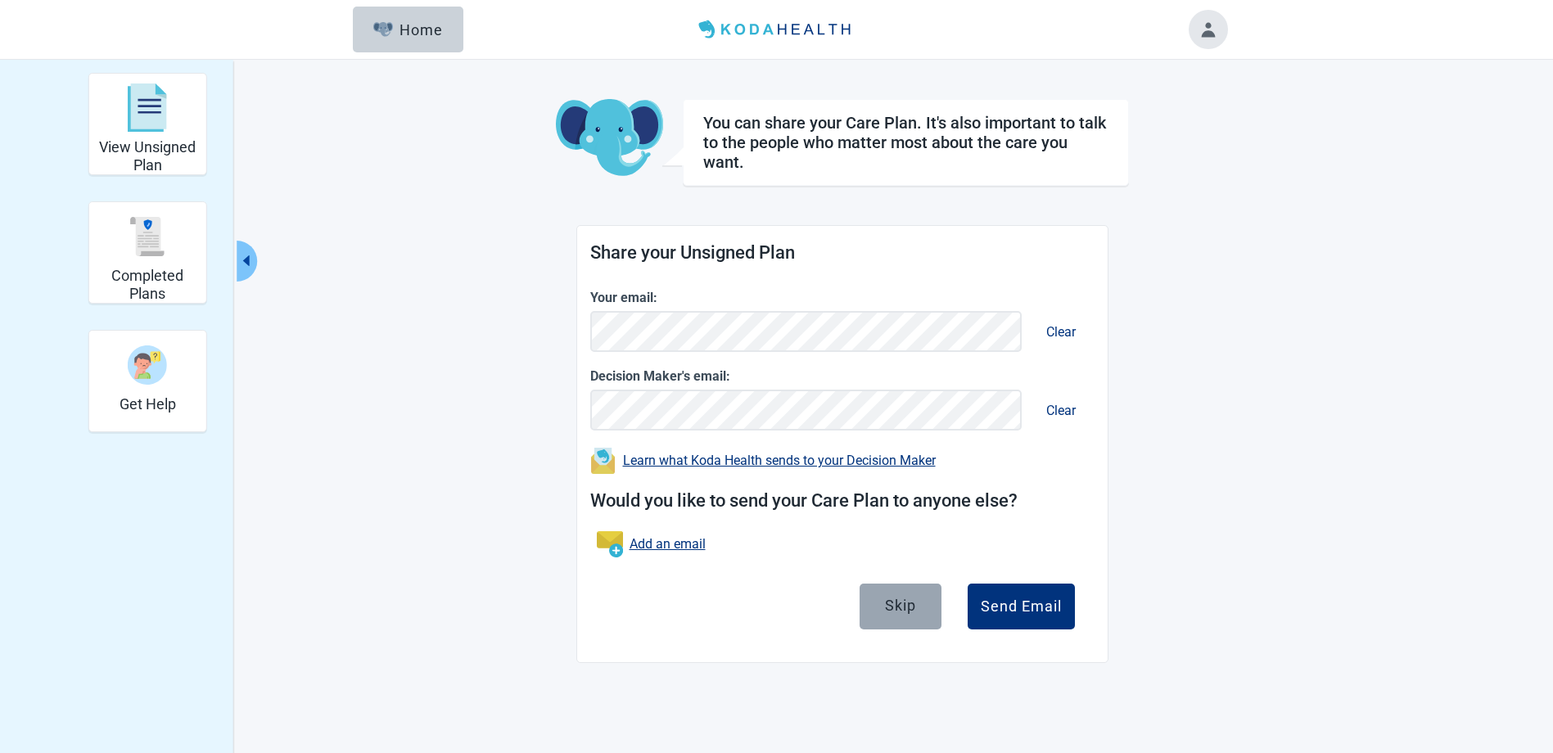
click at [900, 598] on div "Skip" at bounding box center [900, 605] width 31 height 16
